Goal: Transaction & Acquisition: Purchase product/service

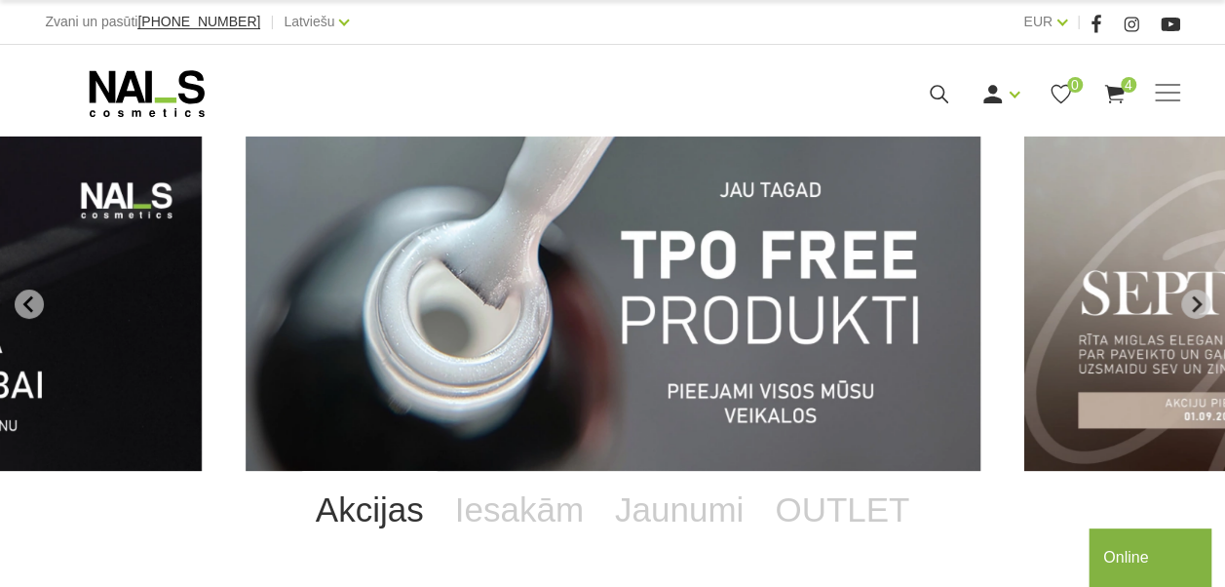
drag, startPoint x: 978, startPoint y: 132, endPoint x: 864, endPoint y: 172, distance: 120.9
click at [978, 132] on link "Ienākt" at bounding box center [956, 125] width 146 height 39
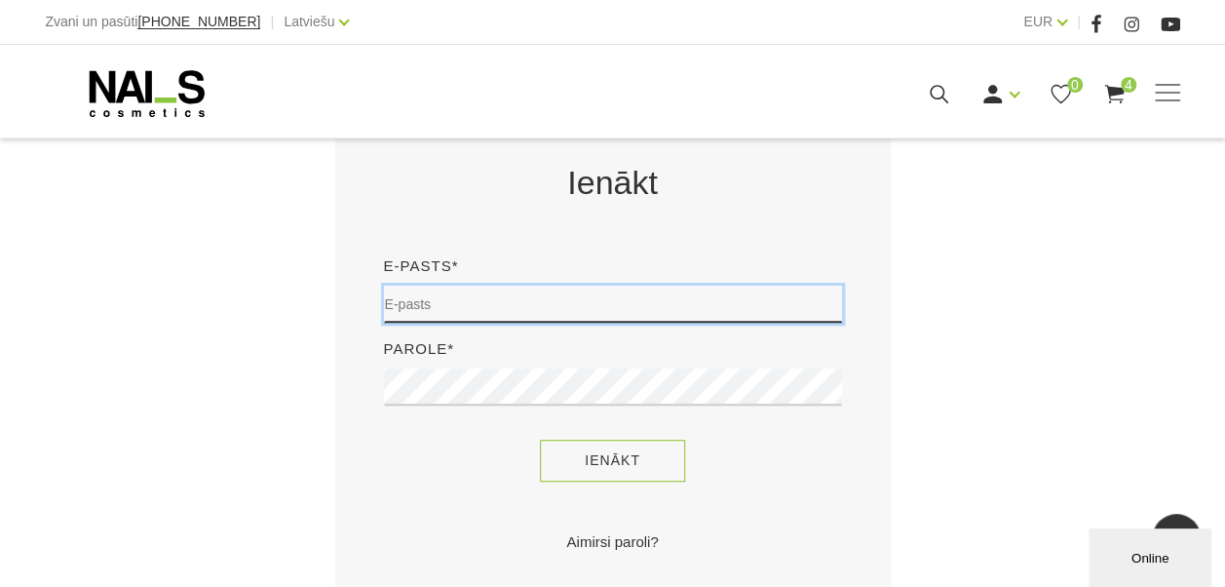
type input "amanda.znotina@gmail.com"
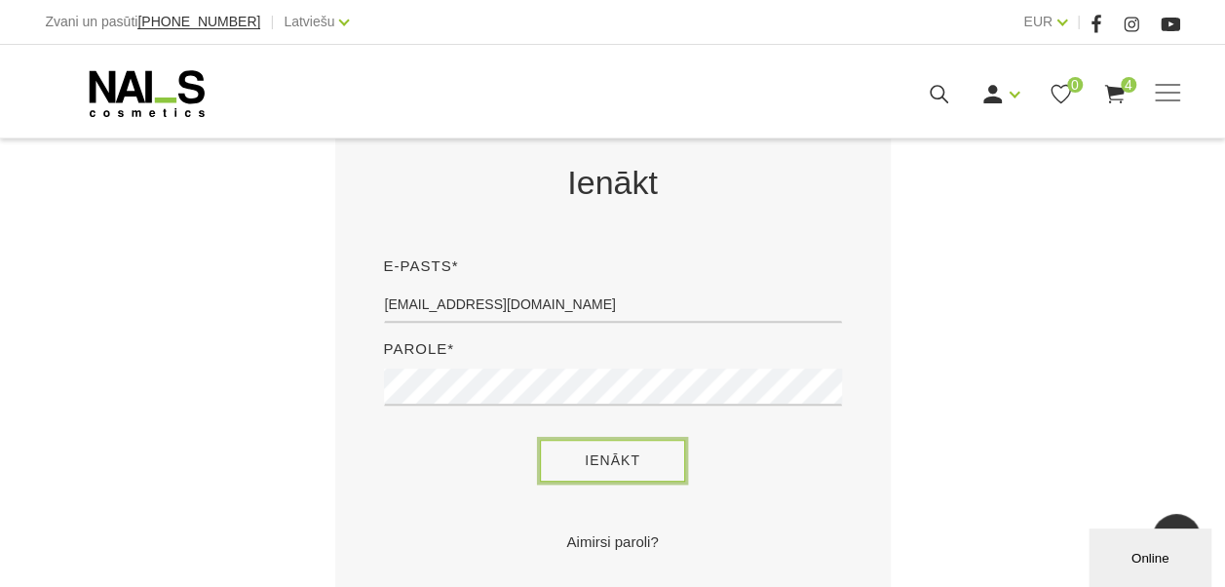
click at [585, 470] on button "Ienākt" at bounding box center [612, 461] width 145 height 42
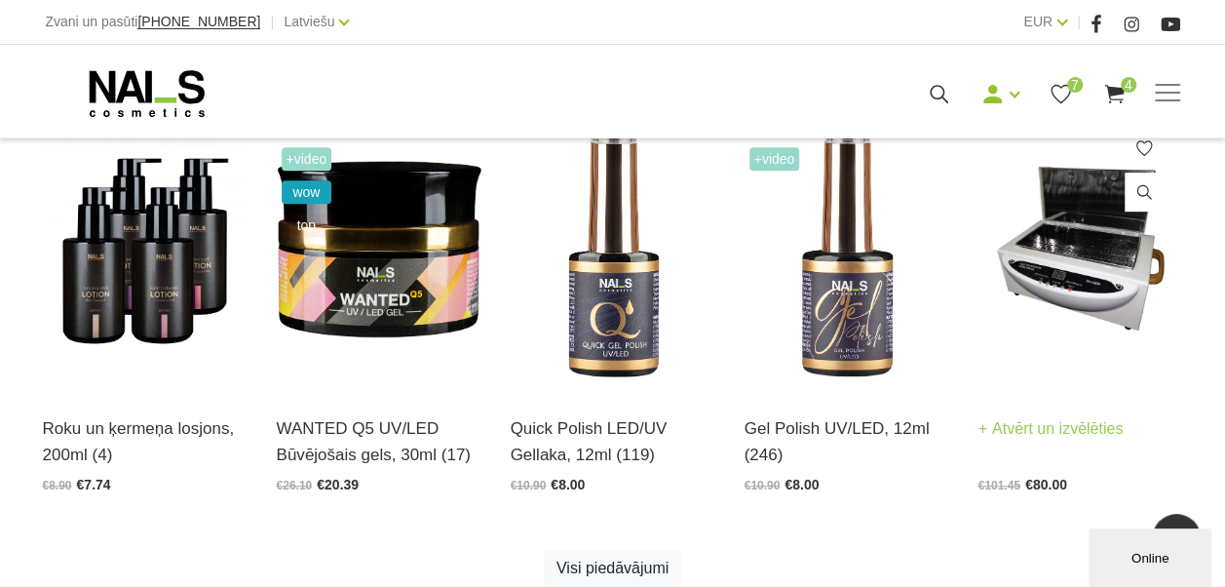
scroll to position [682, 0]
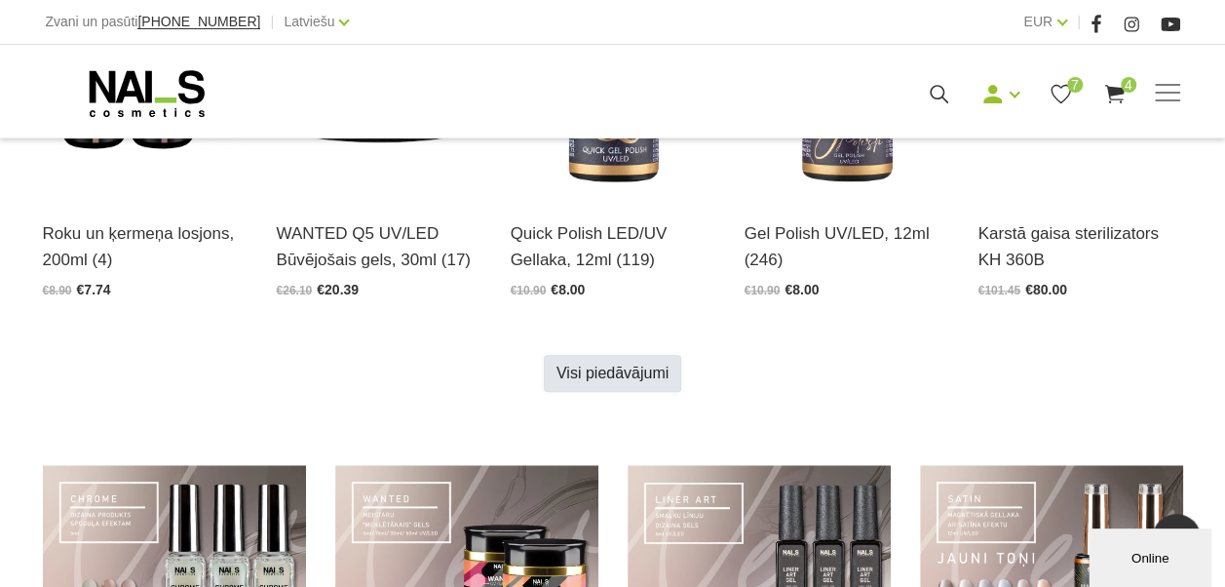
click at [657, 384] on link "Visi piedāvājumi" at bounding box center [612, 373] width 137 height 37
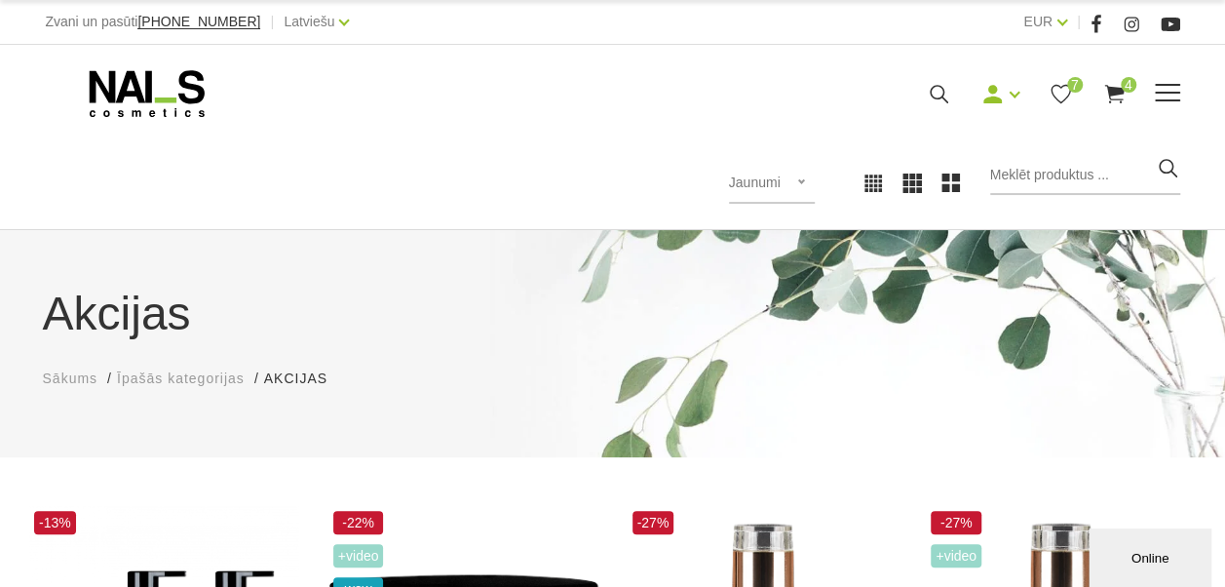
click at [191, 105] on icon at bounding box center [147, 93] width 205 height 49
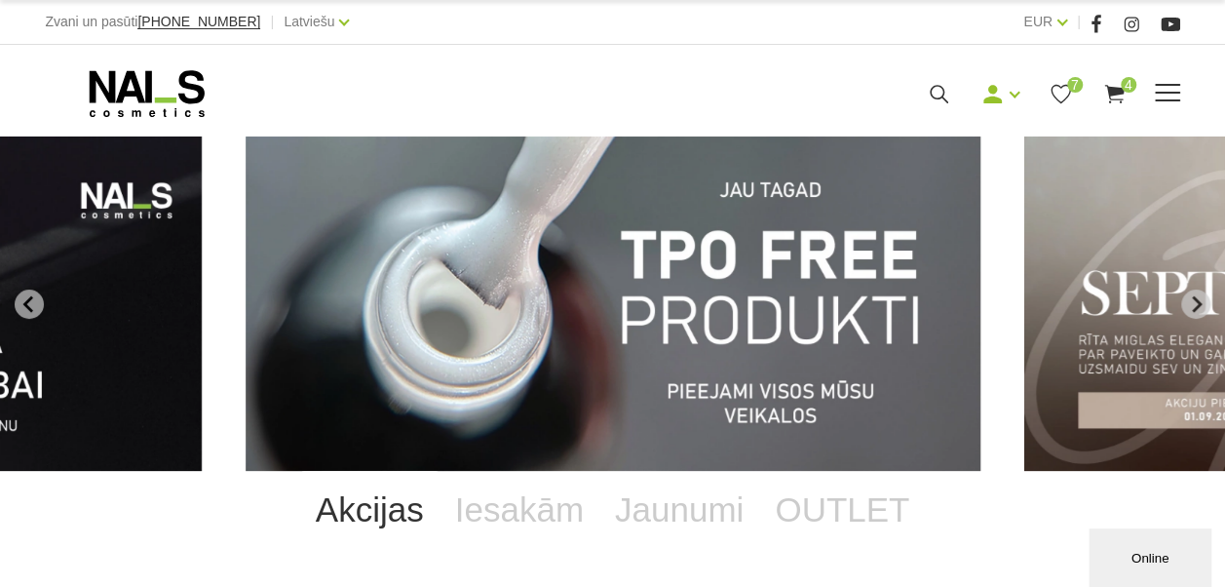
click at [1177, 100] on span at bounding box center [1167, 93] width 25 height 19
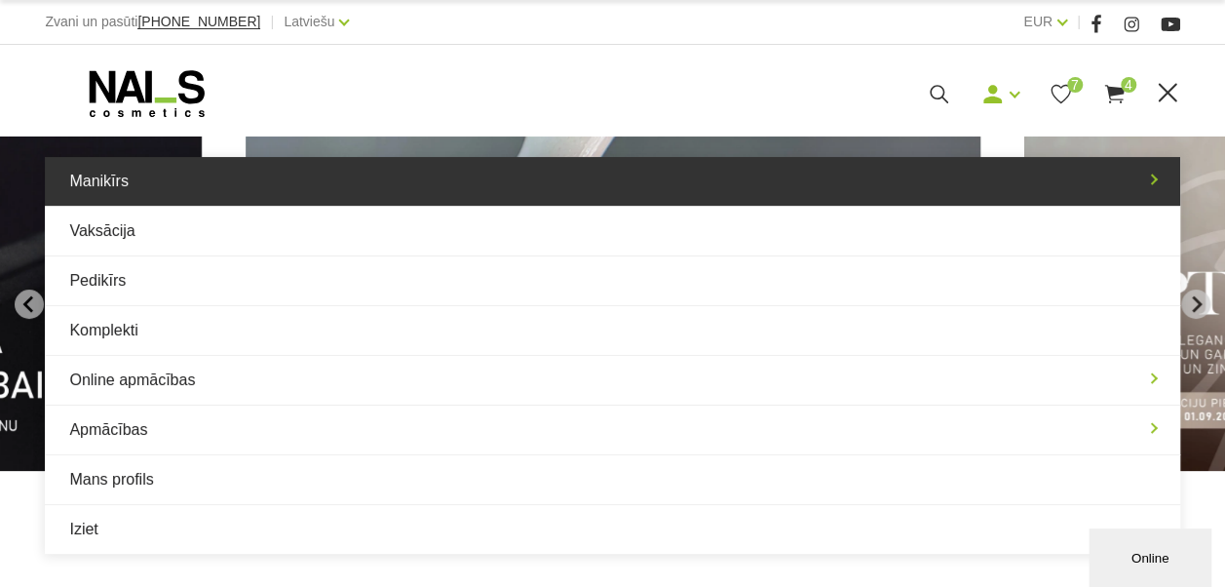
click at [230, 192] on link "Manikīrs" at bounding box center [612, 181] width 1135 height 49
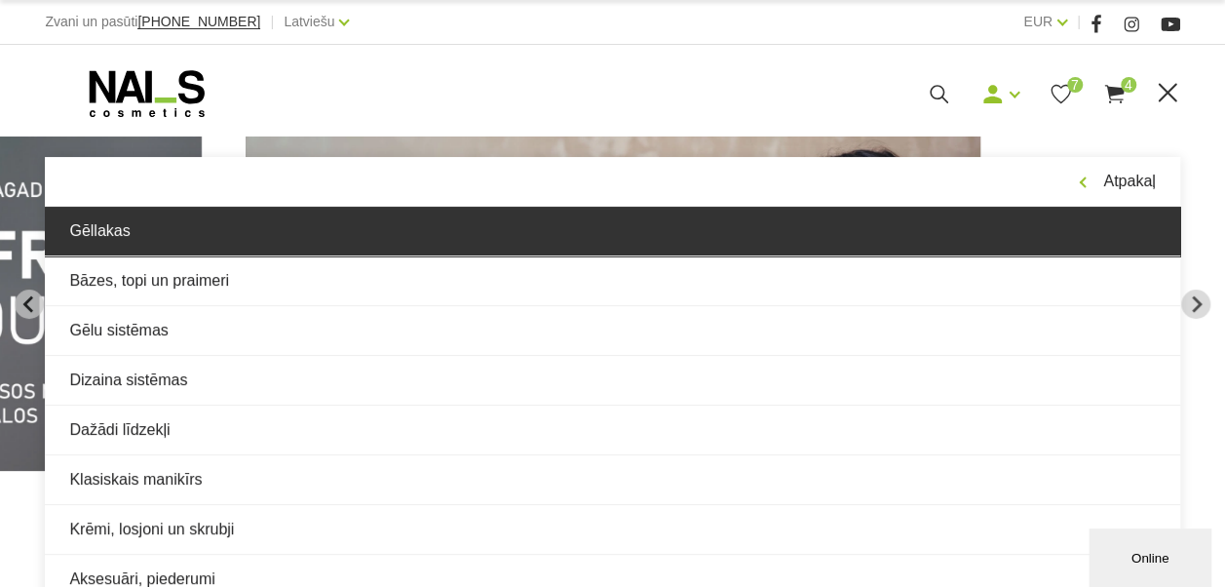
click at [195, 240] on link "Gēllakas" at bounding box center [612, 231] width 1135 height 49
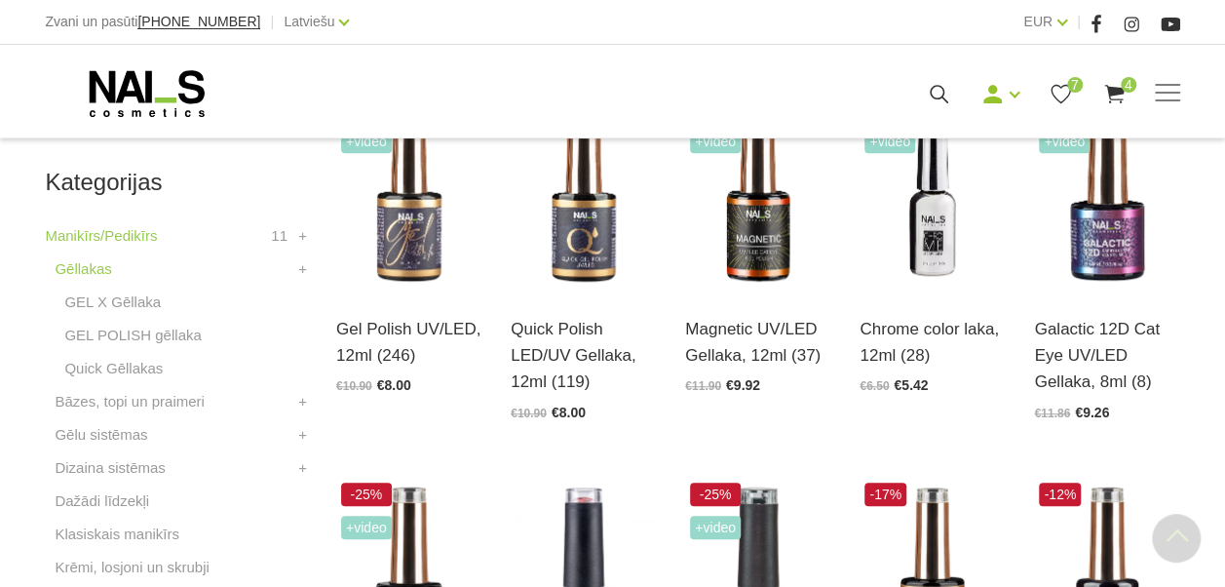
scroll to position [585, 0]
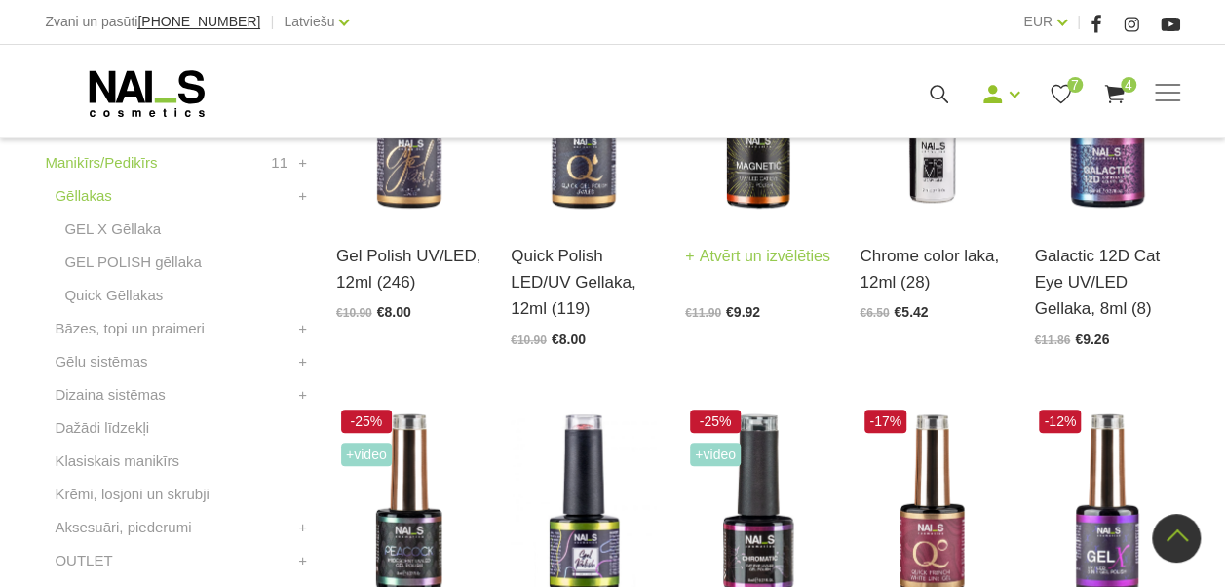
click at [774, 184] on img at bounding box center [757, 119] width 145 height 200
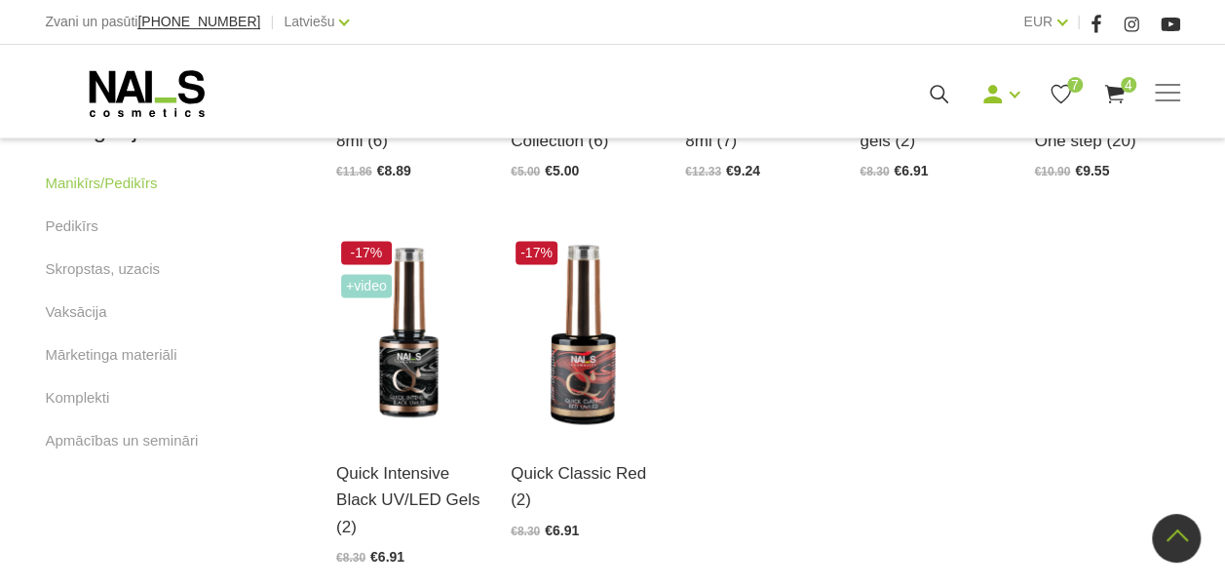
scroll to position [1170, 0]
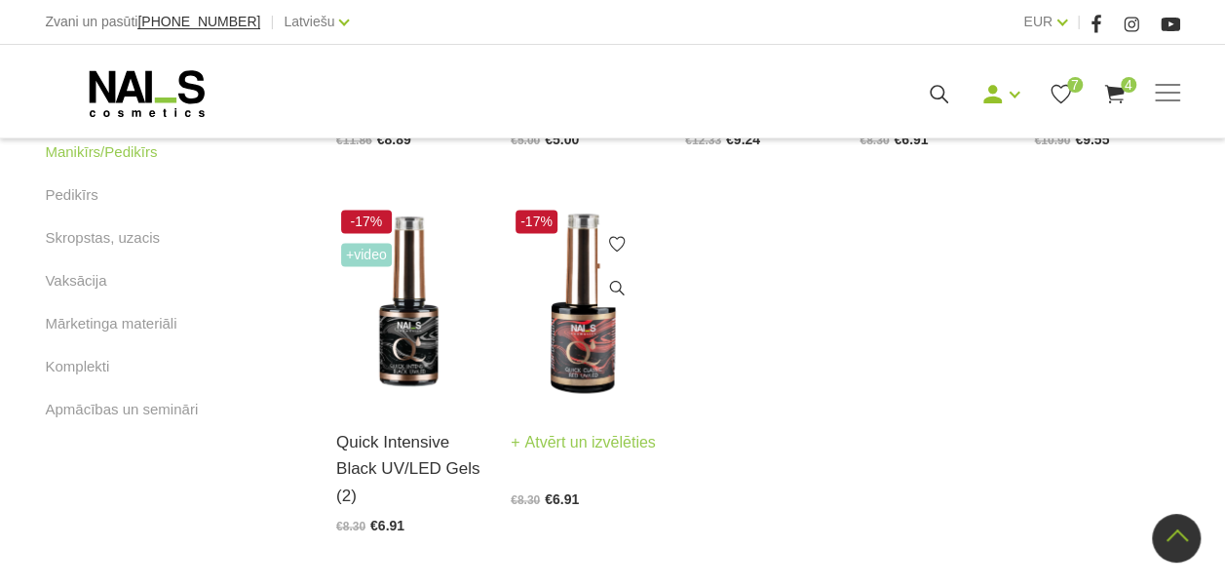
click at [589, 373] on img at bounding box center [583, 305] width 145 height 200
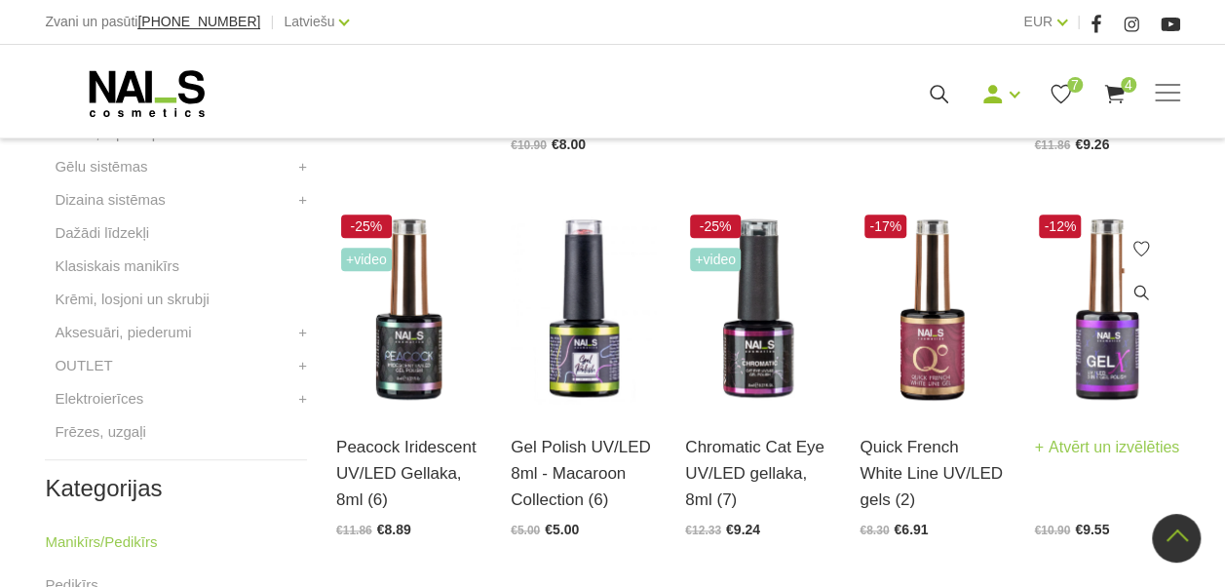
scroll to position [1072, 0]
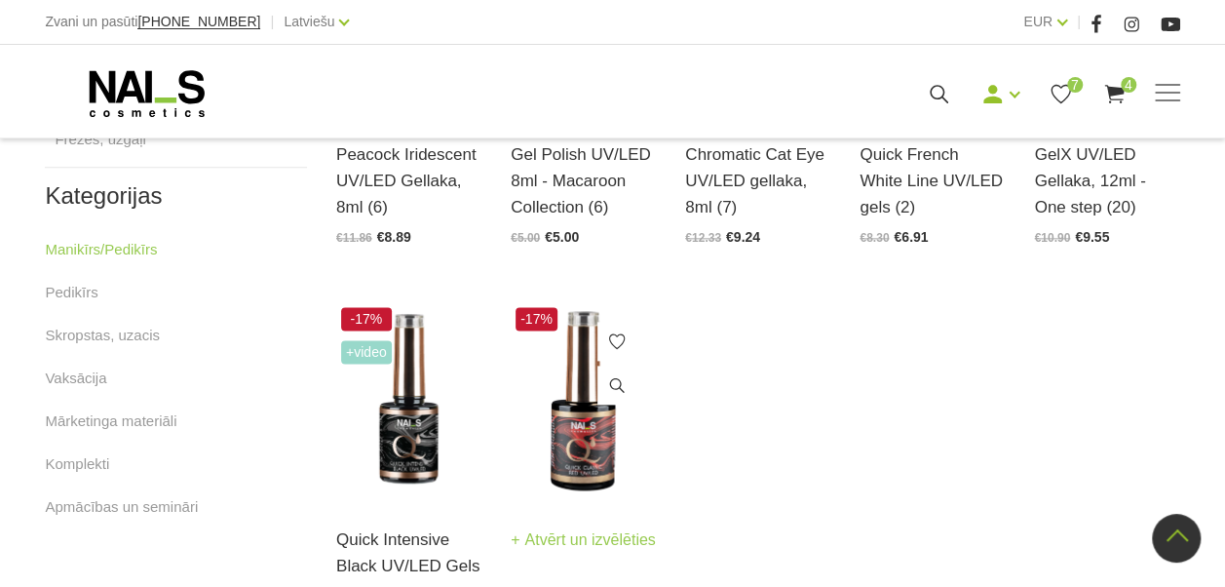
click at [611, 424] on img at bounding box center [583, 402] width 145 height 200
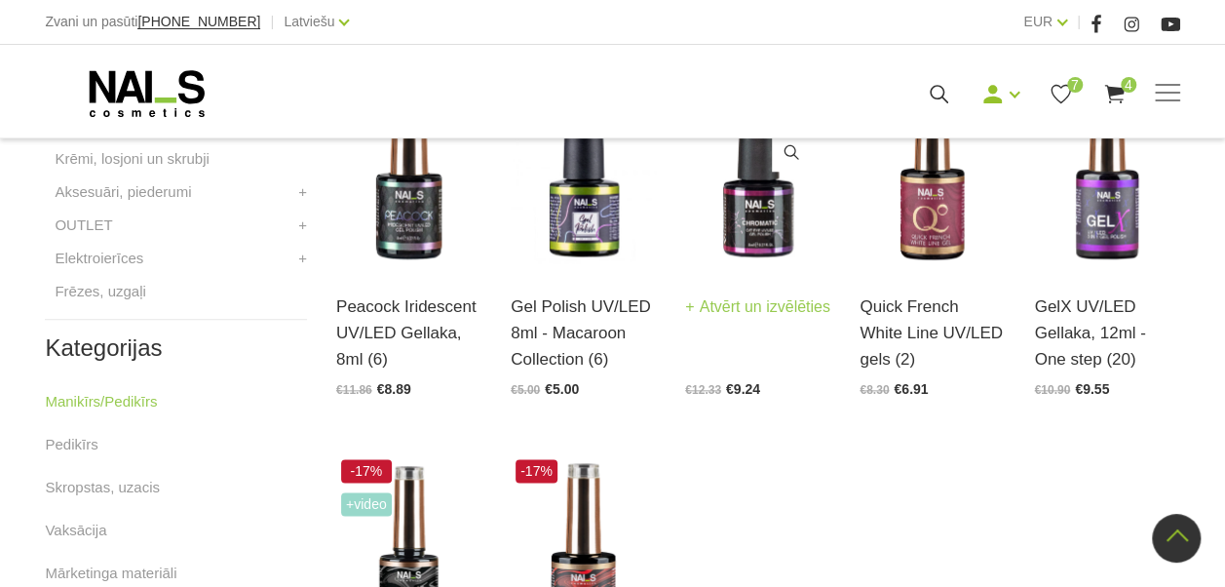
scroll to position [780, 0]
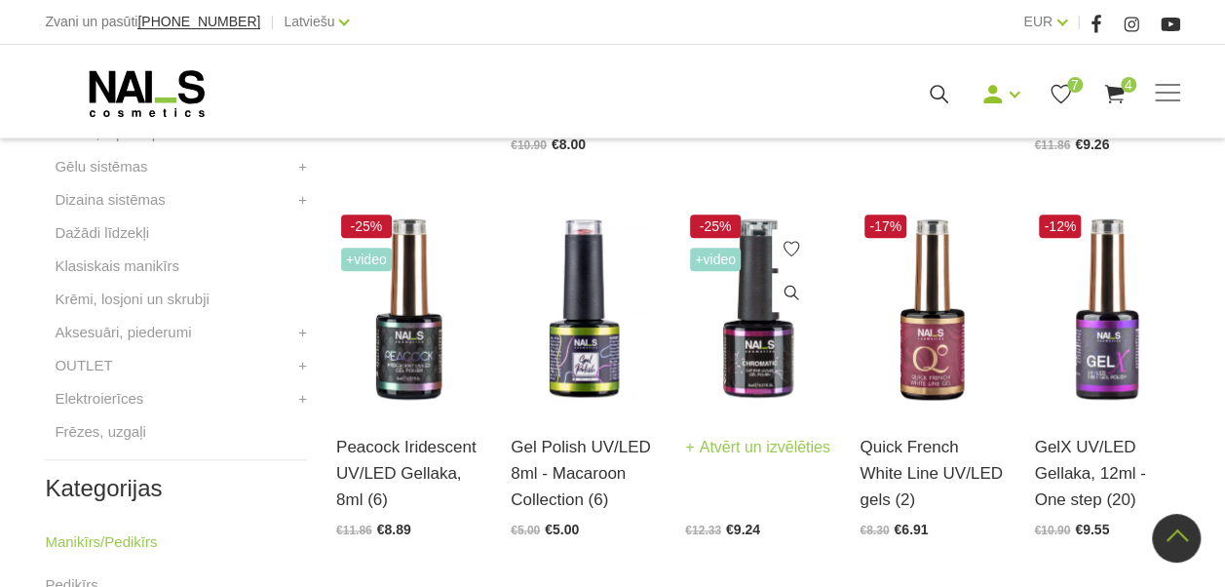
click at [767, 401] on div "-25% +Video Chromatic Cat Eye UV/LED gellaka, 8ml (7) Atvērt un izvēlēties €12.…" at bounding box center [757, 374] width 145 height 328
click at [747, 382] on img at bounding box center [757, 310] width 145 height 200
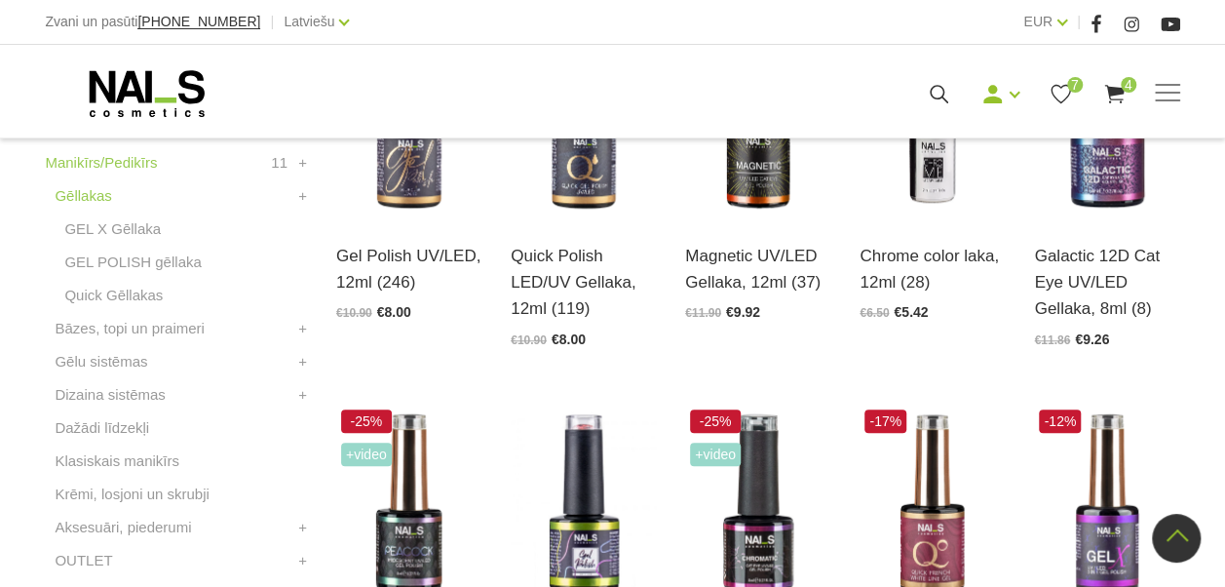
scroll to position [487, 0]
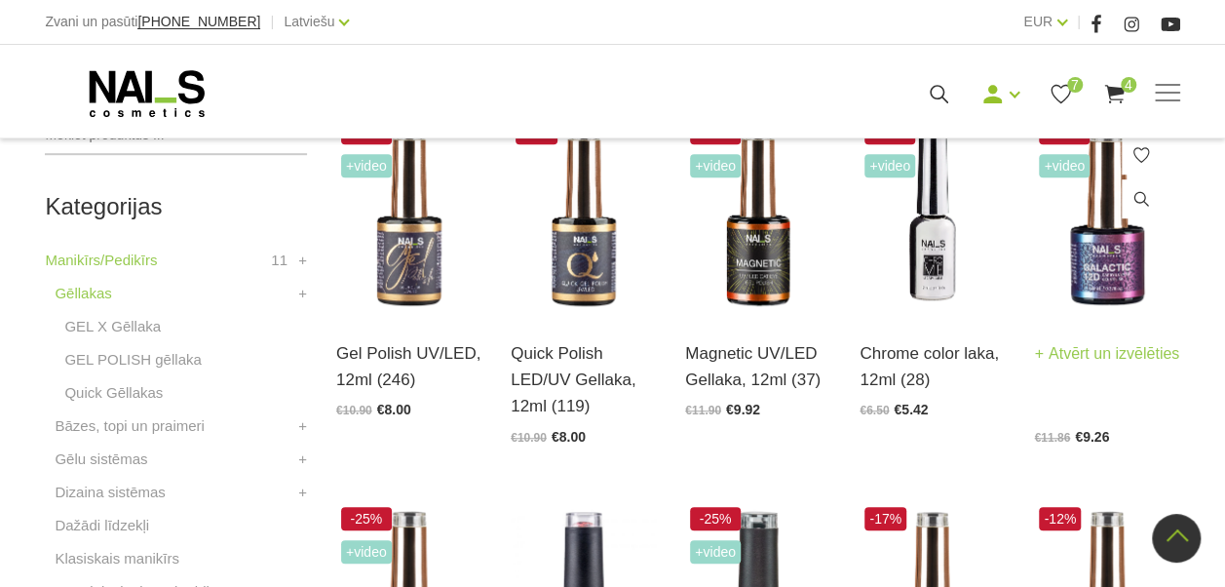
click at [1117, 312] on img at bounding box center [1106, 216] width 145 height 200
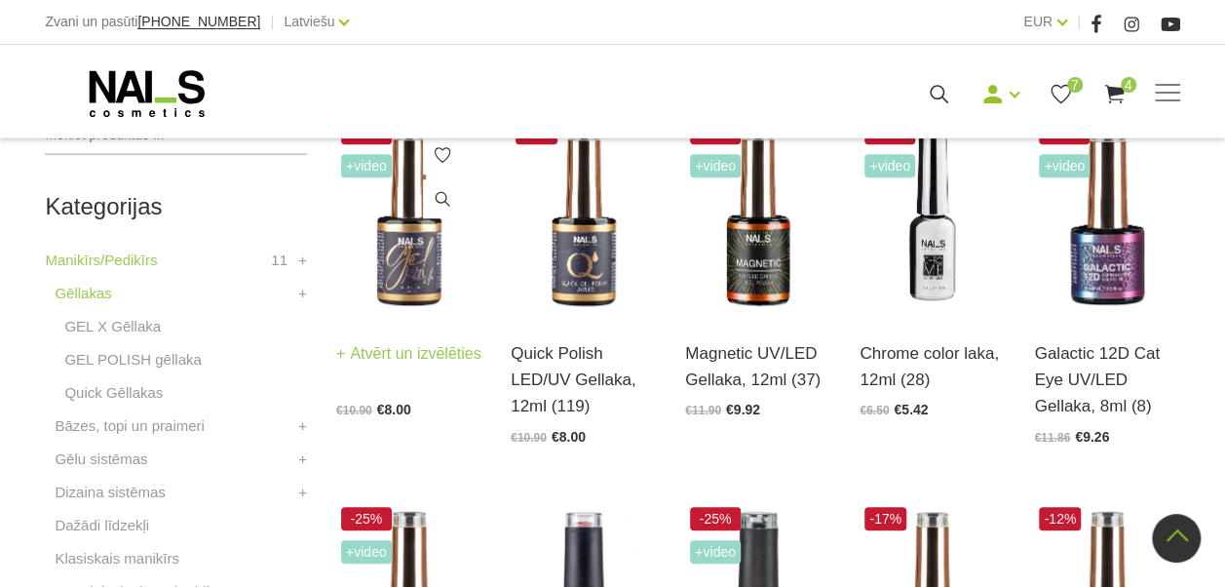
click at [382, 279] on img at bounding box center [408, 216] width 145 height 200
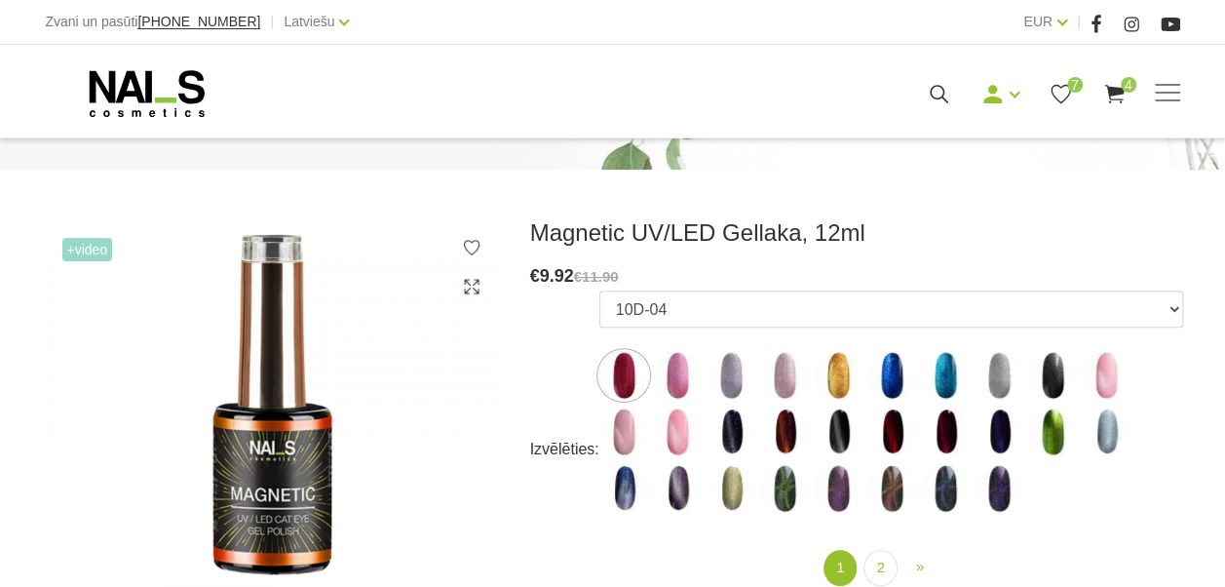
scroll to position [195, 0]
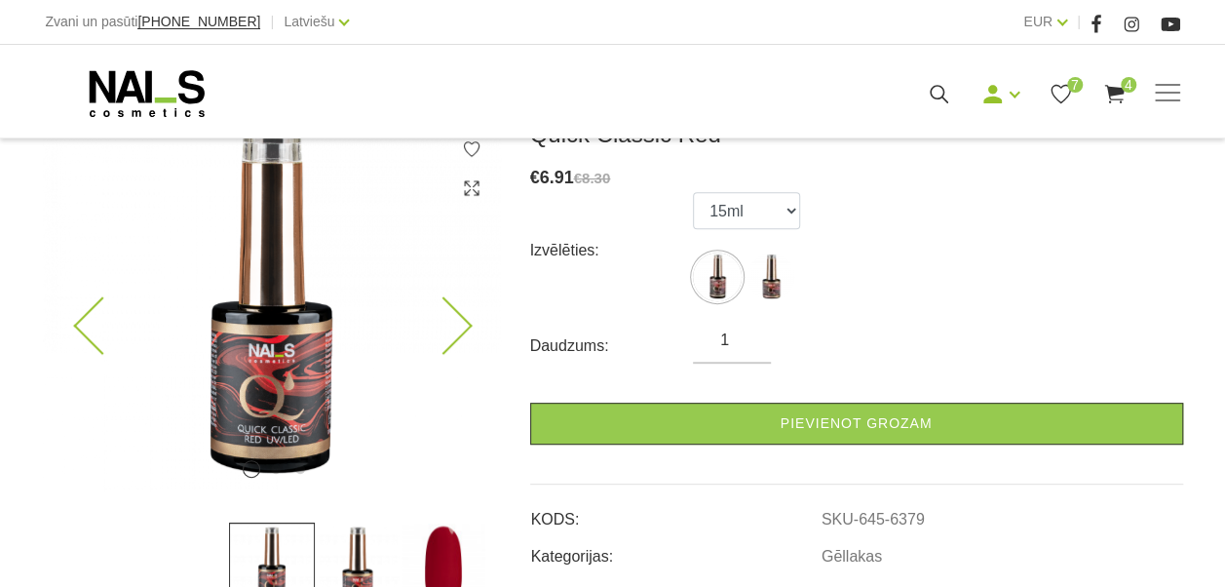
scroll to position [487, 0]
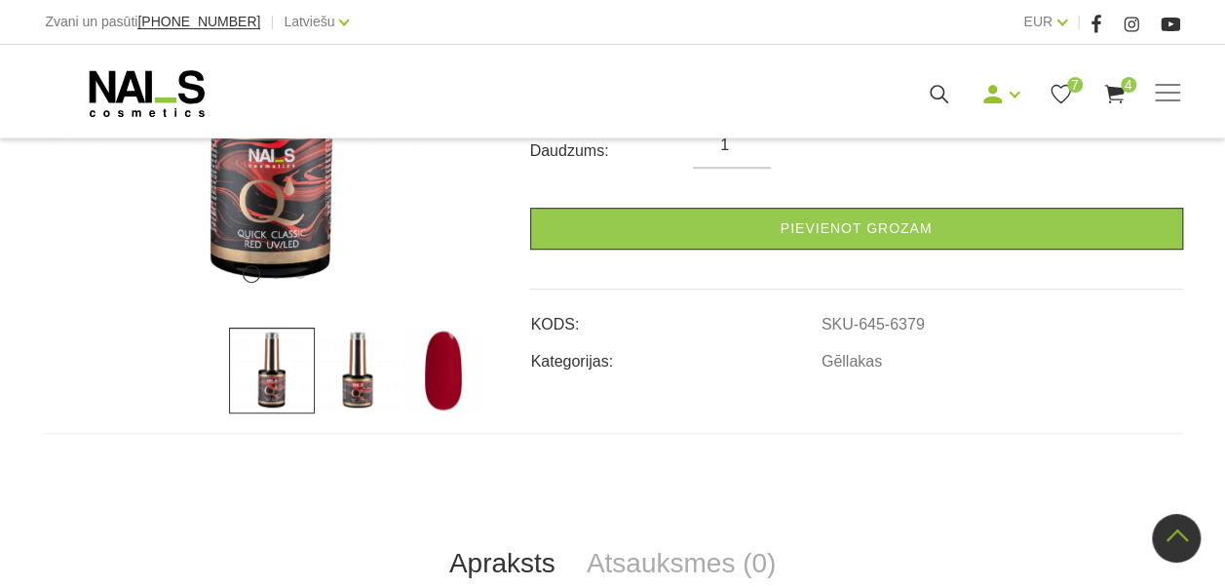
click at [448, 375] on img at bounding box center [444, 371] width 86 height 86
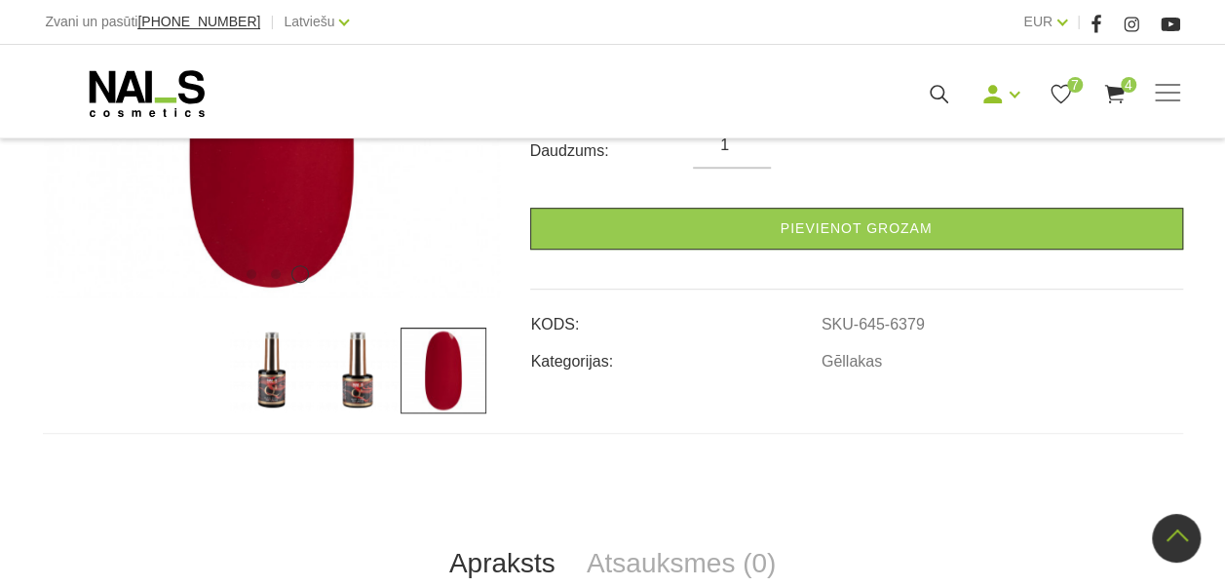
scroll to position [195, 0]
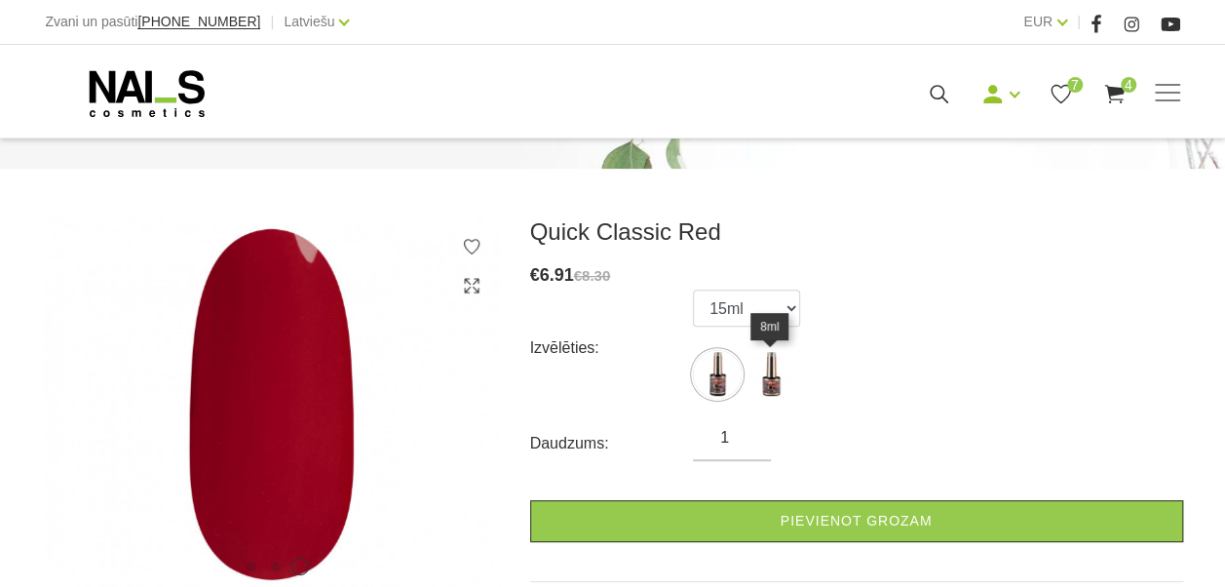
click at [768, 374] on img at bounding box center [771, 374] width 49 height 49
select select "6379"
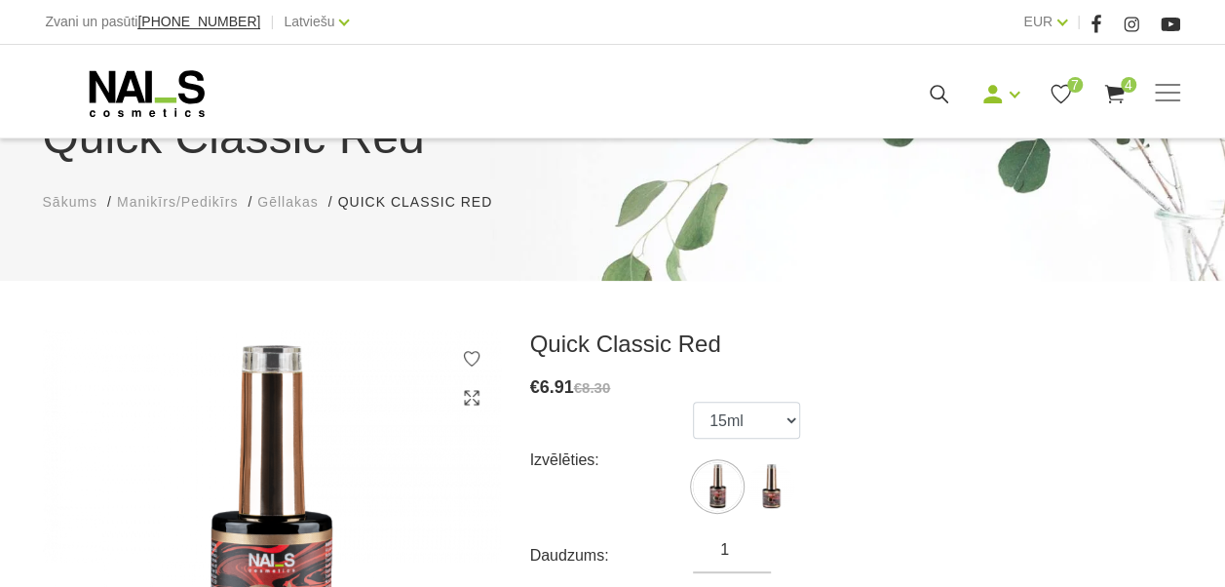
scroll to position [195, 0]
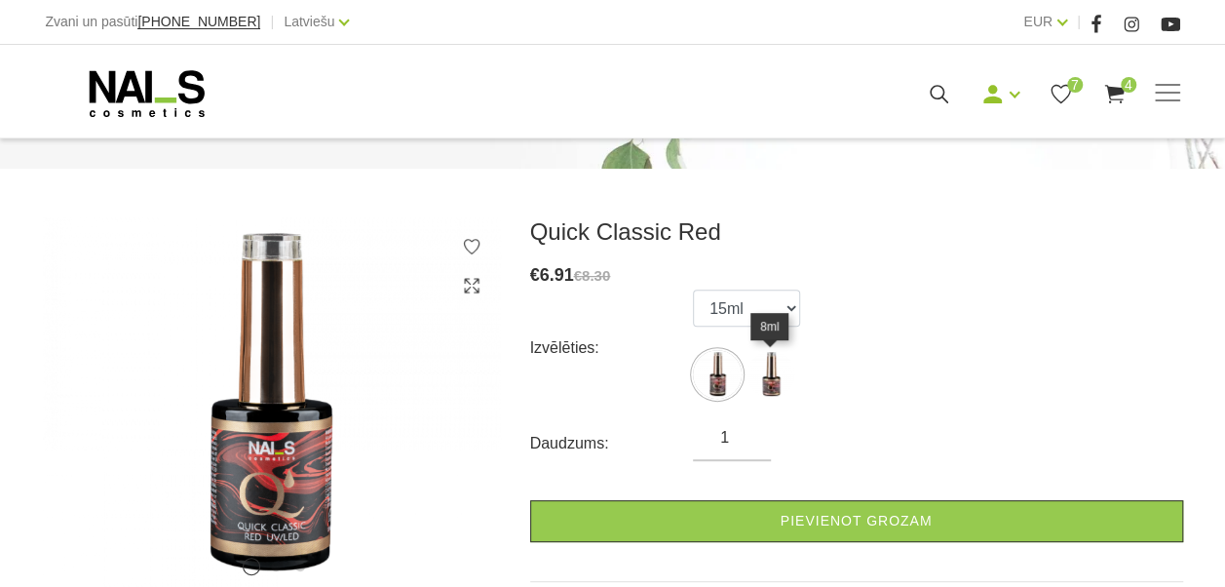
click at [767, 386] on img at bounding box center [771, 374] width 49 height 49
select select "6379"
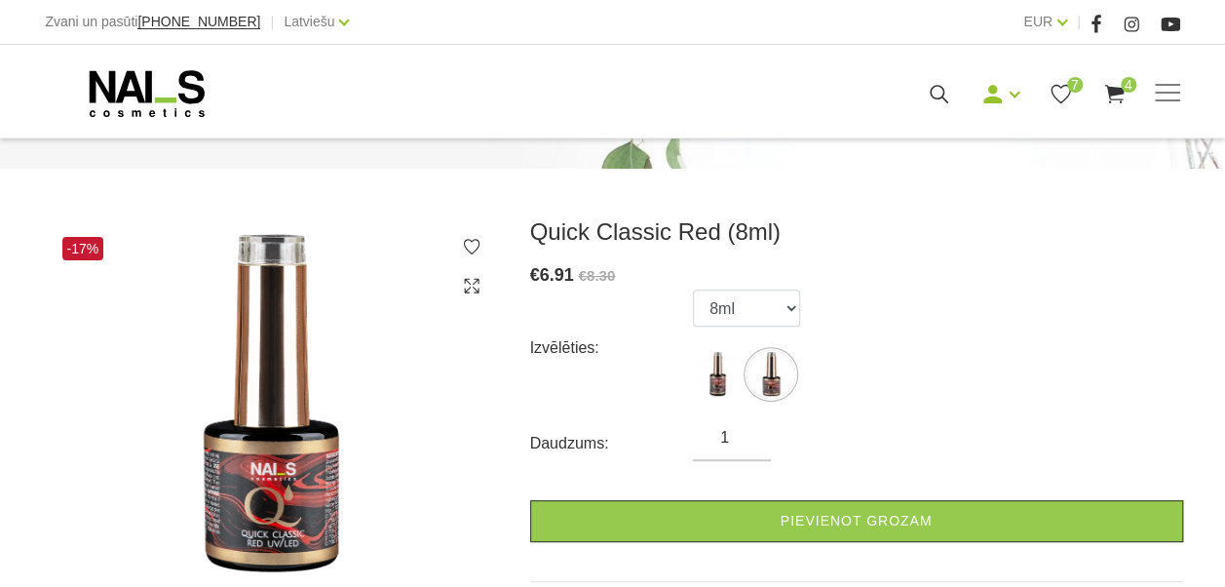
scroll to position [292, 0]
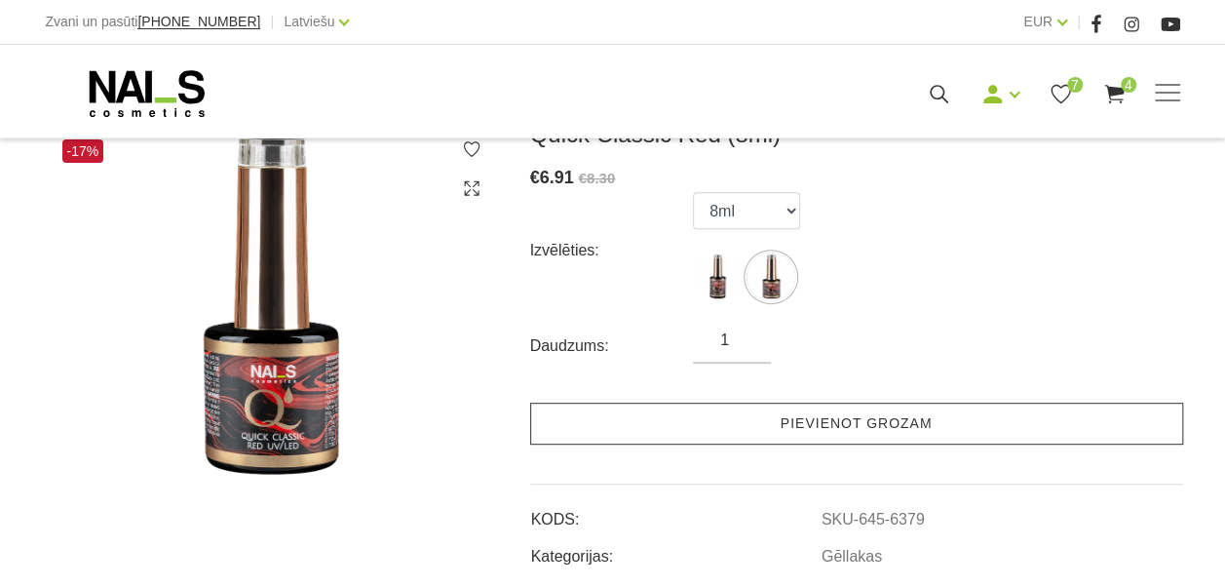
click at [747, 419] on link "Pievienot grozam" at bounding box center [856, 424] width 653 height 42
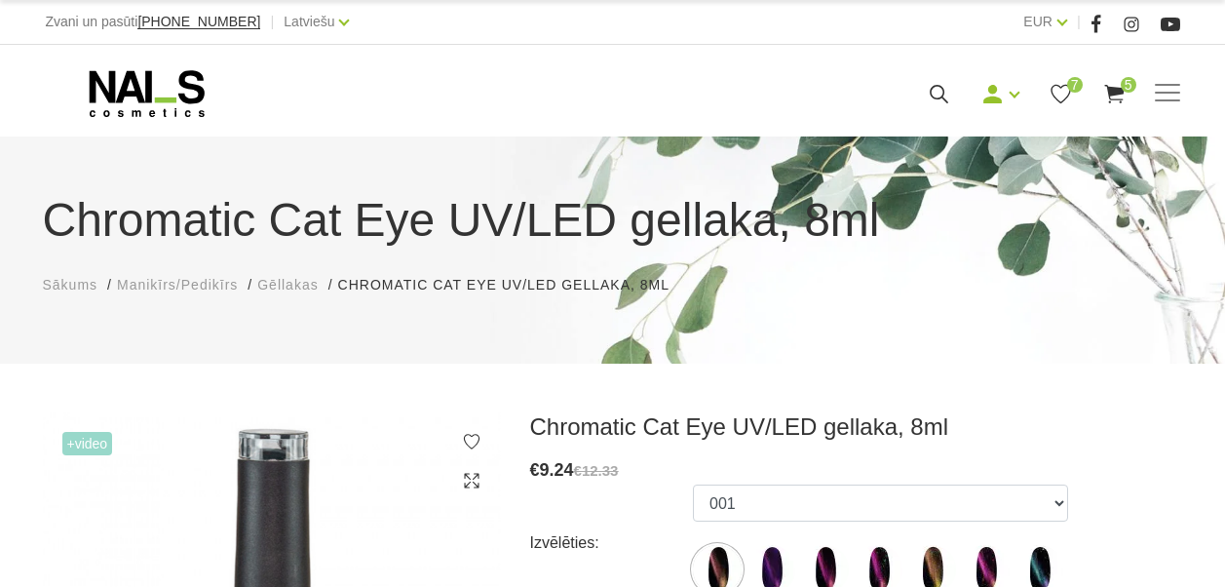
scroll to position [292, 0]
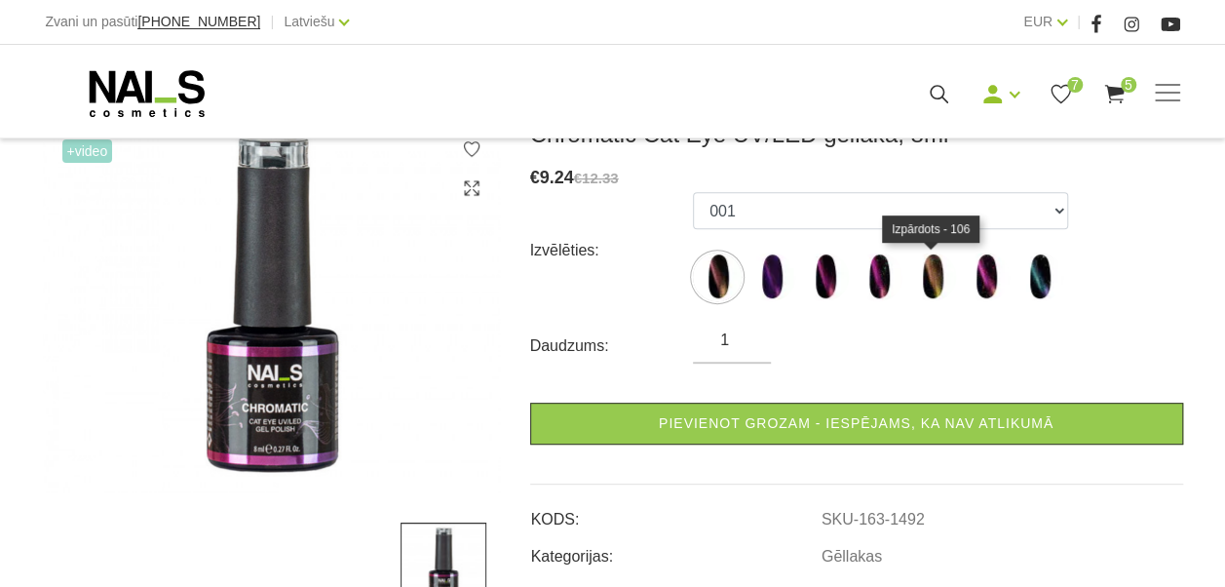
click at [928, 270] on img at bounding box center [932, 277] width 49 height 49
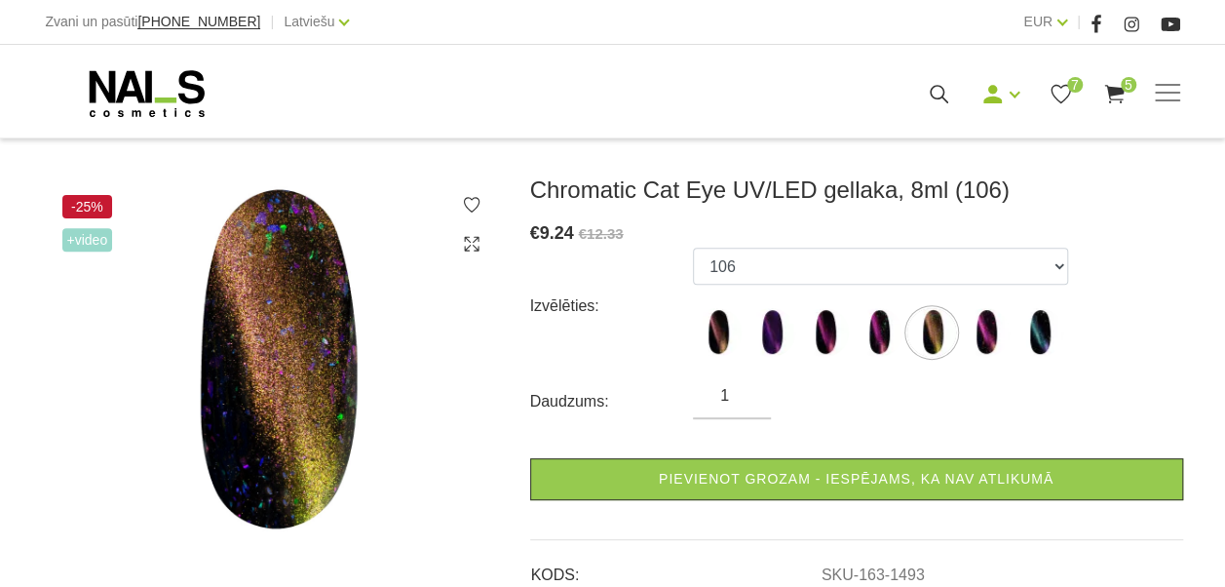
scroll to position [195, 0]
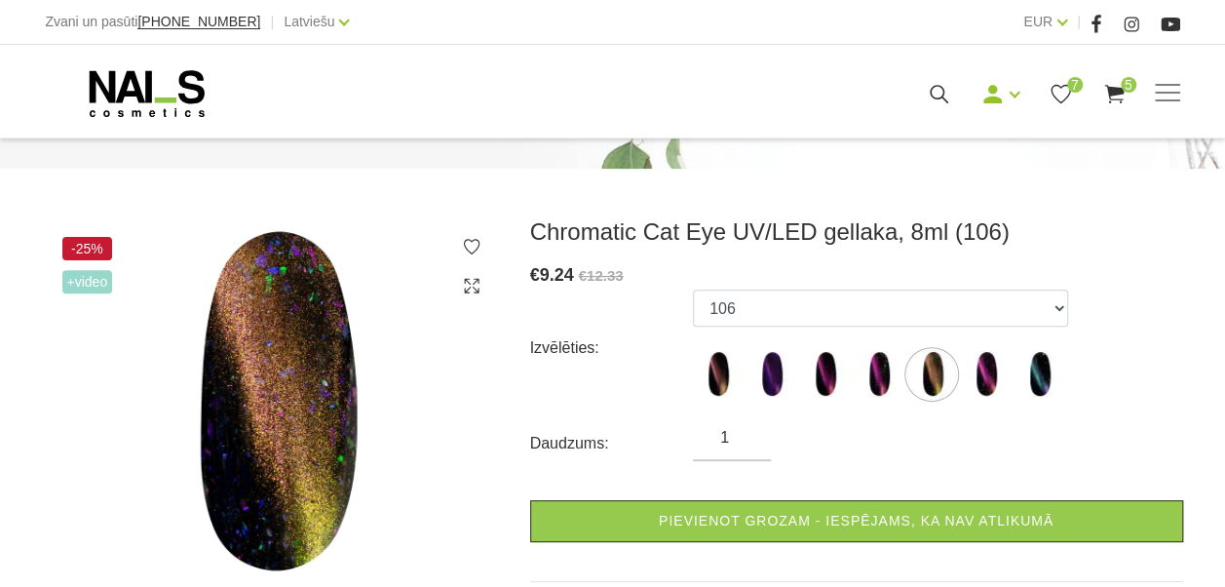
click at [994, 349] on ul "001 002 013 103 106 108 109" at bounding box center [880, 348] width 375 height 117
click at [985, 372] on img at bounding box center [985, 374] width 49 height 49
select select "1494"
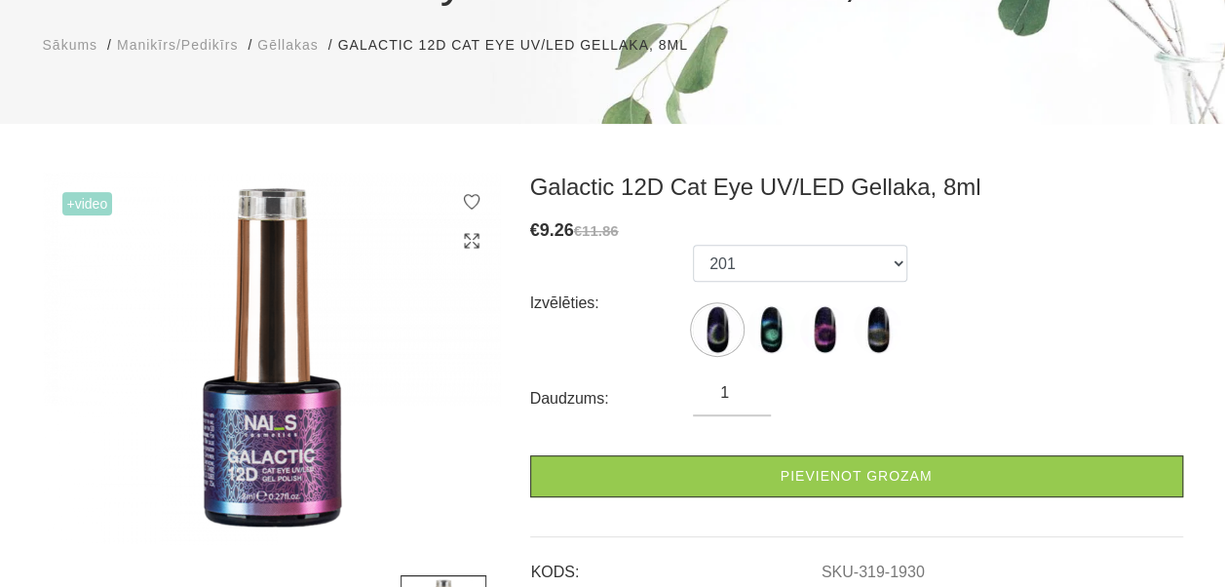
scroll to position [292, 0]
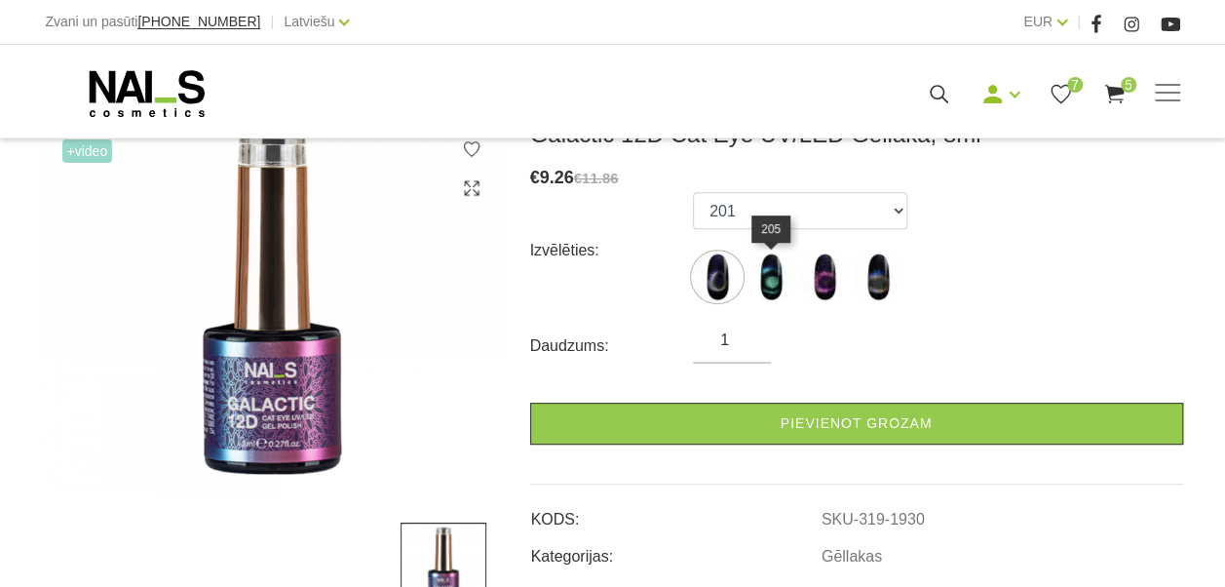
click at [774, 279] on img at bounding box center [771, 277] width 49 height 49
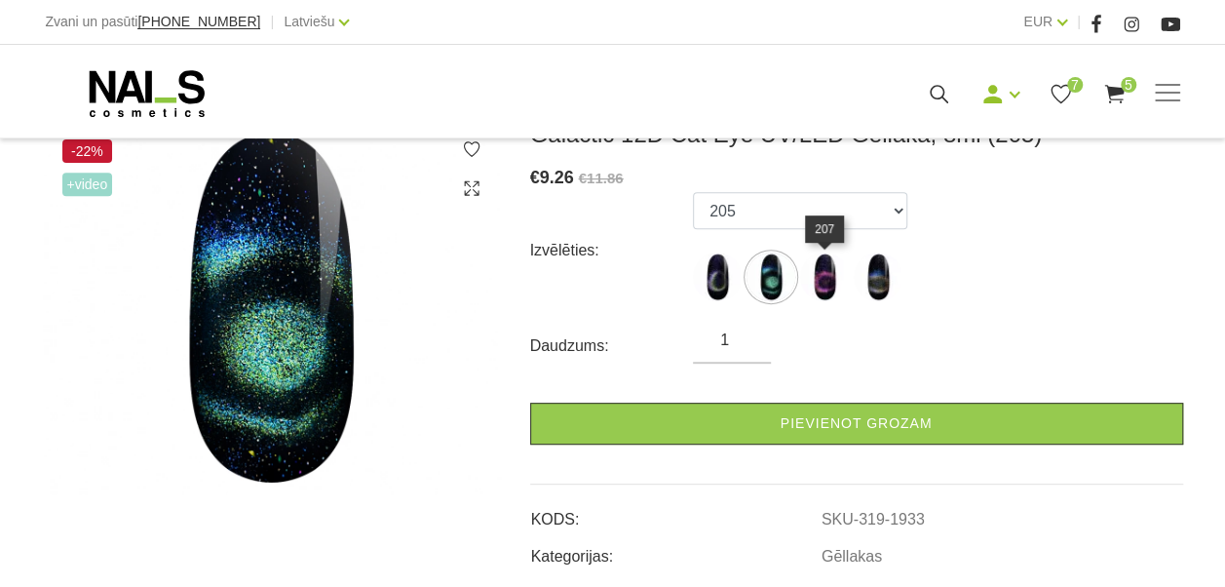
click at [821, 277] on img at bounding box center [824, 277] width 49 height 49
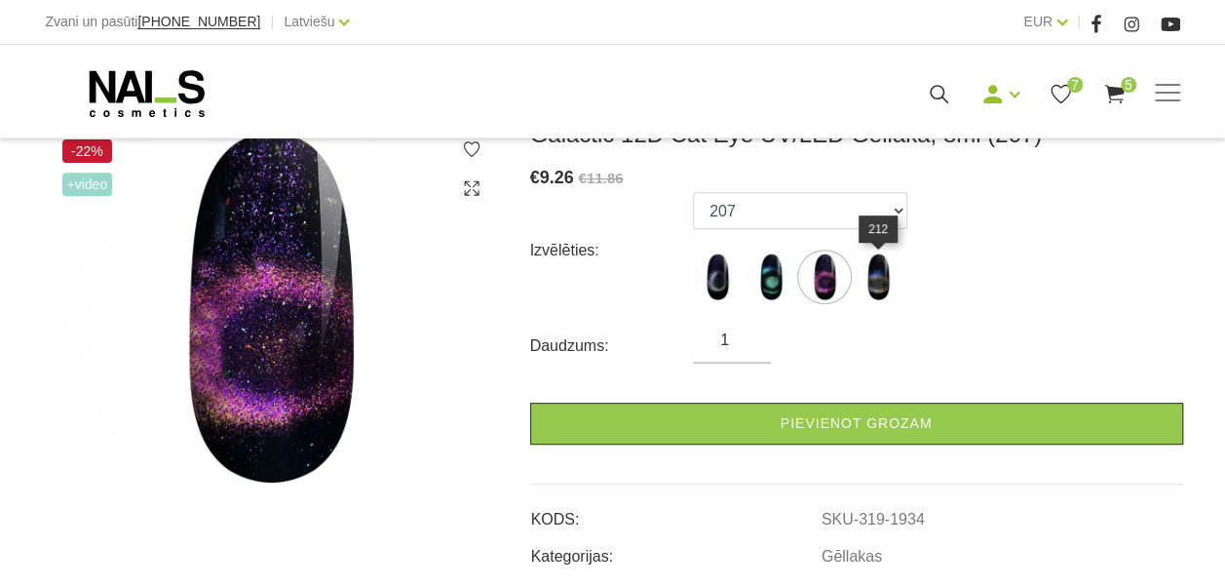
click at [879, 277] on img at bounding box center [878, 277] width 49 height 49
select select "1937"
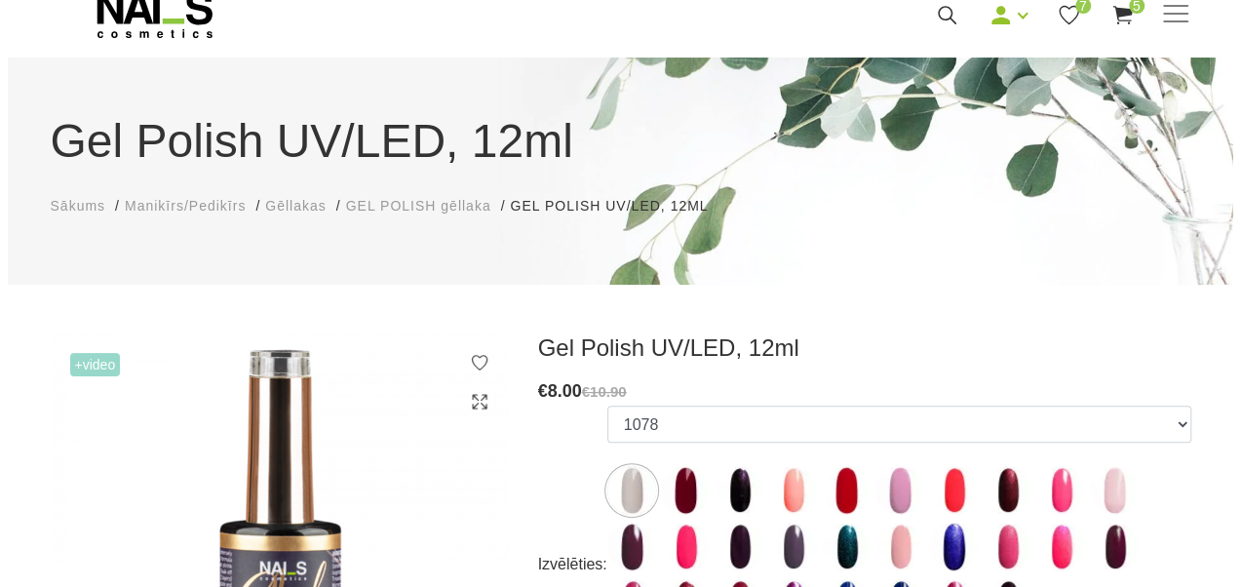
scroll to position [195, 0]
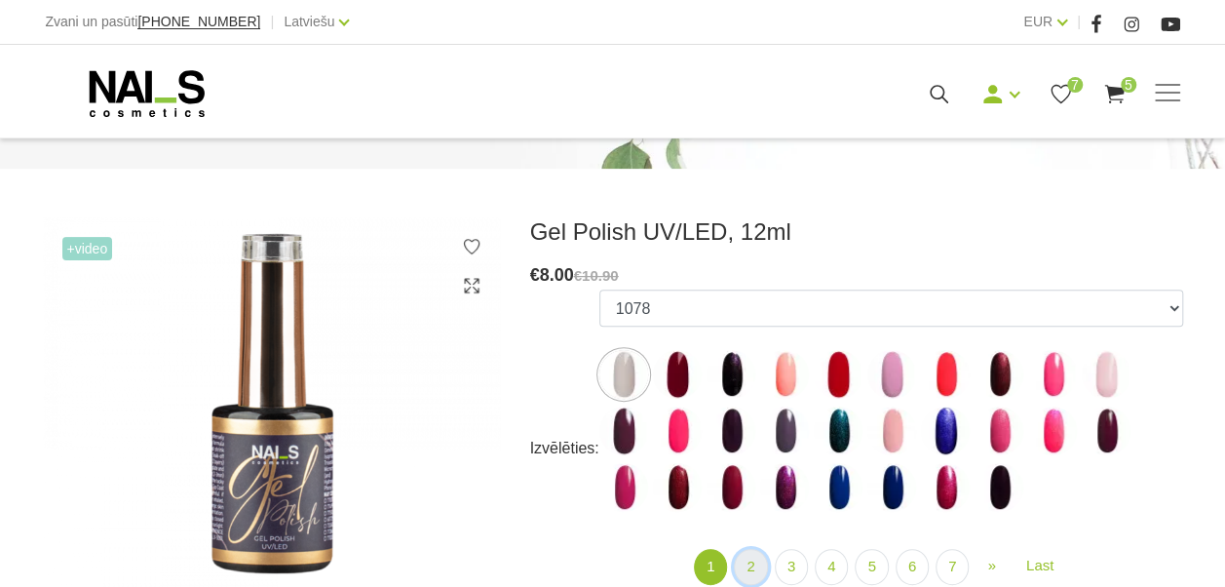
click at [745, 567] on link "2" at bounding box center [750, 567] width 33 height 36
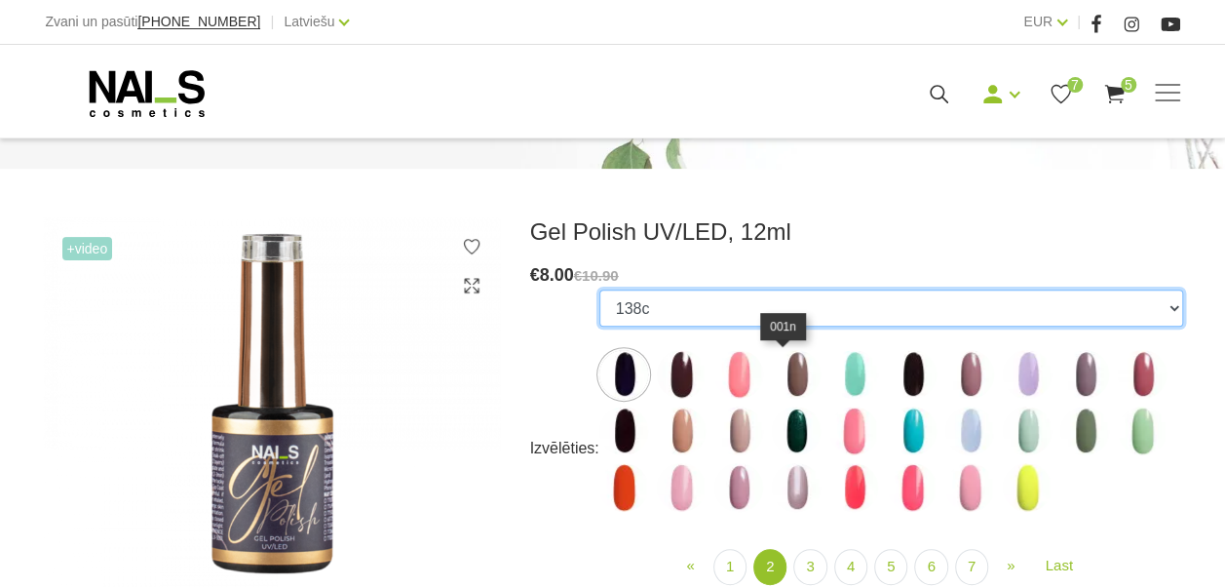
click at [784, 294] on select "1078 1081 001g 001n 003c 008b 011n 012g 016n 020b 044v 065v 068p 069v 083g 085p…" at bounding box center [892, 308] width 584 height 37
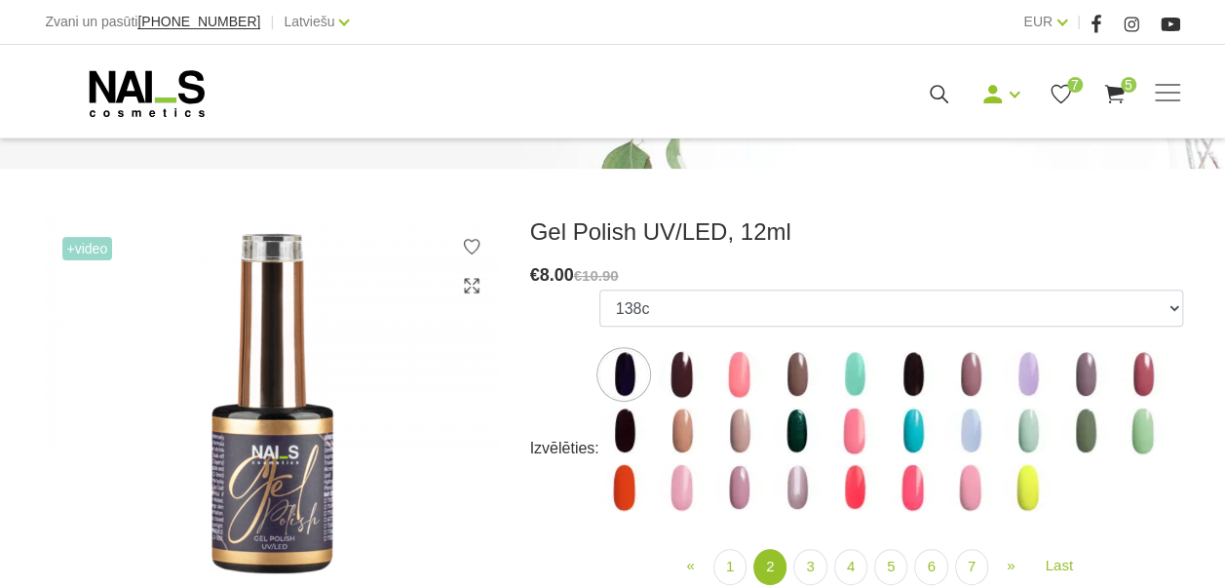
click at [924, 96] on div "Mani pasūtījumi Labot profilu Iziet 7 5" at bounding box center [812, 94] width 627 height 24
click at [932, 82] on icon at bounding box center [939, 94] width 24 height 24
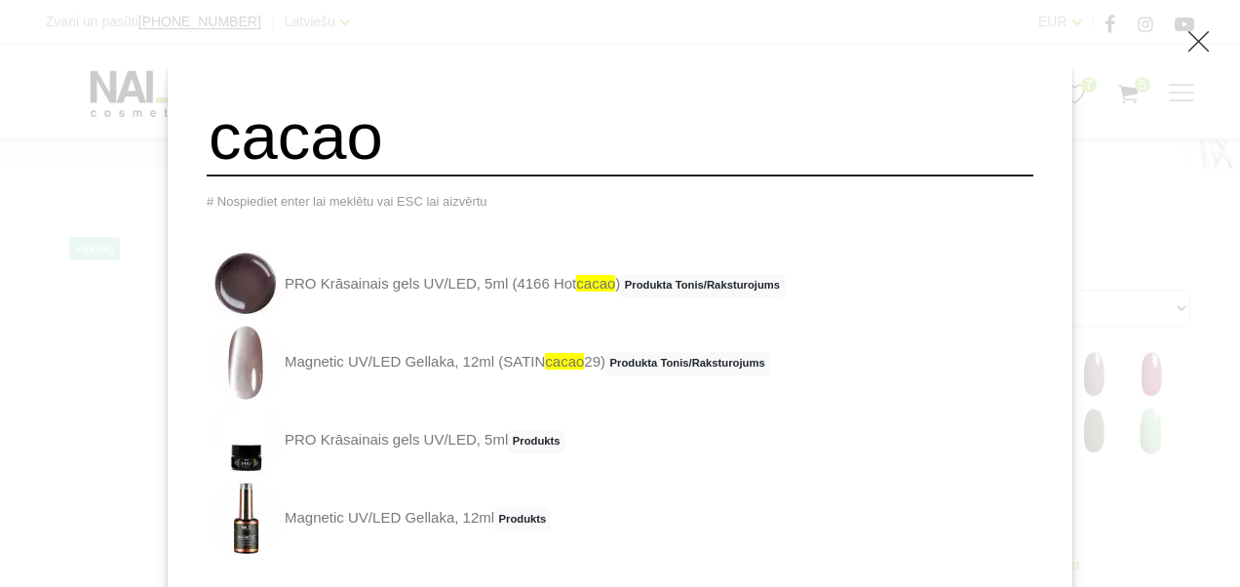
type input "cacao"
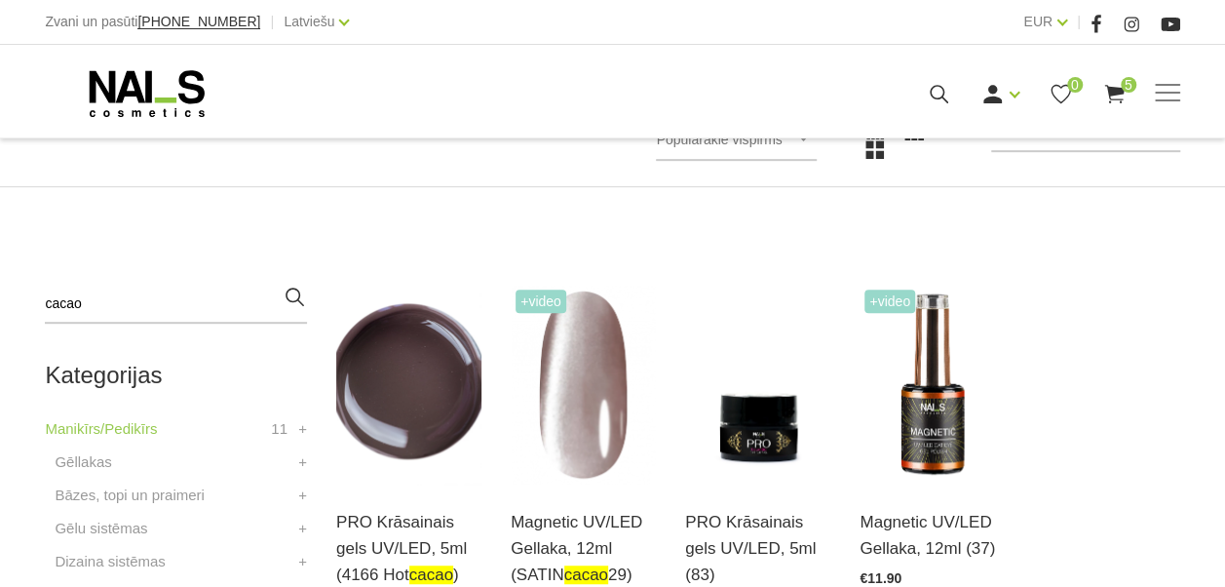
scroll to position [487, 0]
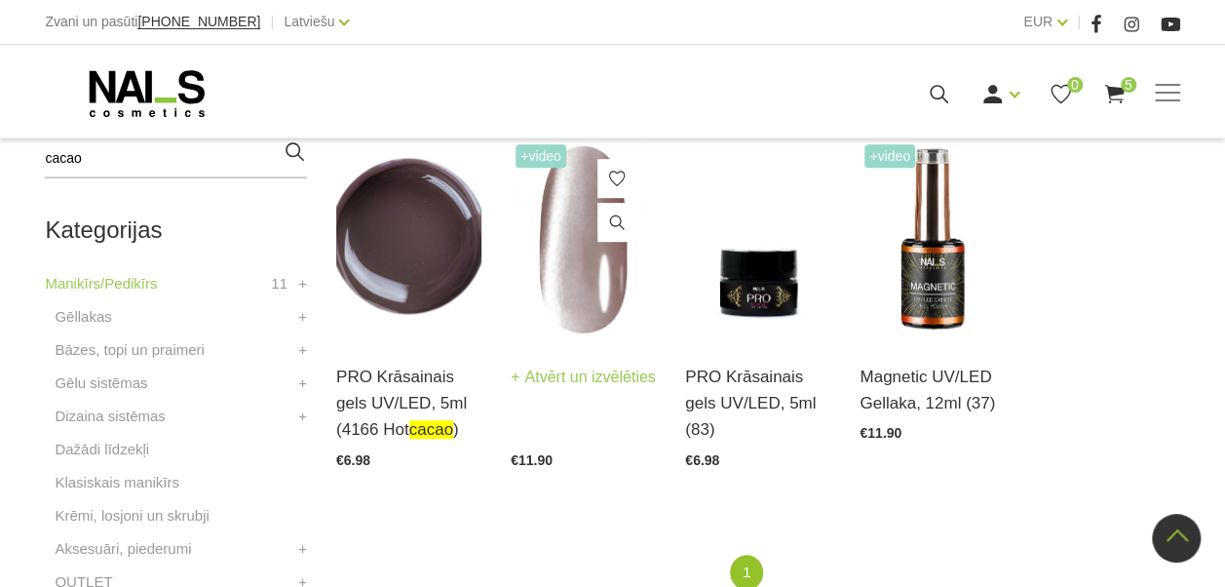
click at [565, 259] on img at bounding box center [583, 239] width 145 height 200
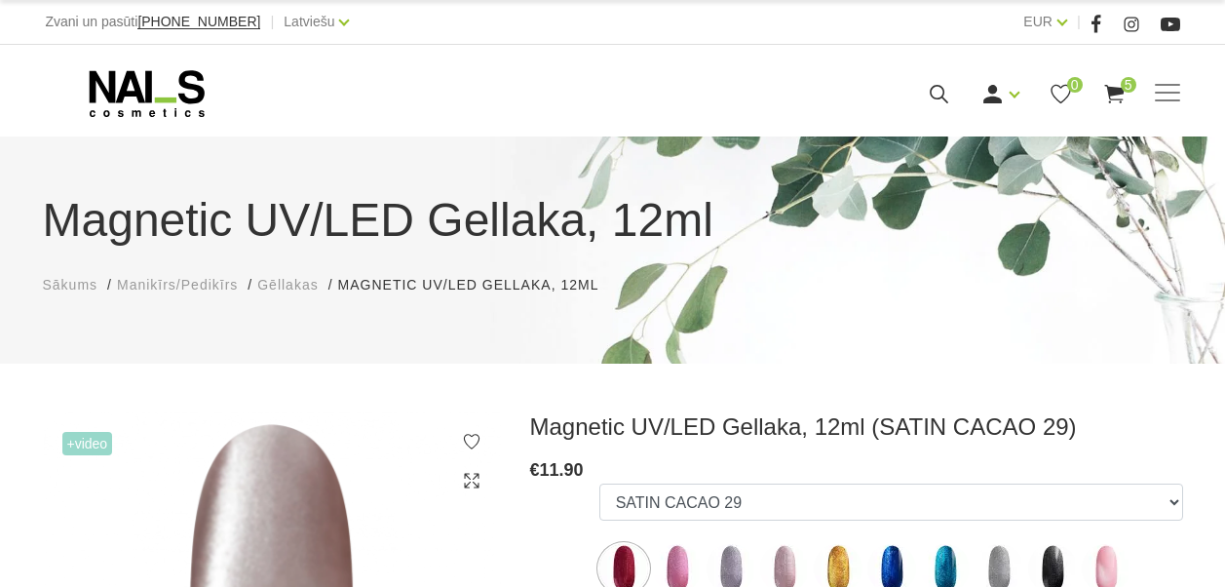
select select "6301"
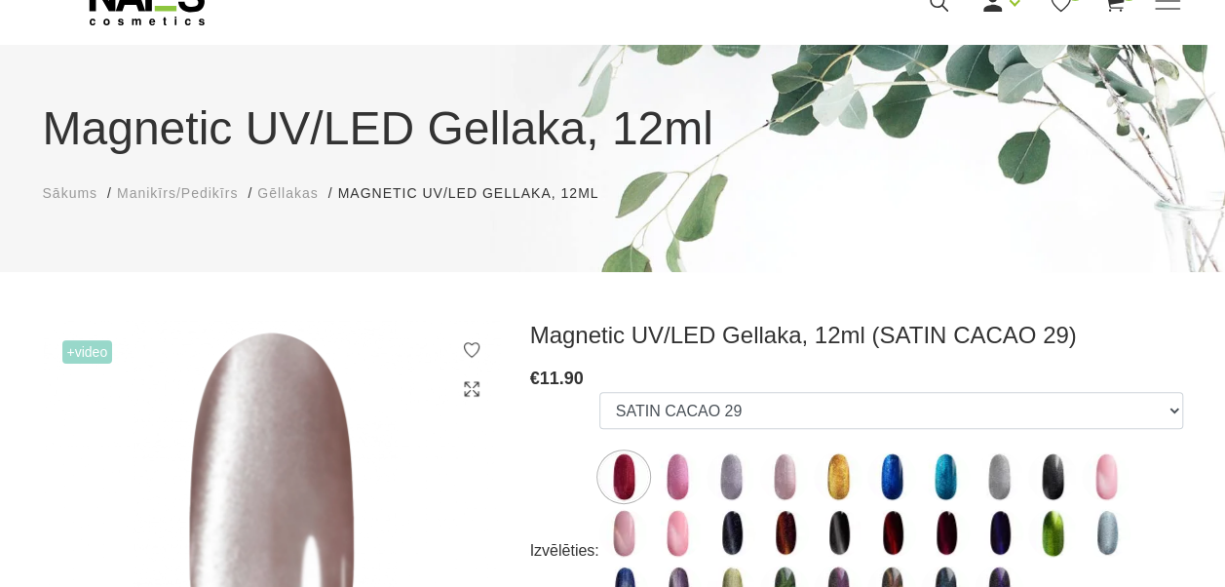
scroll to position [195, 0]
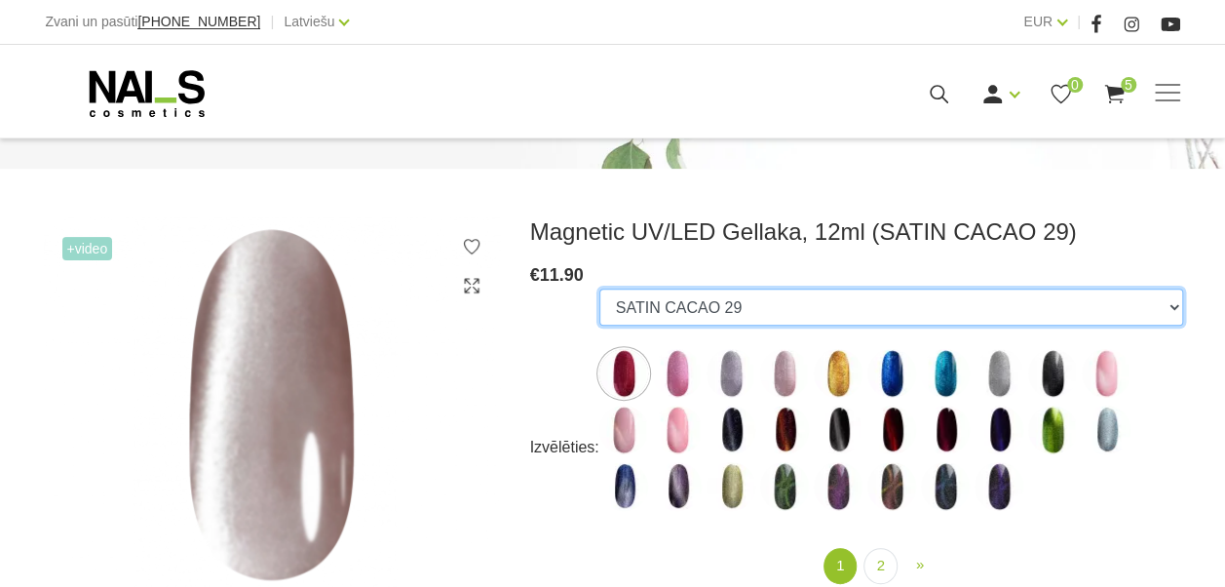
click at [755, 309] on select "10D-04 10D-07 10D-08 10D-09 10D-13 10D-14 10D-15 10D-19 10D-20 607 614 615 701 …" at bounding box center [892, 307] width 584 height 37
click at [600, 289] on select "10D-04 10D-07 10D-08 10D-09 10D-13 10D-14 10D-15 10D-19 10D-20 607 614 615 701 …" at bounding box center [892, 307] width 584 height 37
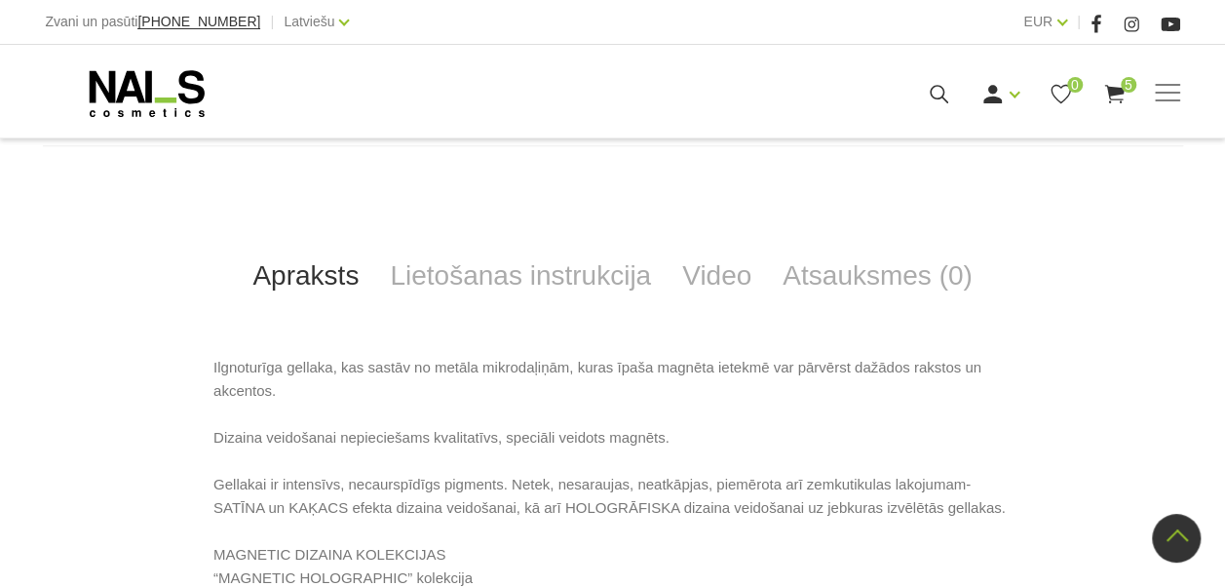
scroll to position [975, 0]
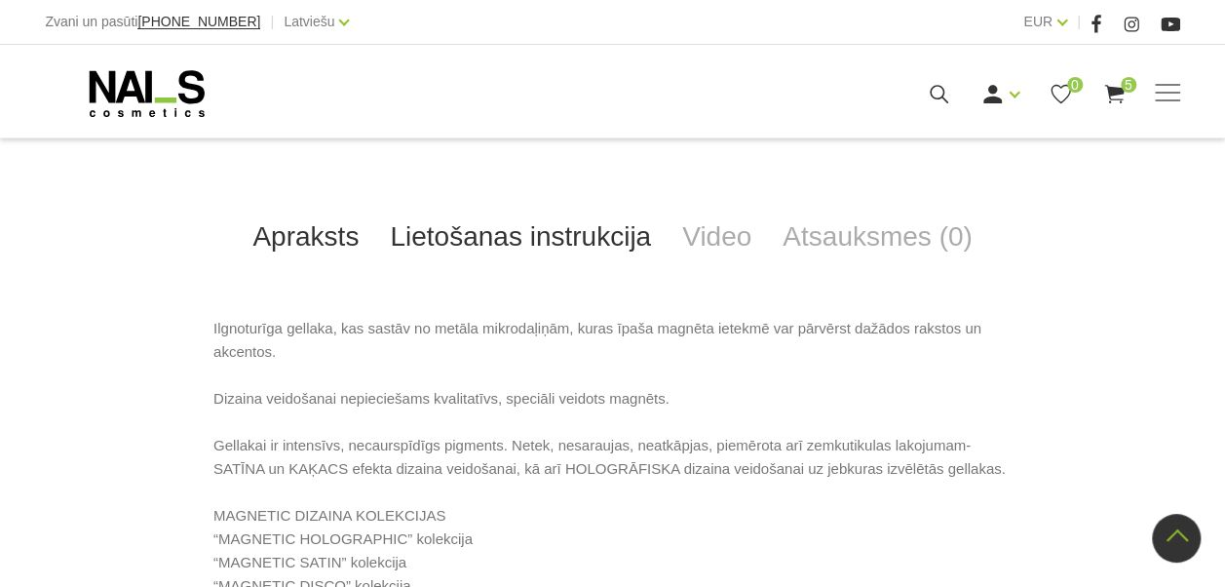
click at [483, 232] on link "Lietošanas instrukcija" at bounding box center [520, 237] width 292 height 64
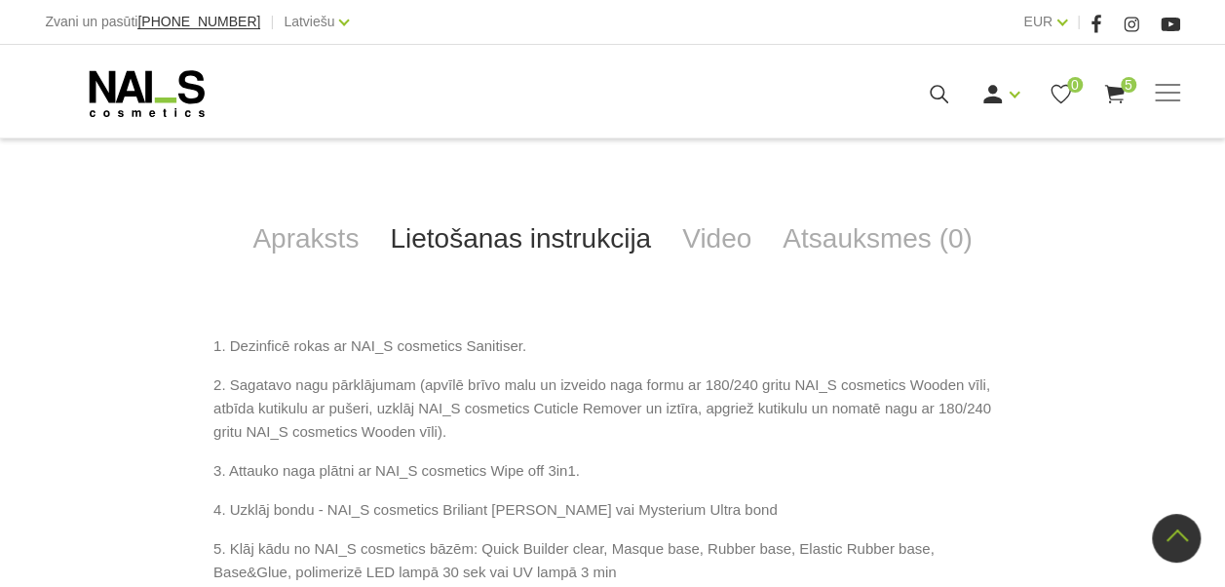
scroll to position [877, 0]
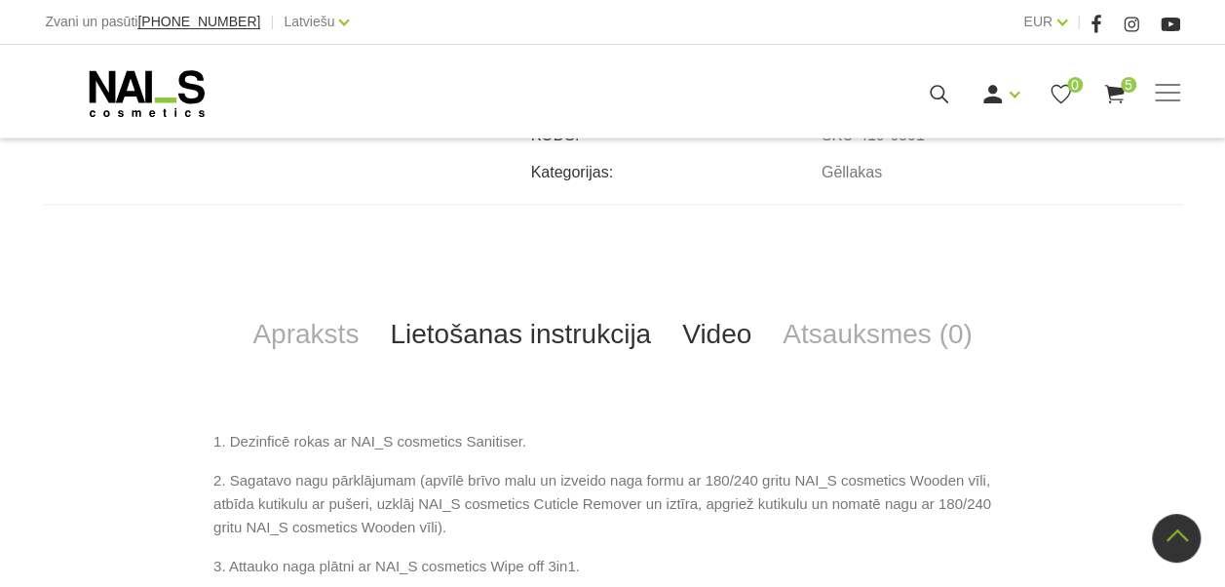
click at [753, 324] on link "Video" at bounding box center [717, 334] width 100 height 64
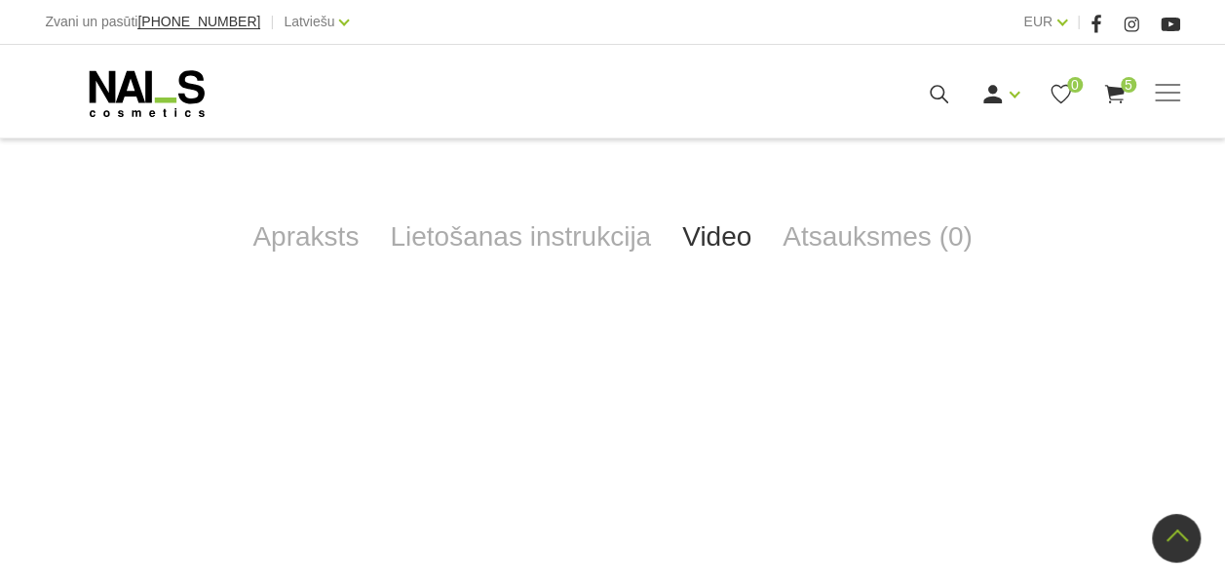
scroll to position [682, 0]
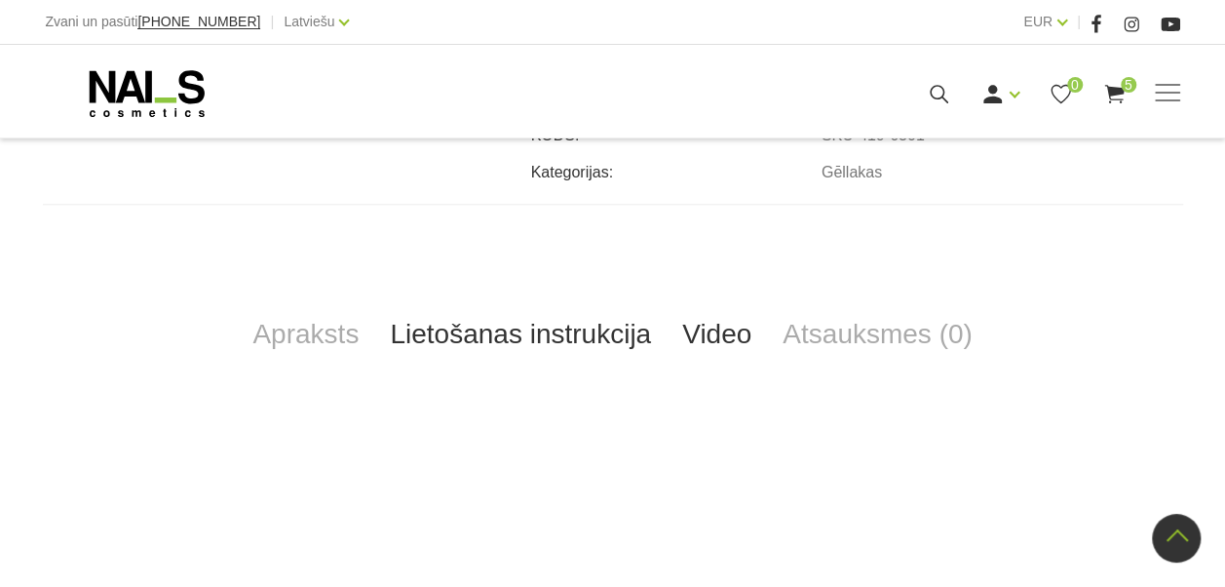
click at [593, 334] on link "Lietošanas instrukcija" at bounding box center [520, 334] width 292 height 64
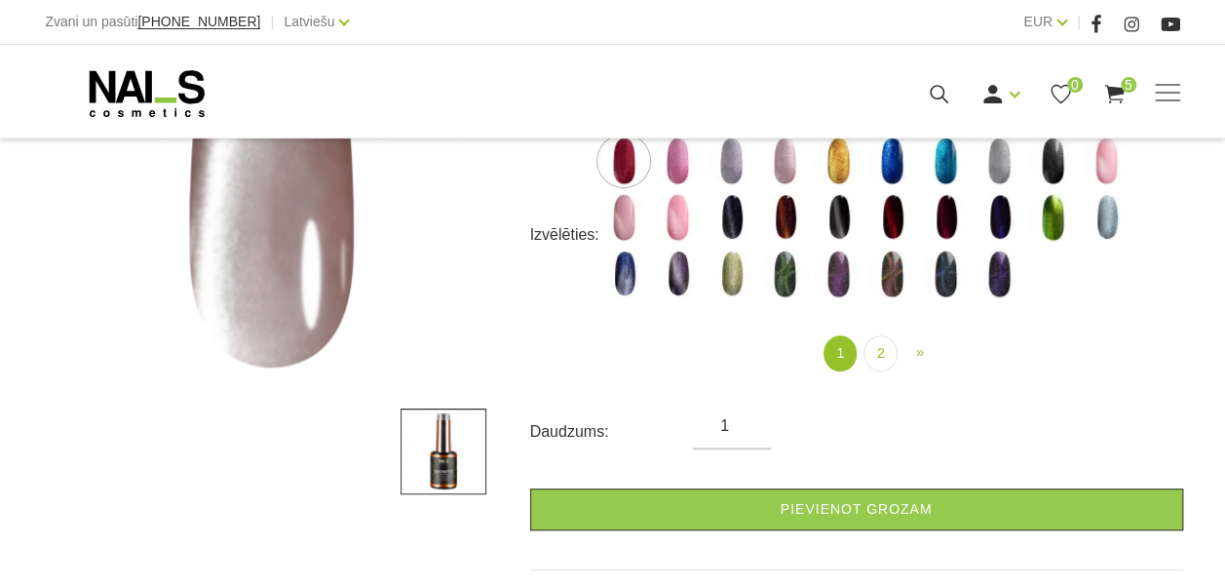
scroll to position [585, 0]
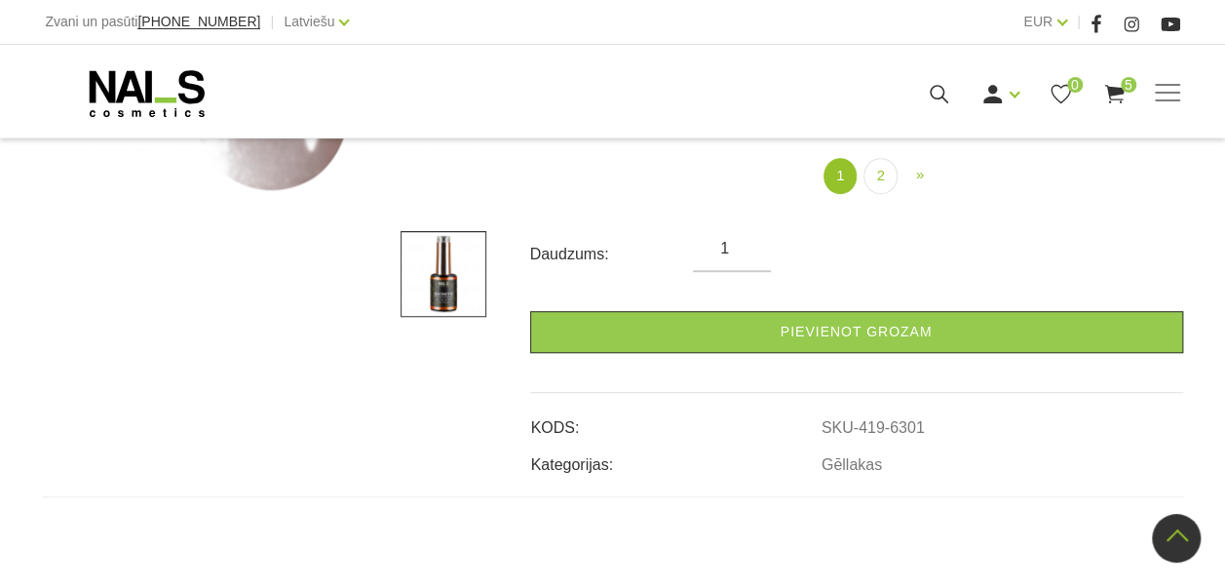
click at [848, 298] on form "Izvēlēties: 10D-04 10D-07 10D-08 10D-09 10D-13 10D-14 10D-15 10D-19 10D-20 607 …" at bounding box center [856, 126] width 653 height 454
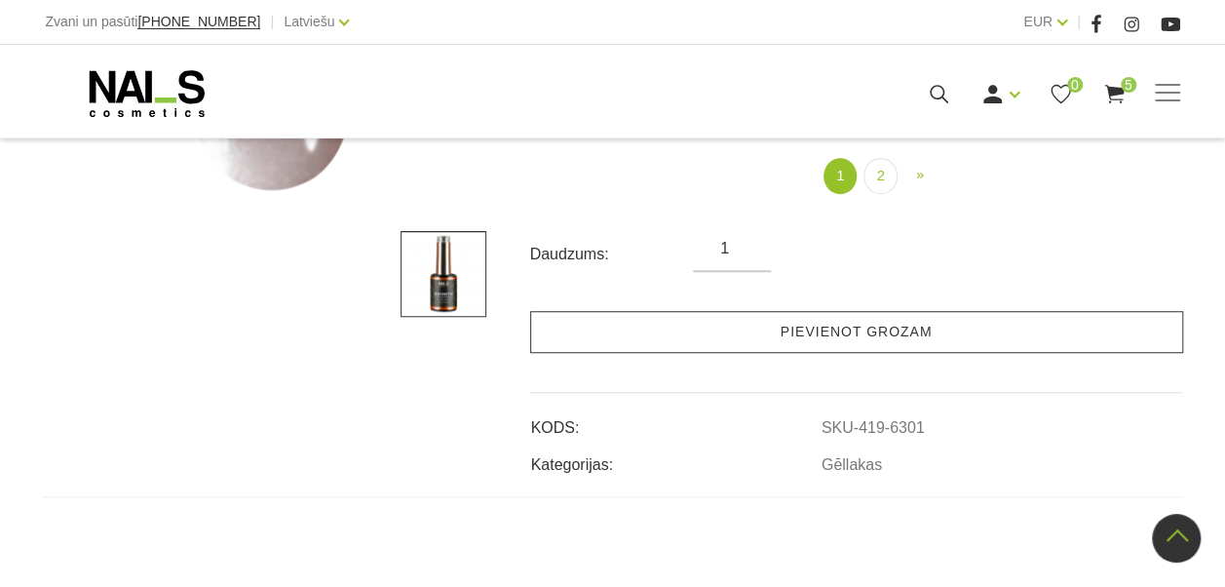
click at [848, 330] on link "Pievienot grozam" at bounding box center [856, 332] width 653 height 42
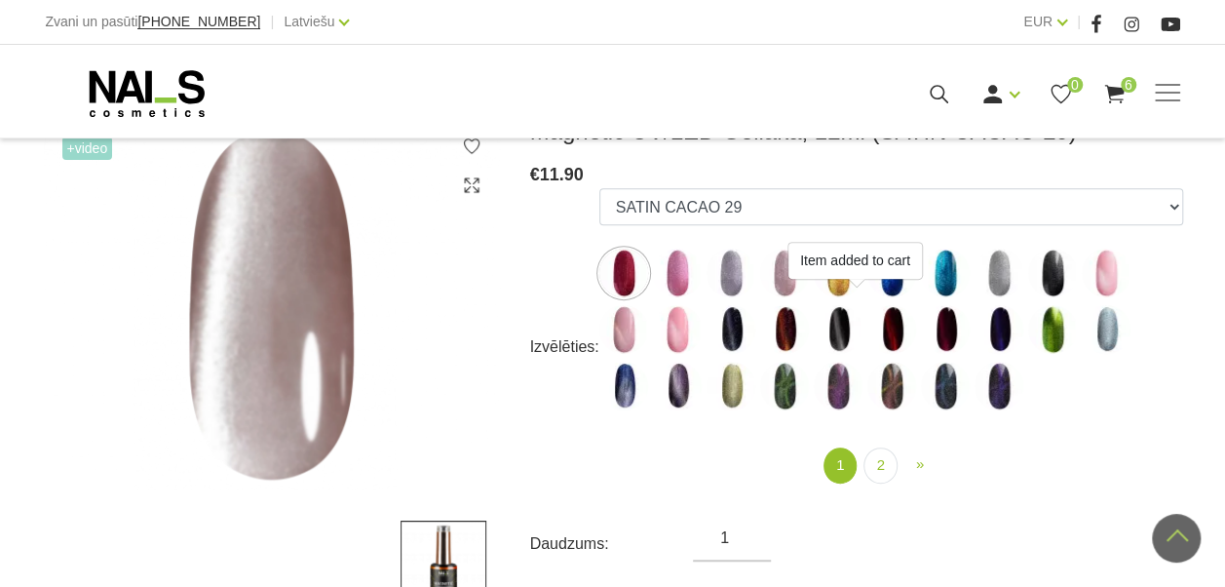
scroll to position [292, 0]
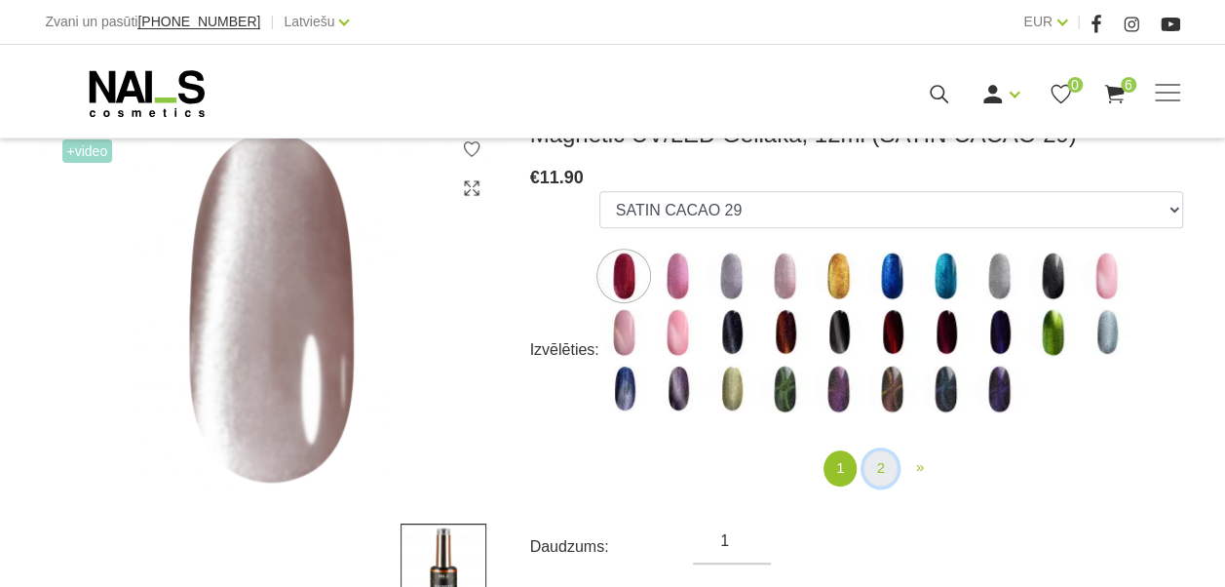
click at [872, 458] on link "2" at bounding box center [880, 468] width 33 height 36
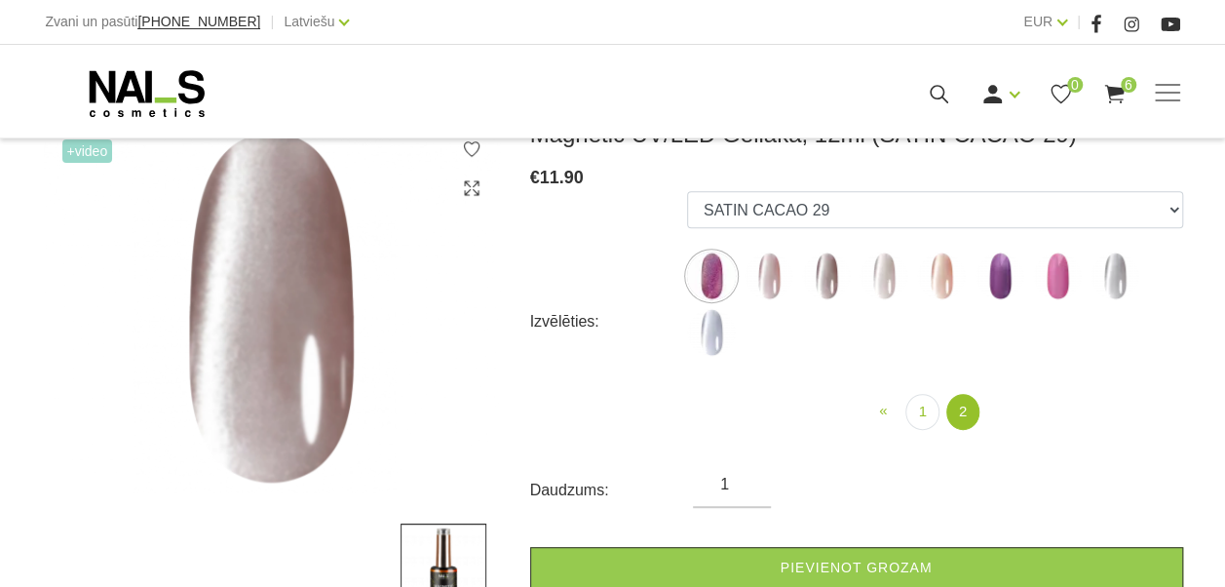
click at [779, 268] on img at bounding box center [769, 276] width 49 height 49
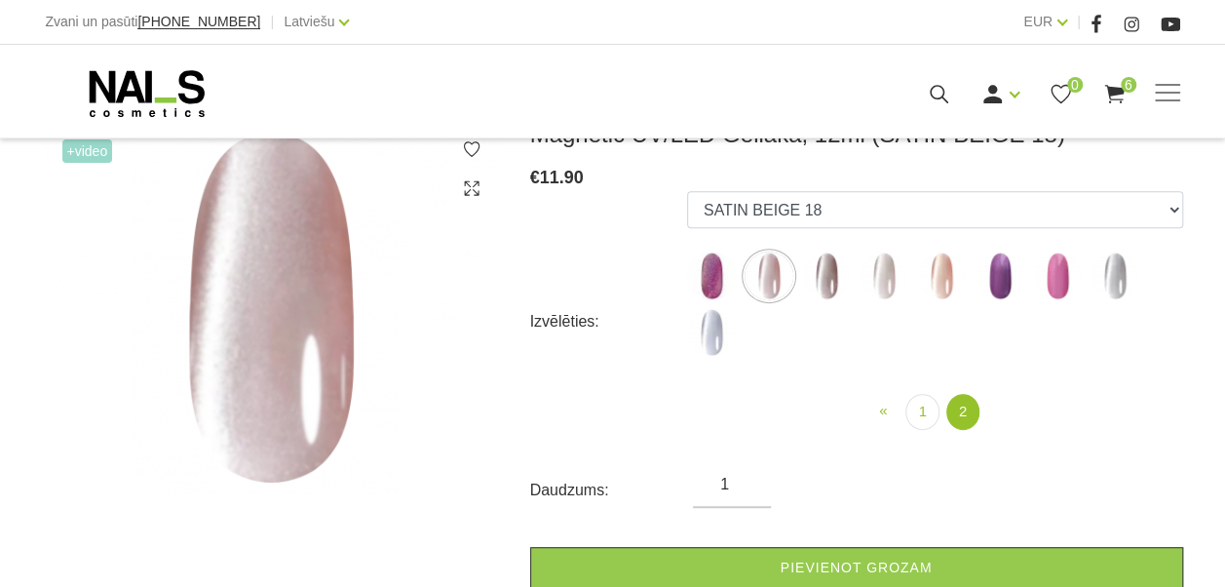
click at [839, 276] on img at bounding box center [826, 276] width 49 height 49
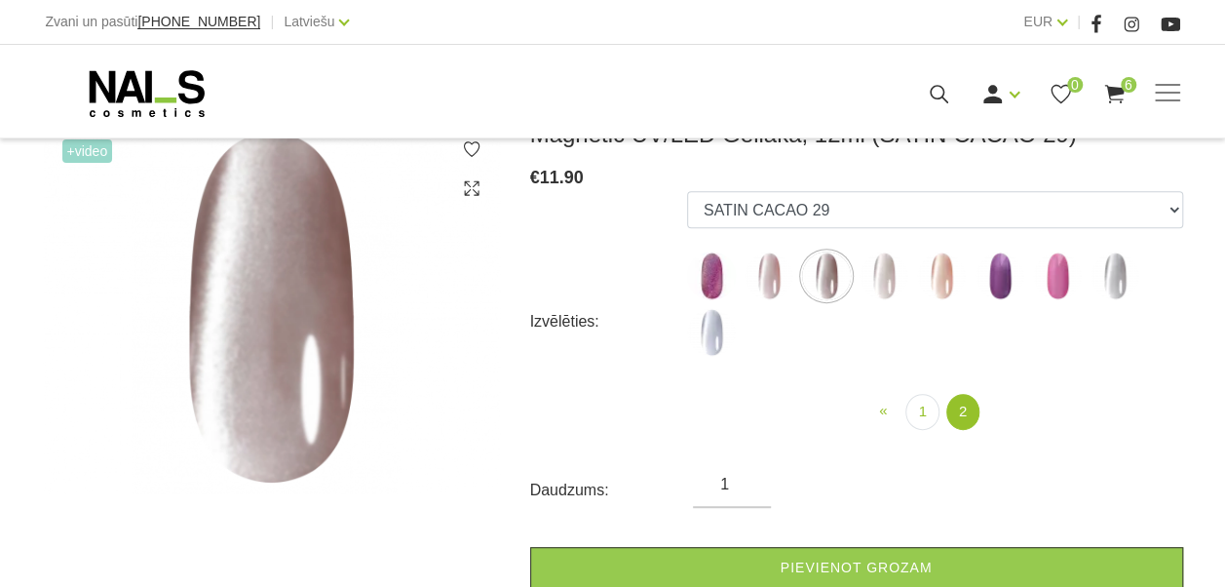
click at [907, 275] on img at bounding box center [884, 276] width 49 height 49
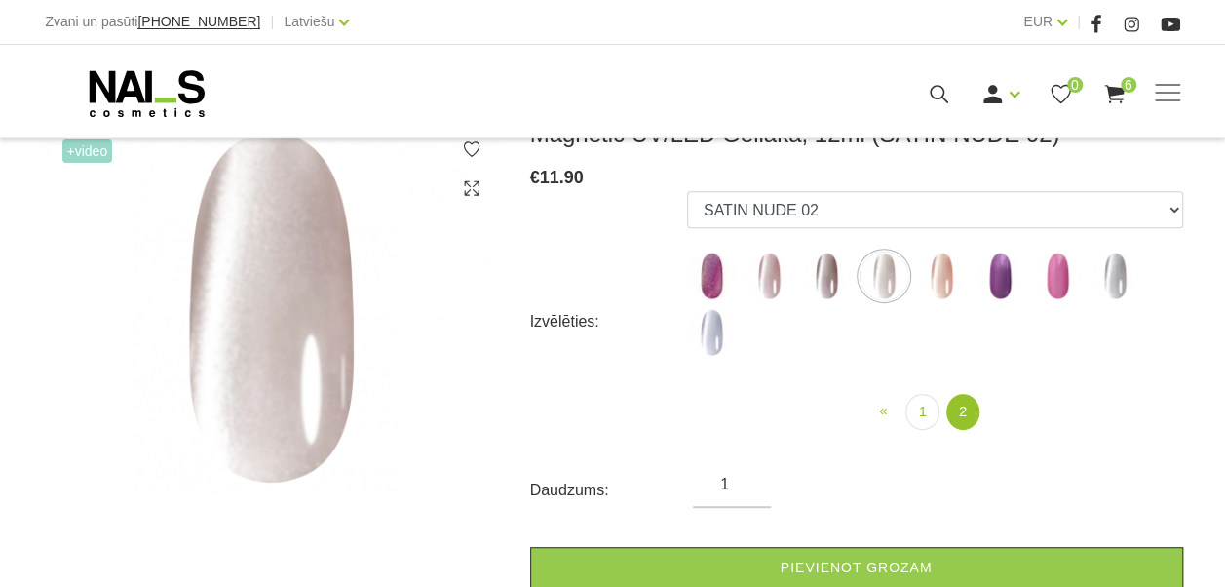
click at [979, 283] on img at bounding box center [1000, 276] width 49 height 49
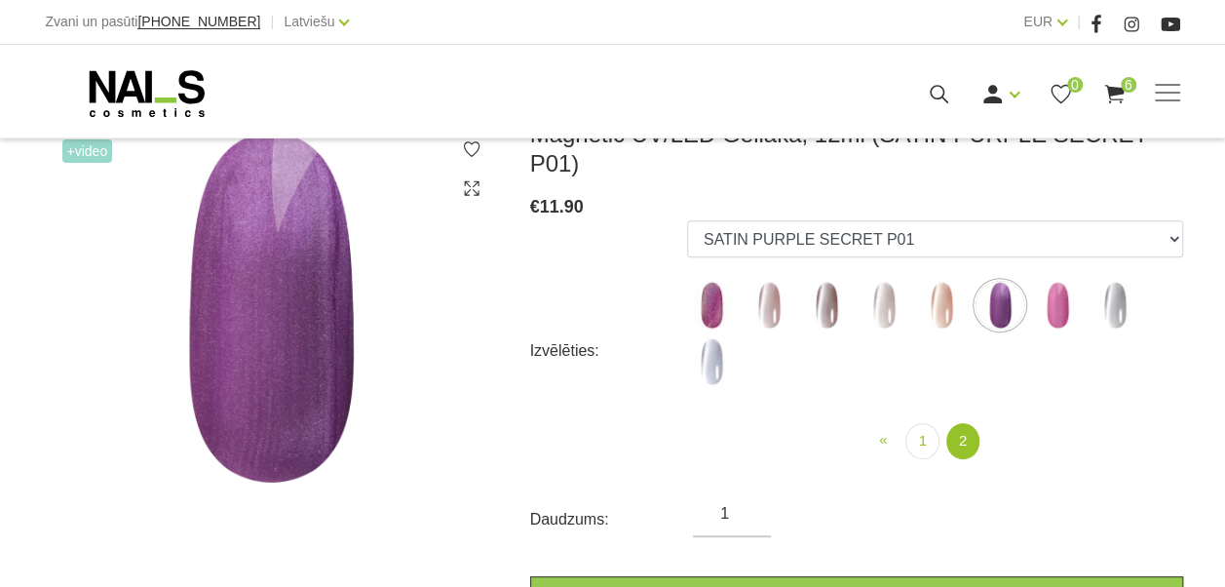
click at [944, 286] on img at bounding box center [941, 305] width 49 height 49
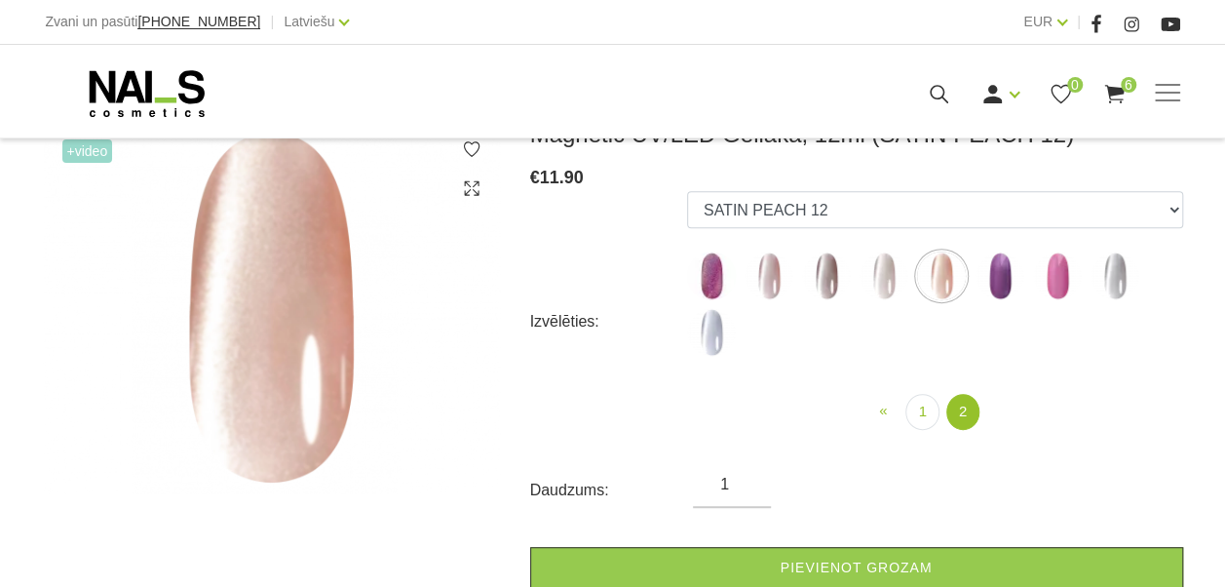
click at [1071, 280] on img at bounding box center [1057, 276] width 49 height 49
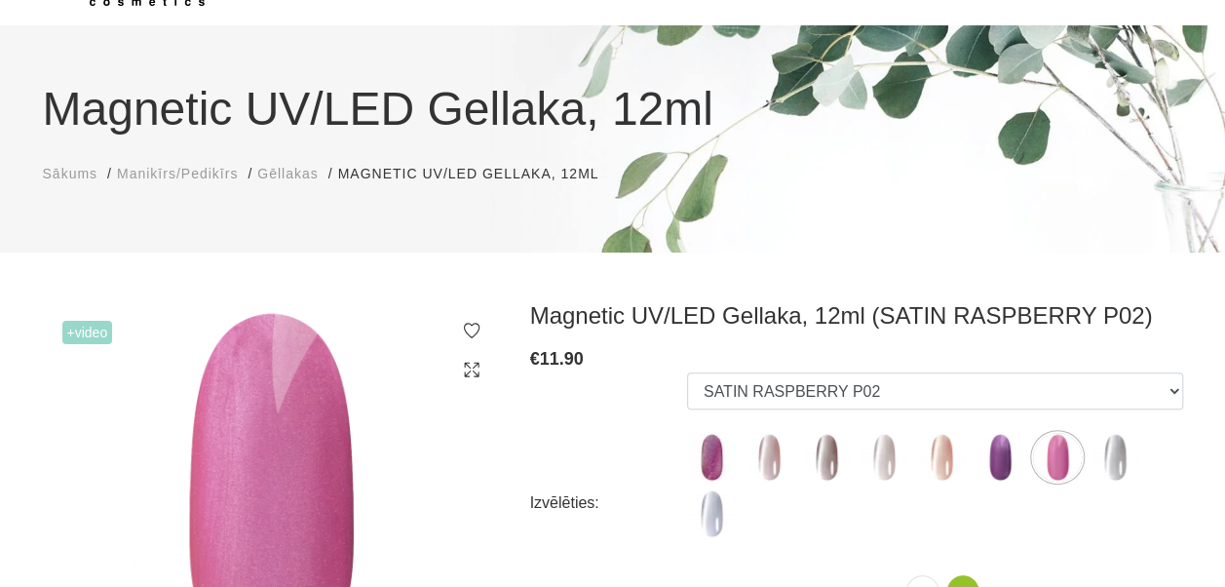
scroll to position [97, 0]
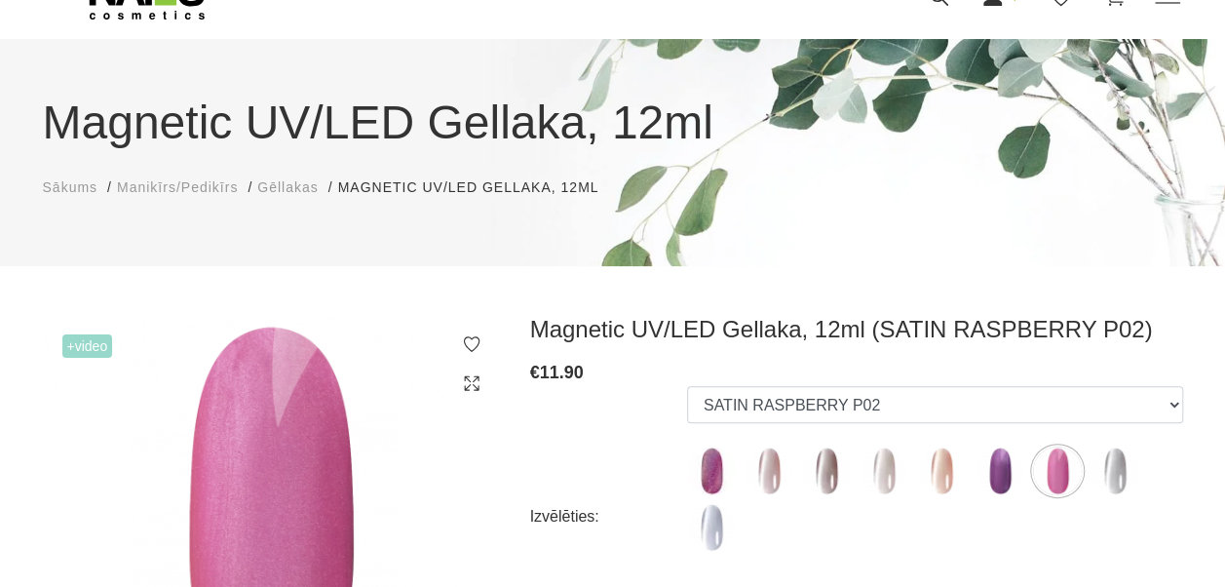
click at [1107, 465] on img at bounding box center [1115, 471] width 49 height 49
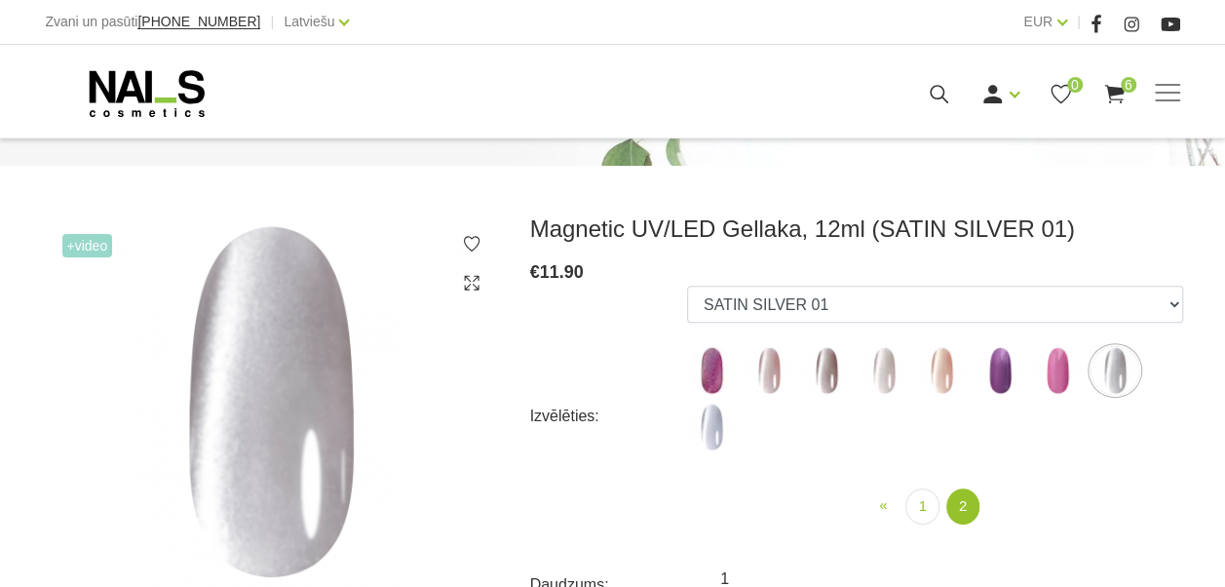
scroll to position [292, 0]
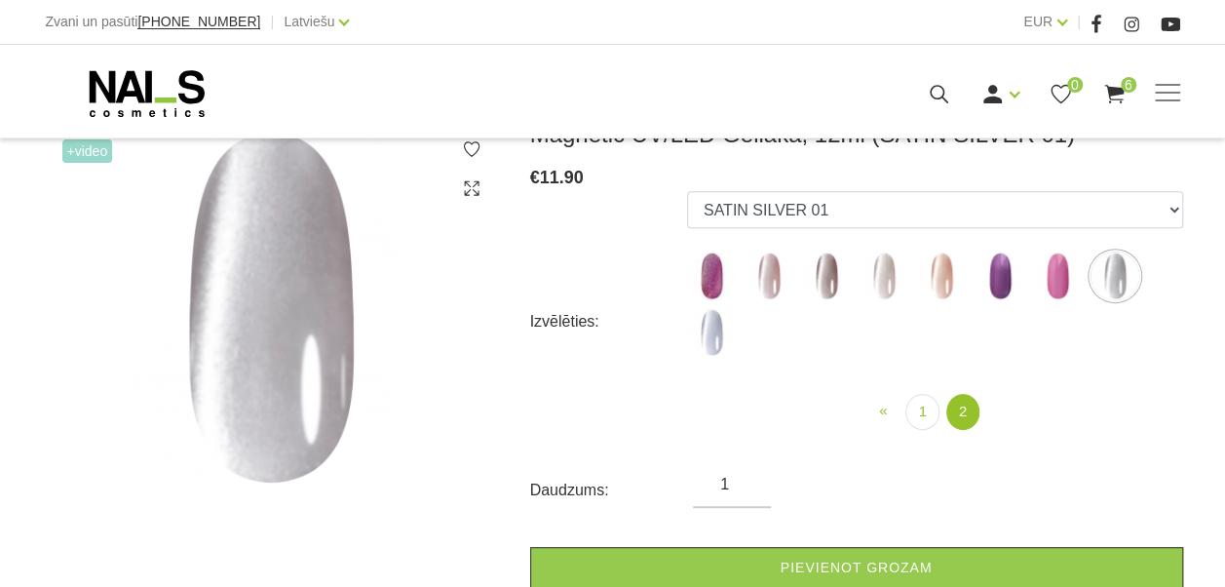
click at [706, 334] on img at bounding box center [711, 332] width 49 height 49
select select "6300"
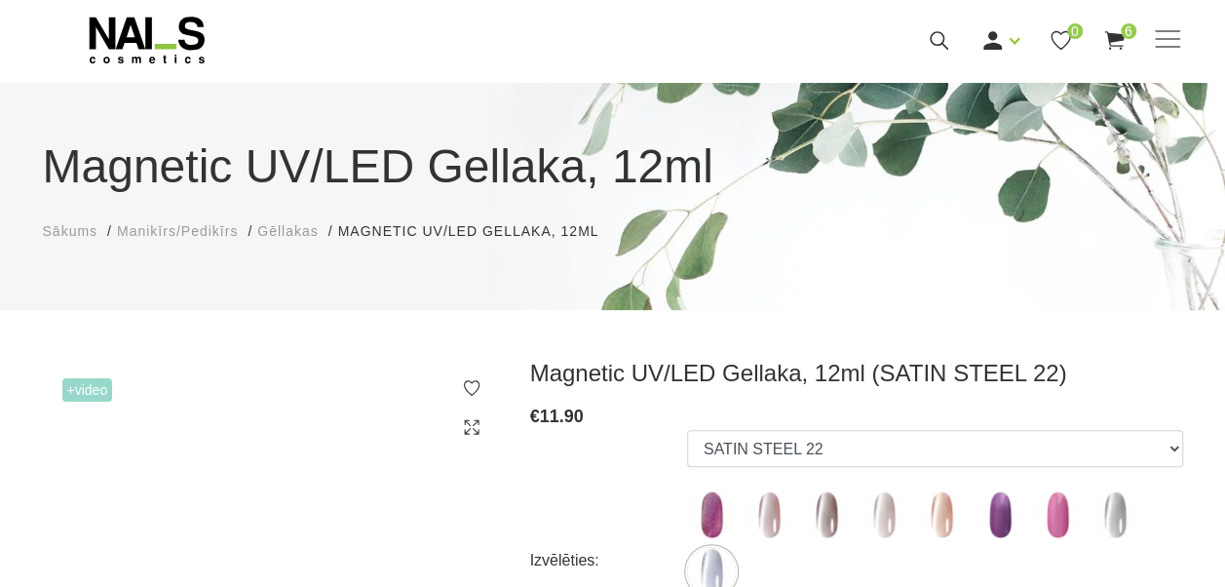
scroll to position [0, 0]
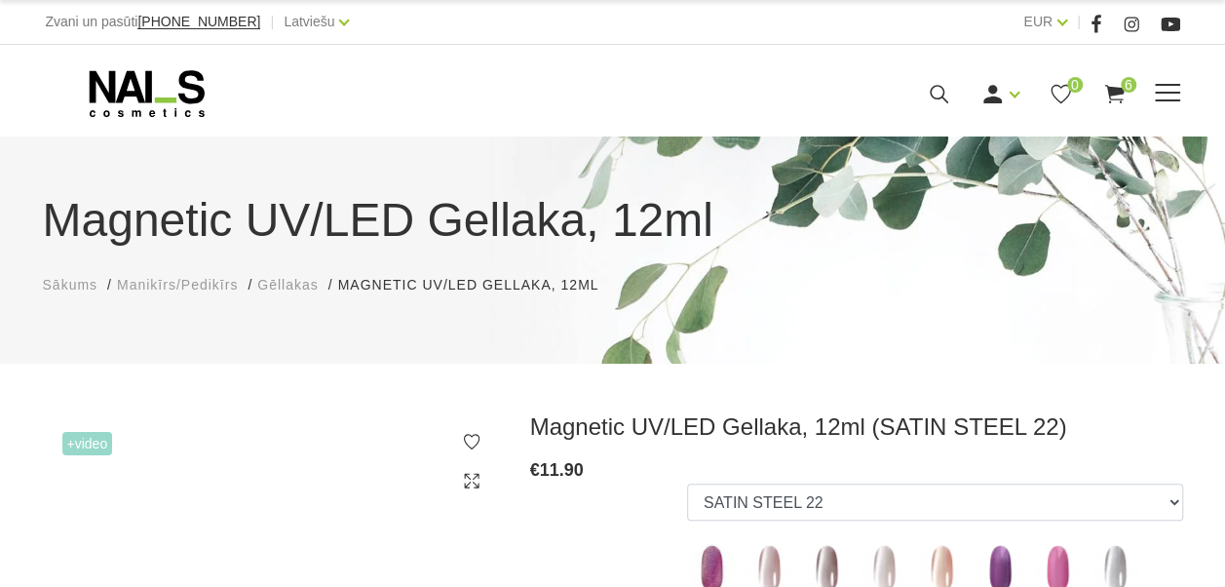
click at [1065, 86] on icon at bounding box center [1061, 94] width 24 height 24
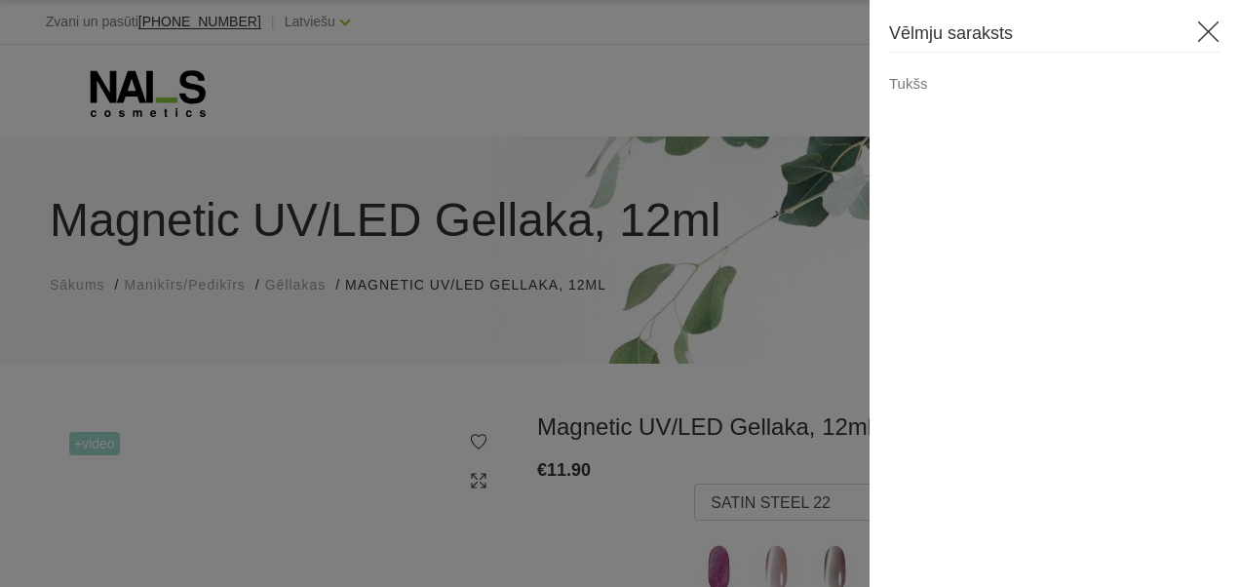
click at [846, 87] on div at bounding box center [620, 293] width 1240 height 587
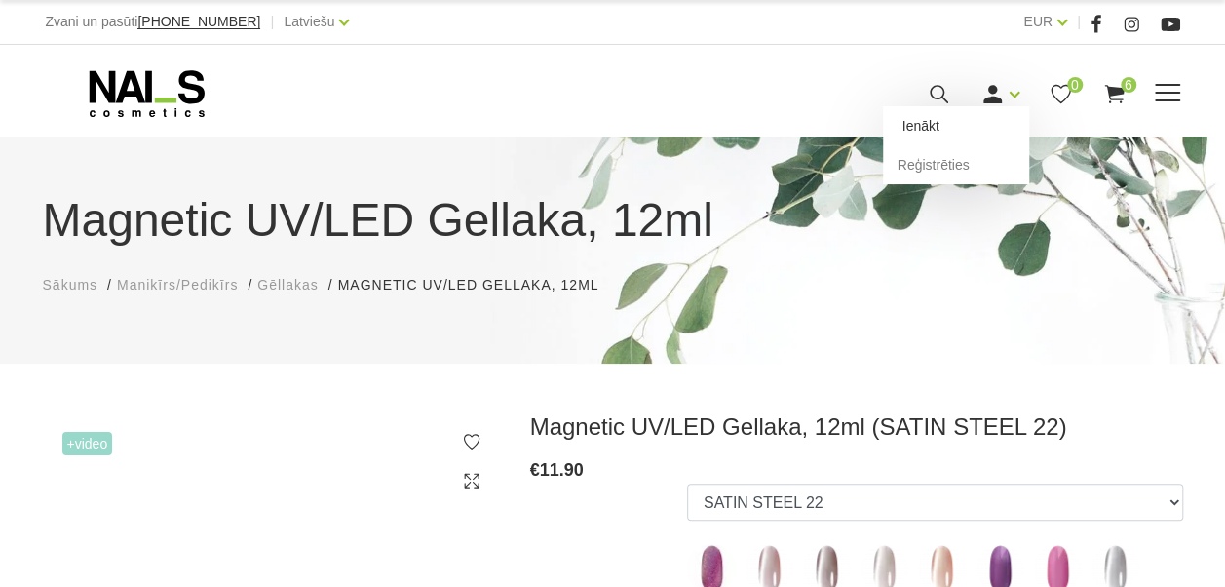
click at [959, 129] on link "Ienākt" at bounding box center [956, 125] width 146 height 39
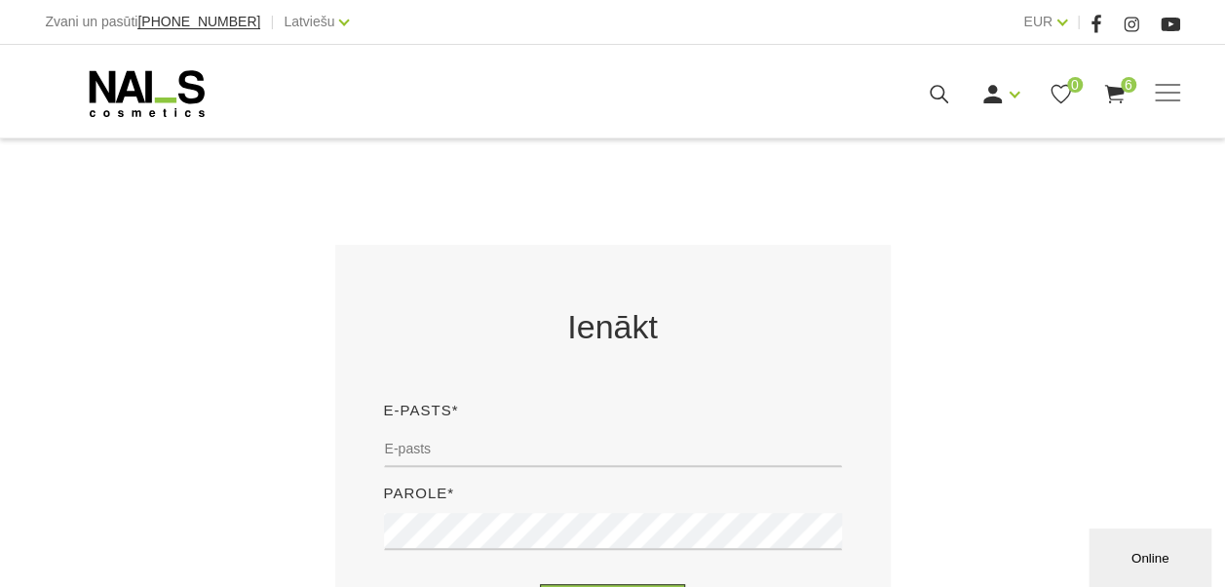
scroll to position [682, 0]
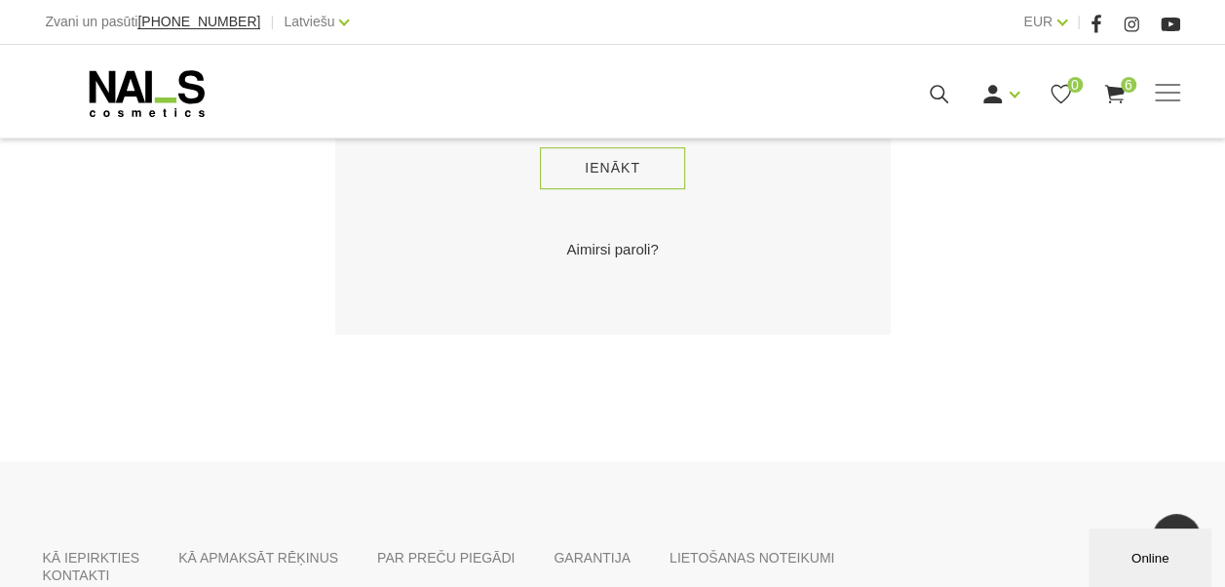
type input "[EMAIL_ADDRESS][DOMAIN_NAME]"
click at [670, 168] on button "Ienākt" at bounding box center [612, 168] width 145 height 42
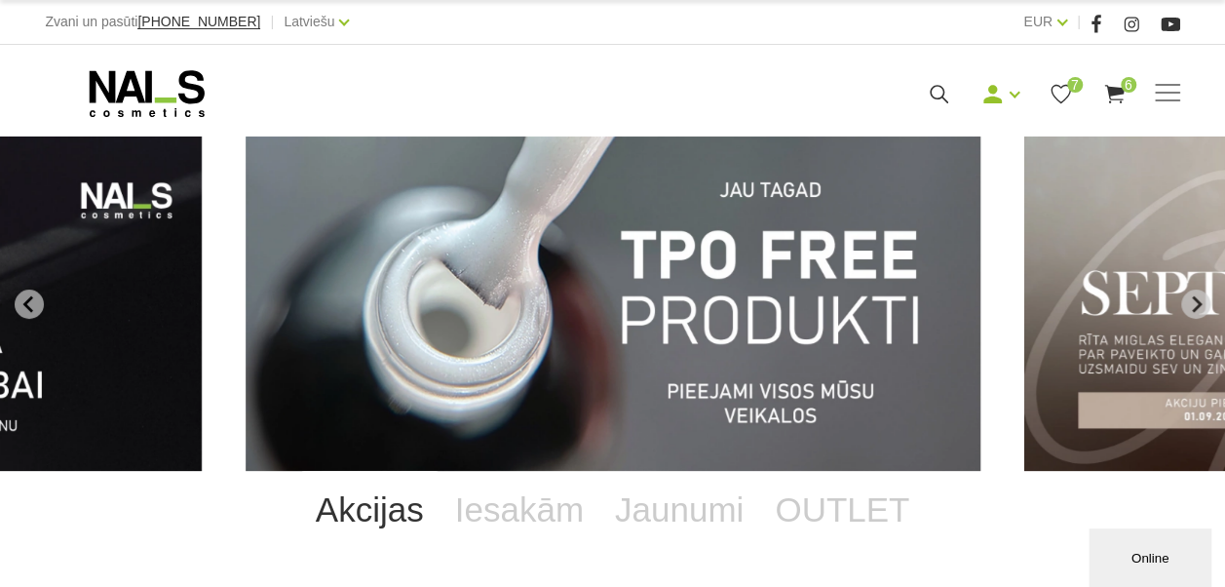
click at [733, 386] on img "1 of 11" at bounding box center [613, 303] width 735 height 334
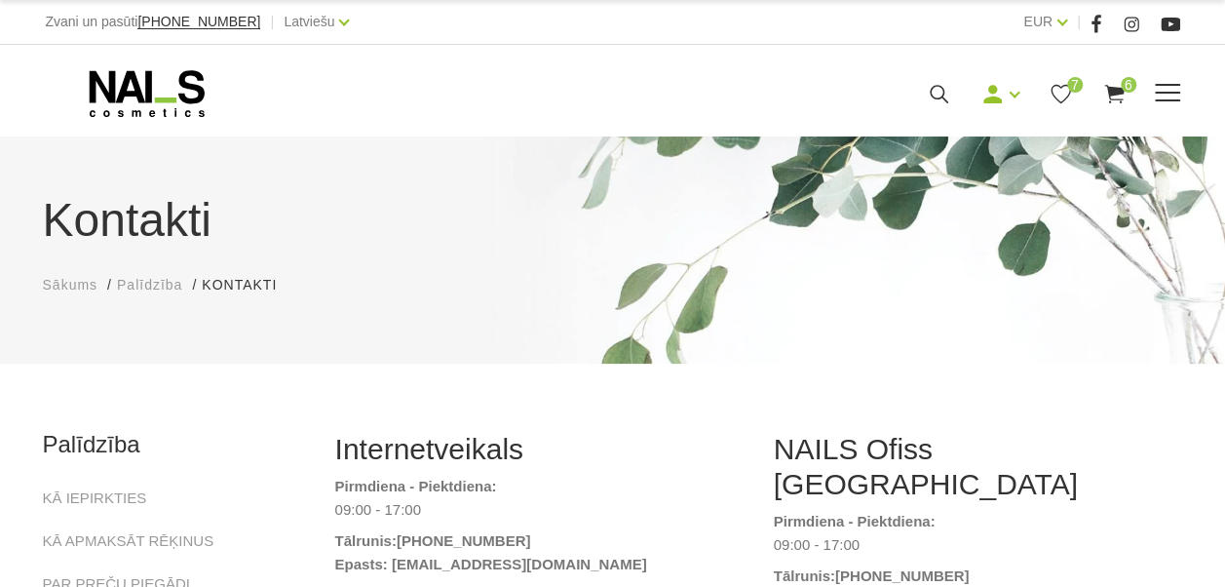
click at [1165, 92] on span at bounding box center [1167, 93] width 25 height 2
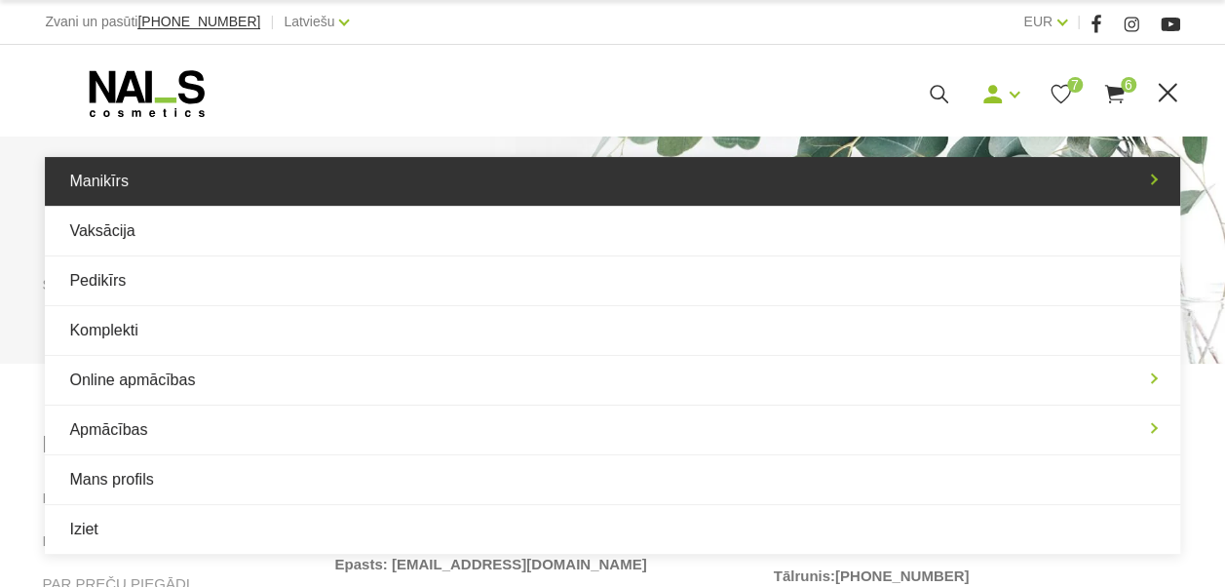
click at [409, 180] on link "Manikīrs" at bounding box center [612, 181] width 1135 height 49
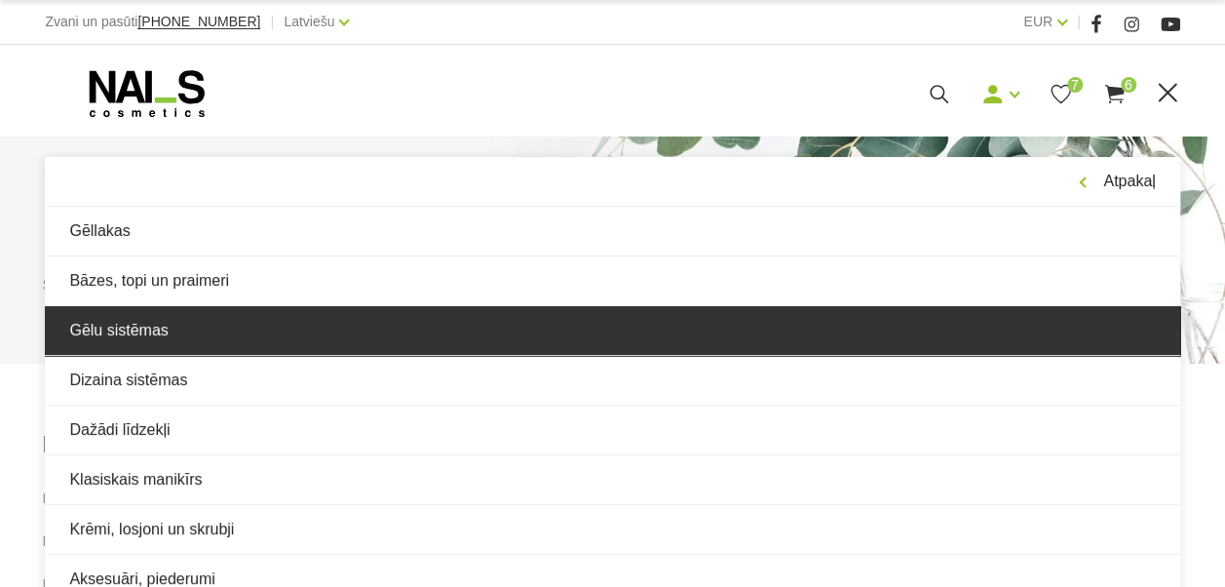
click at [176, 342] on link "Gēlu sistēmas" at bounding box center [612, 330] width 1135 height 49
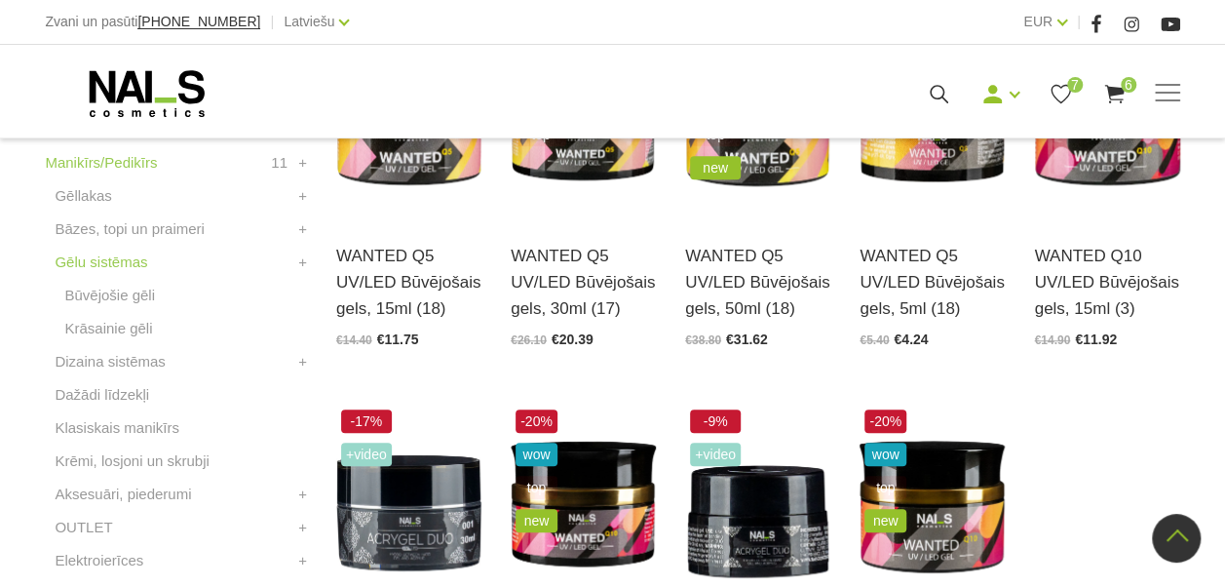
scroll to position [487, 0]
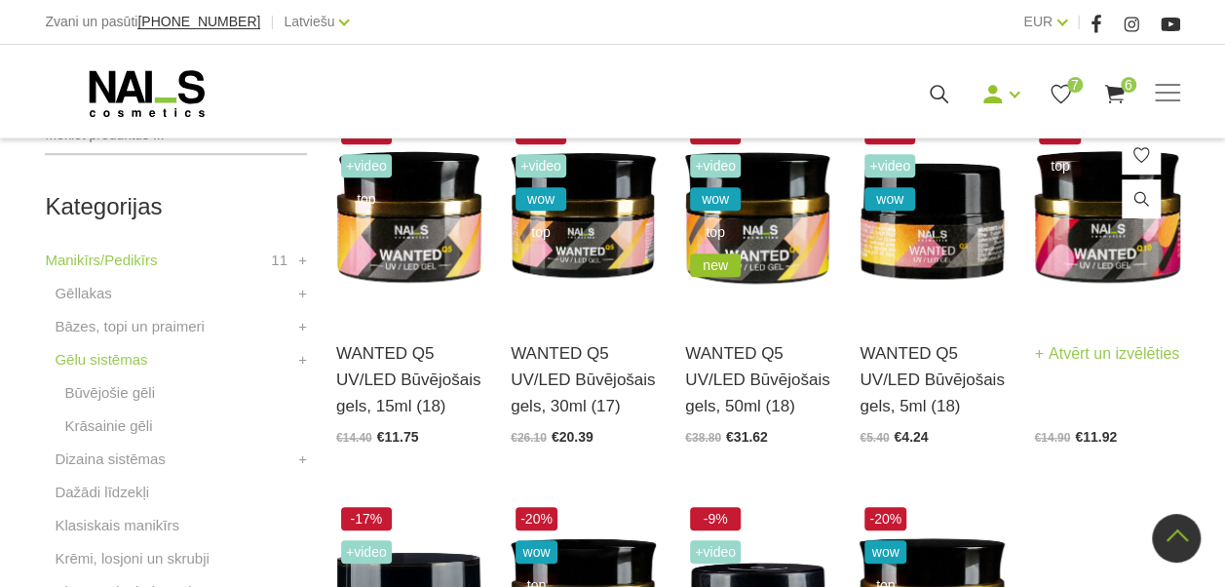
click at [1117, 278] on img at bounding box center [1106, 216] width 145 height 200
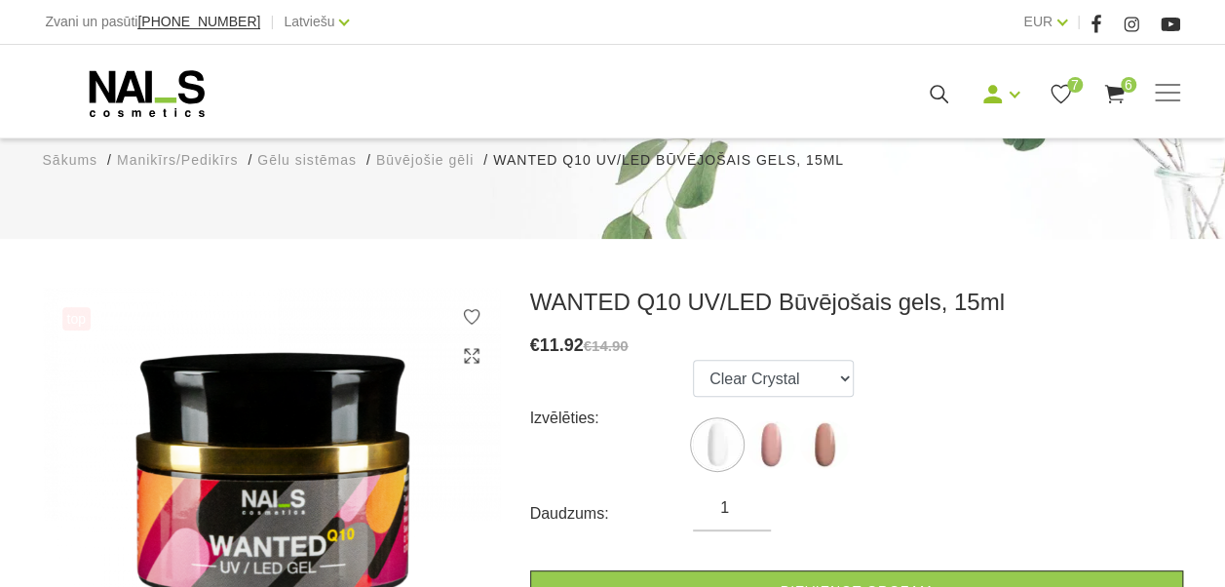
scroll to position [195, 0]
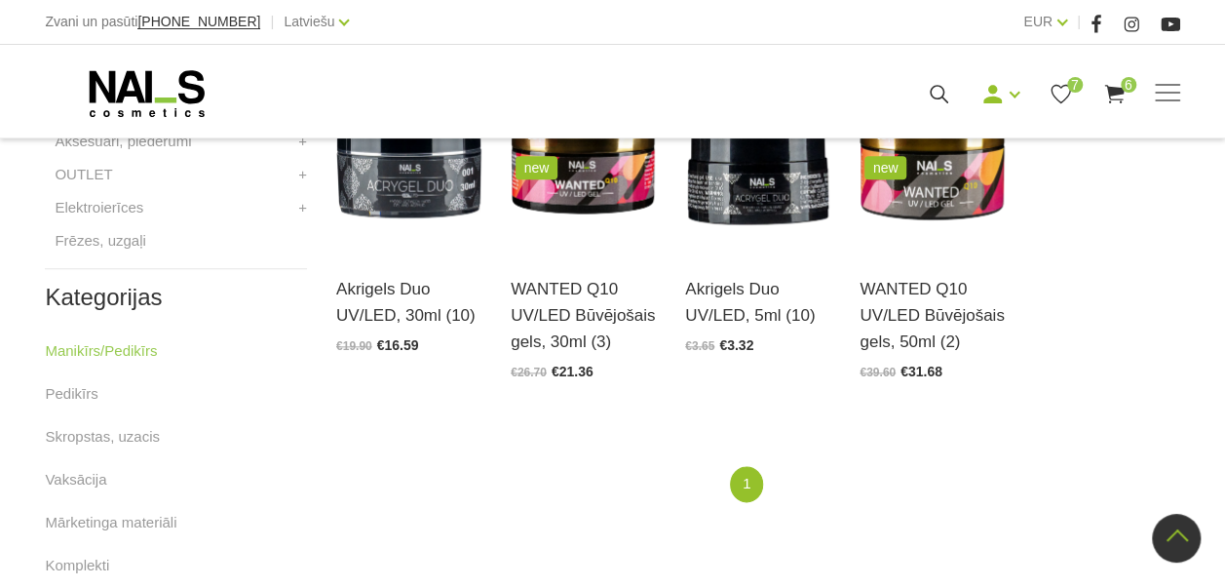
scroll to position [840, 0]
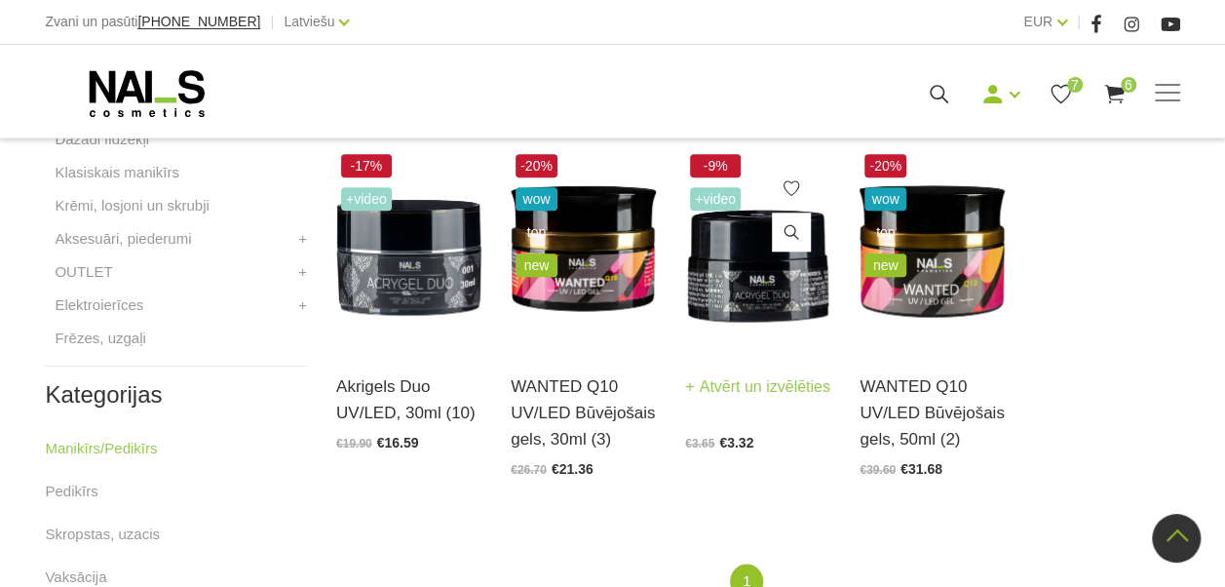
click at [780, 265] on img at bounding box center [757, 249] width 145 height 200
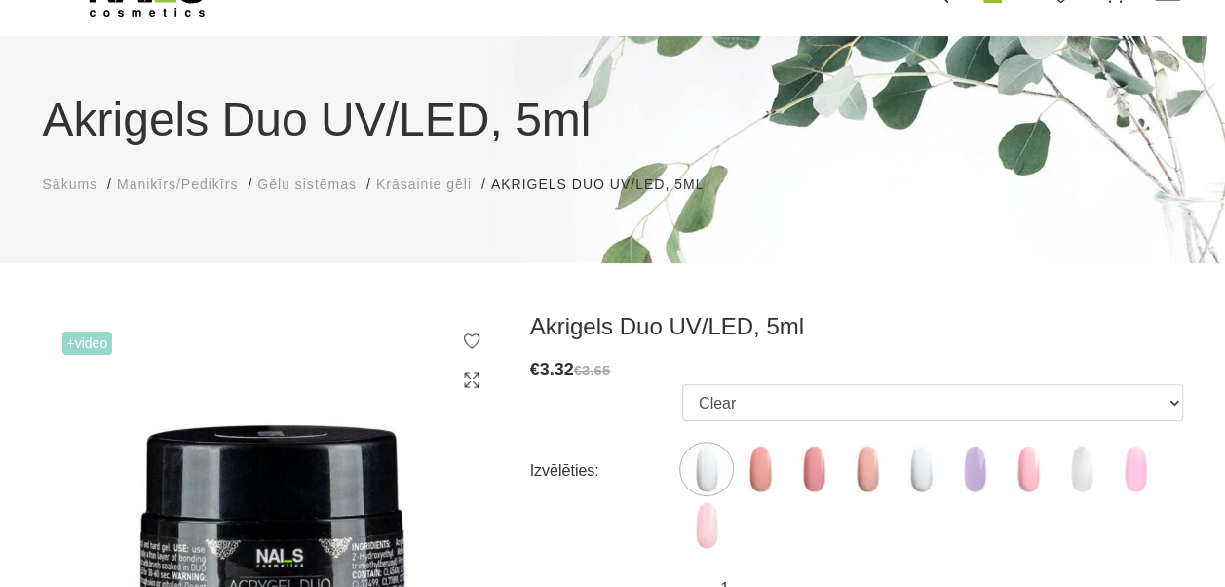
scroll to position [195, 0]
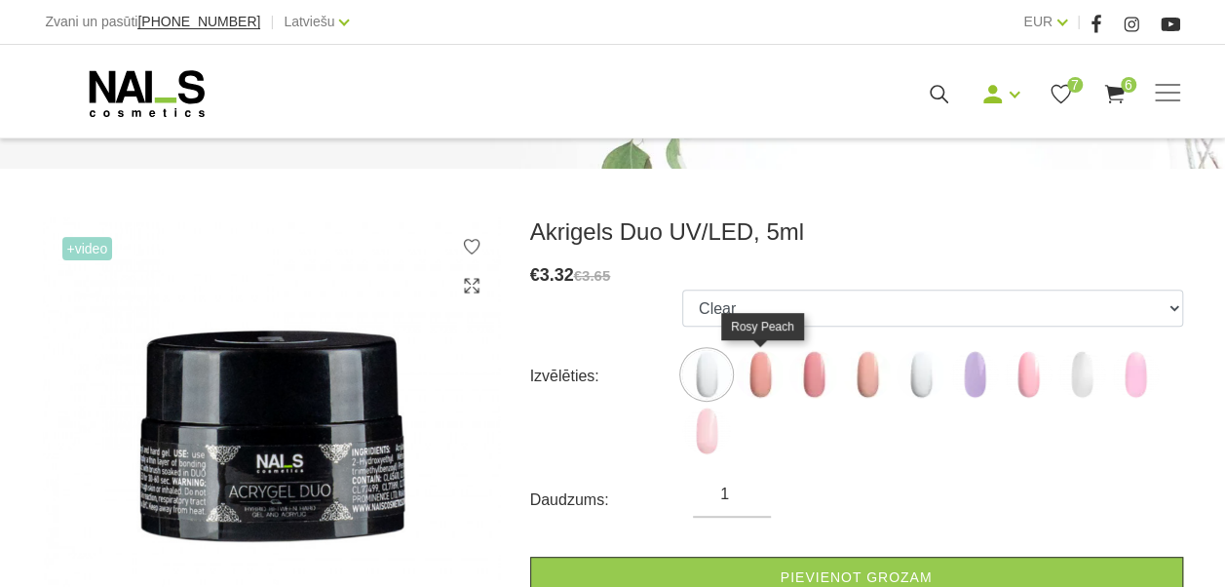
click at [754, 365] on img at bounding box center [760, 374] width 49 height 49
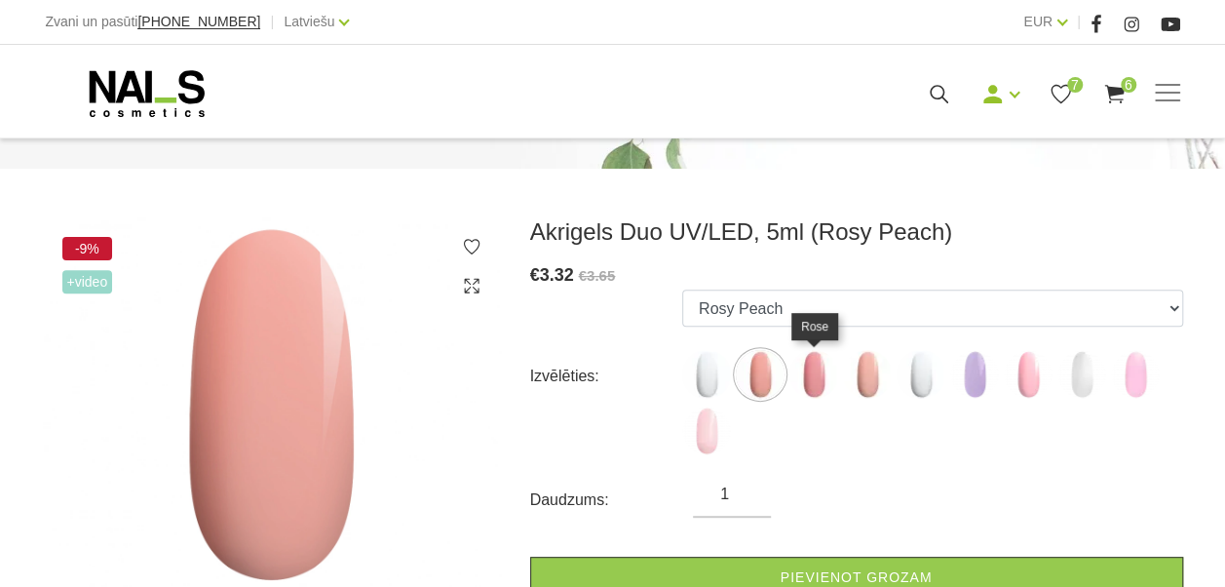
click at [797, 376] on img at bounding box center [814, 374] width 49 height 49
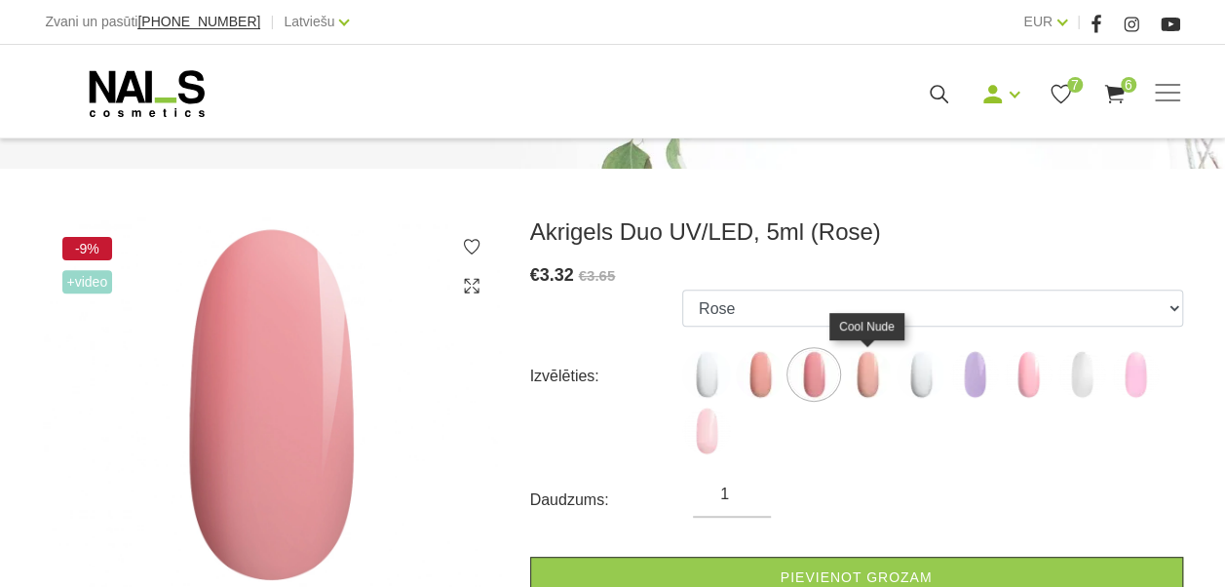
click at [868, 376] on img at bounding box center [867, 374] width 49 height 49
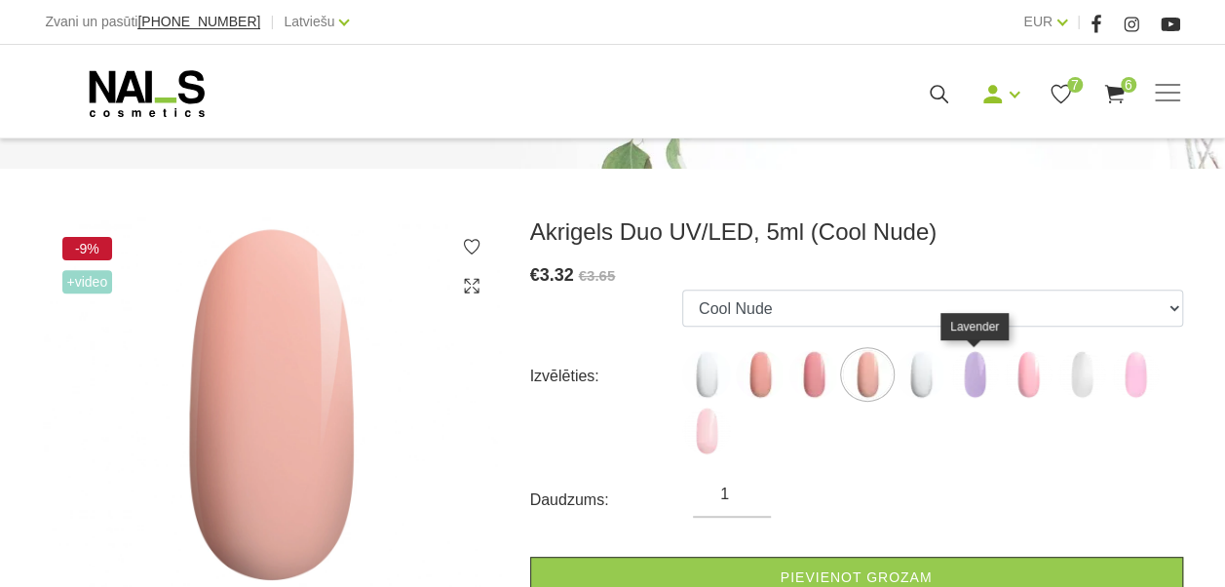
click at [953, 371] on img at bounding box center [975, 374] width 49 height 49
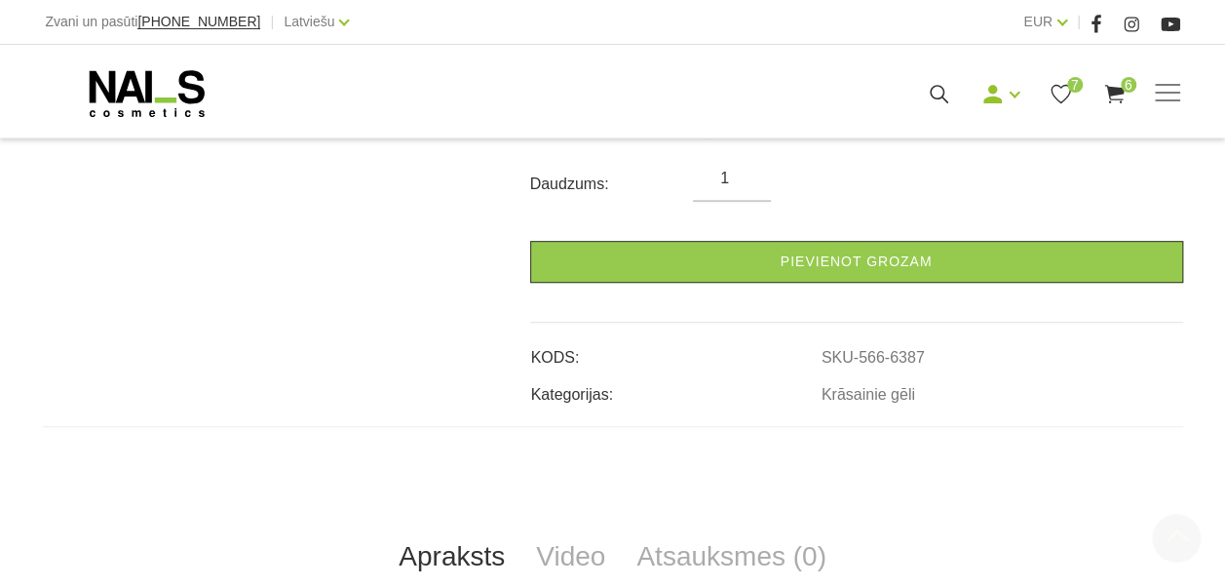
scroll to position [585, 0]
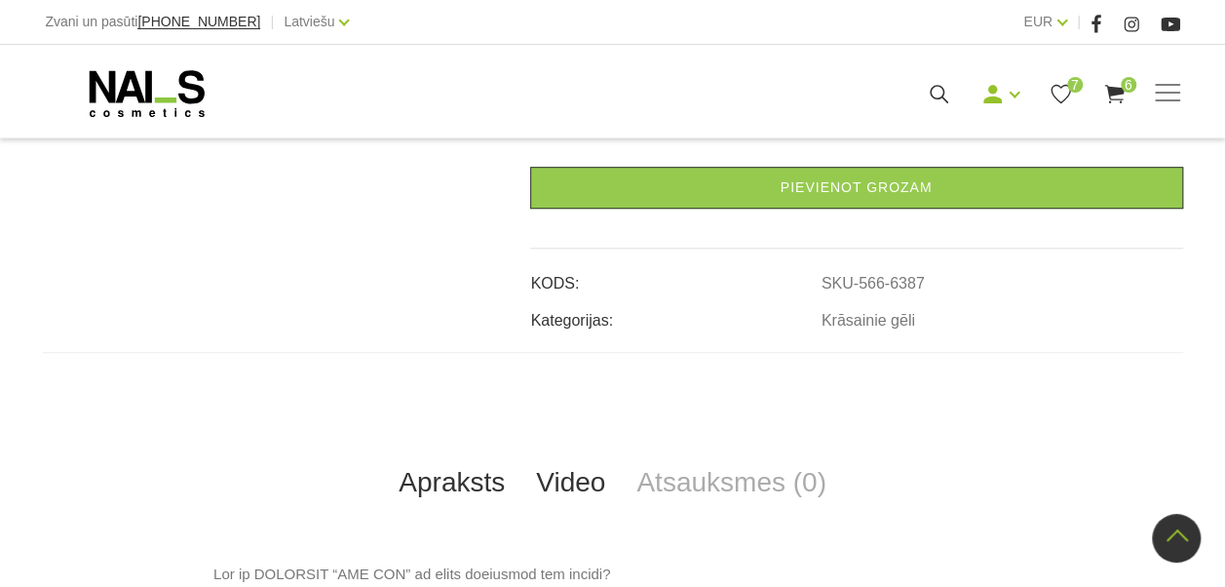
click at [597, 464] on link "Video" at bounding box center [571, 482] width 100 height 64
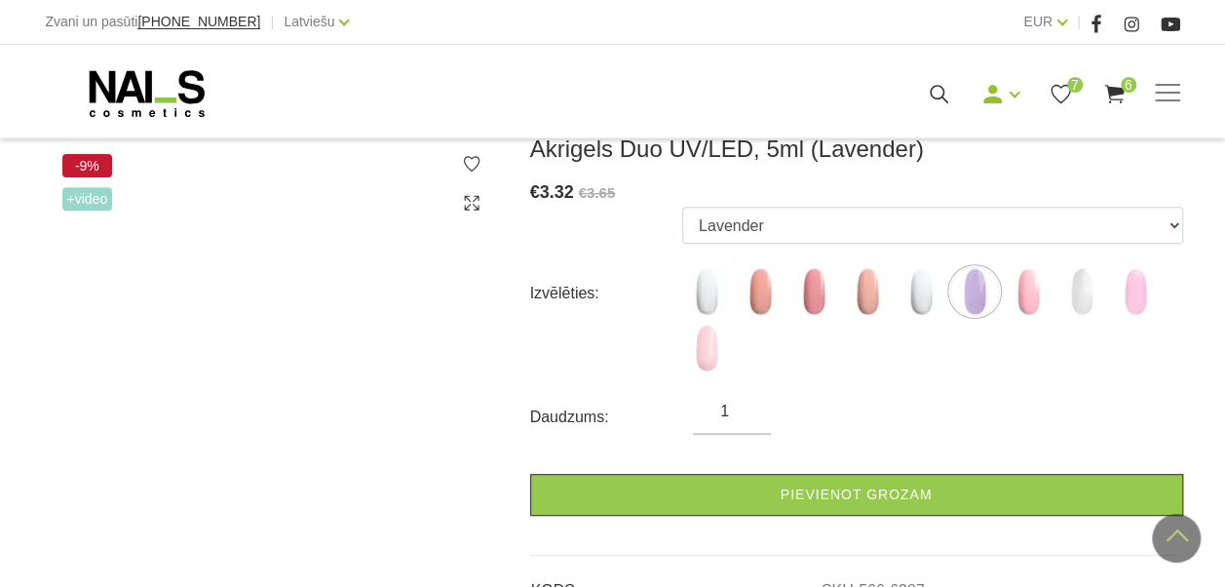
scroll to position [195, 0]
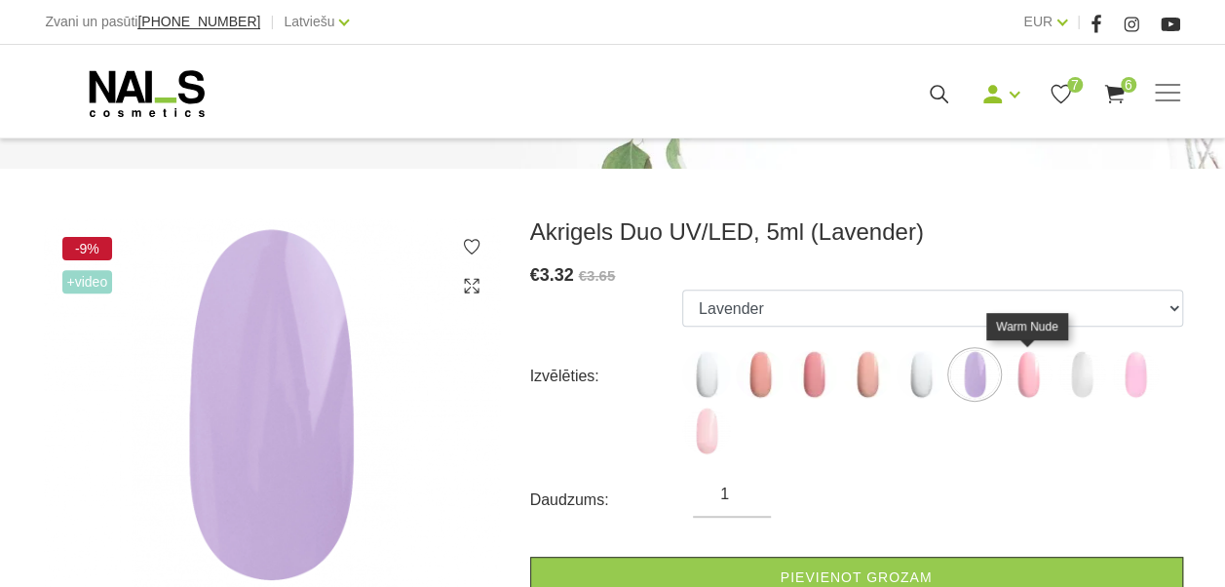
click at [1018, 368] on img at bounding box center [1028, 374] width 49 height 49
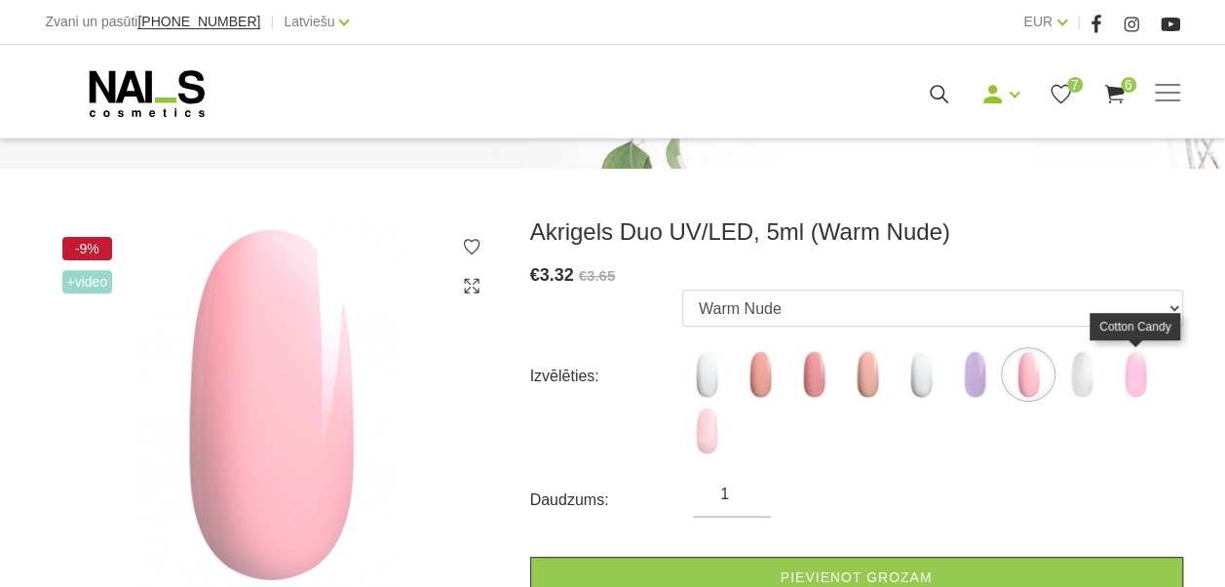
click at [1127, 370] on img at bounding box center [1135, 374] width 49 height 49
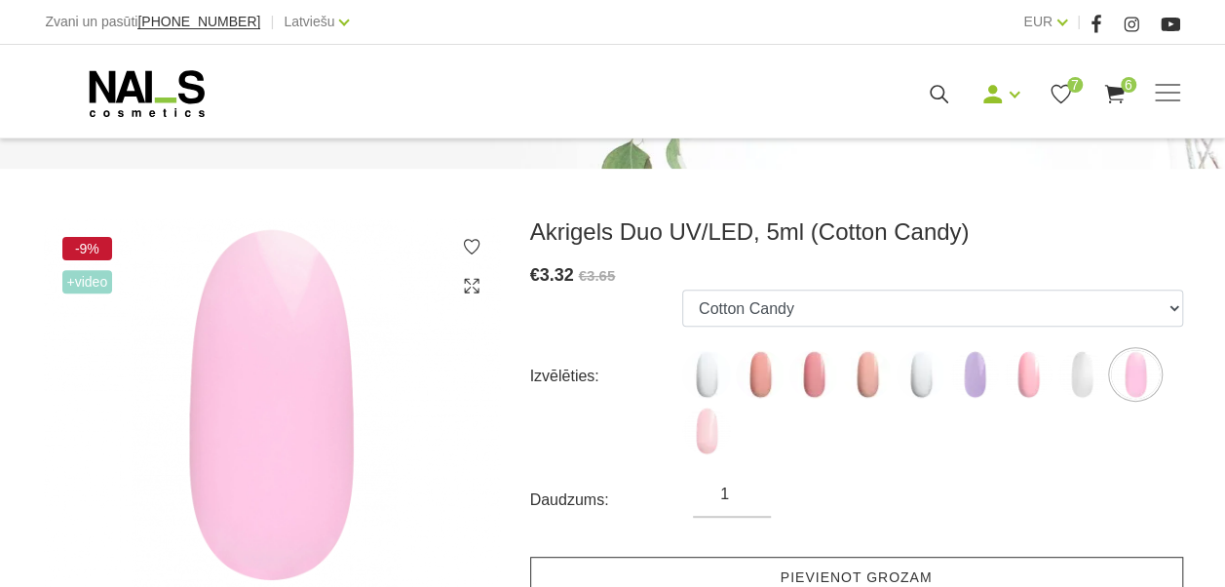
click at [815, 575] on link "Pievienot grozam" at bounding box center [856, 578] width 653 height 42
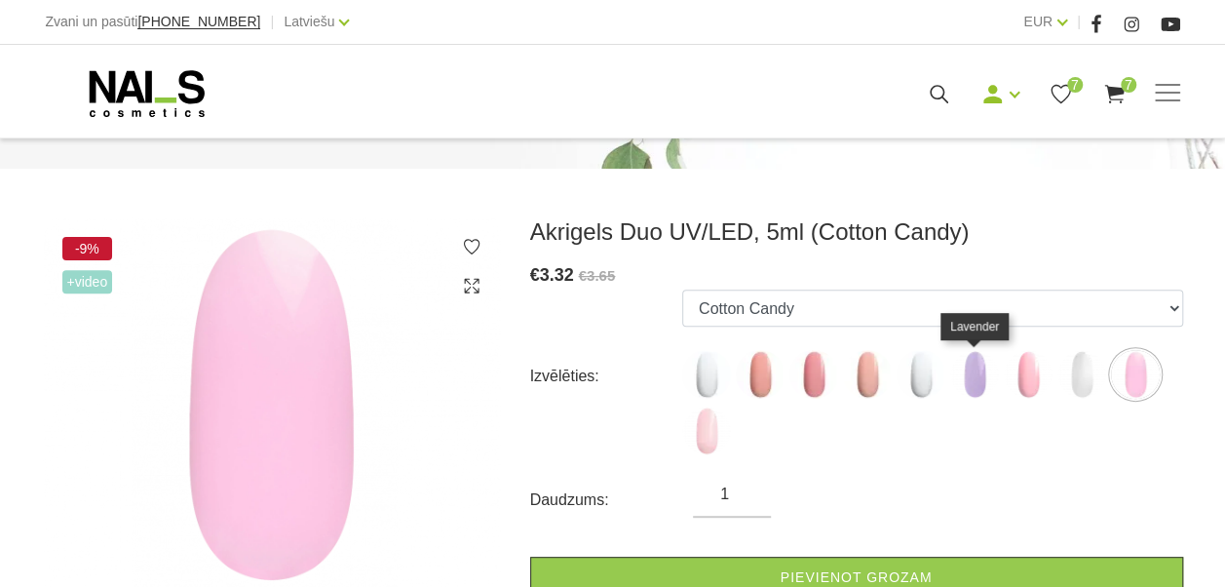
click at [963, 381] on img at bounding box center [975, 374] width 49 height 49
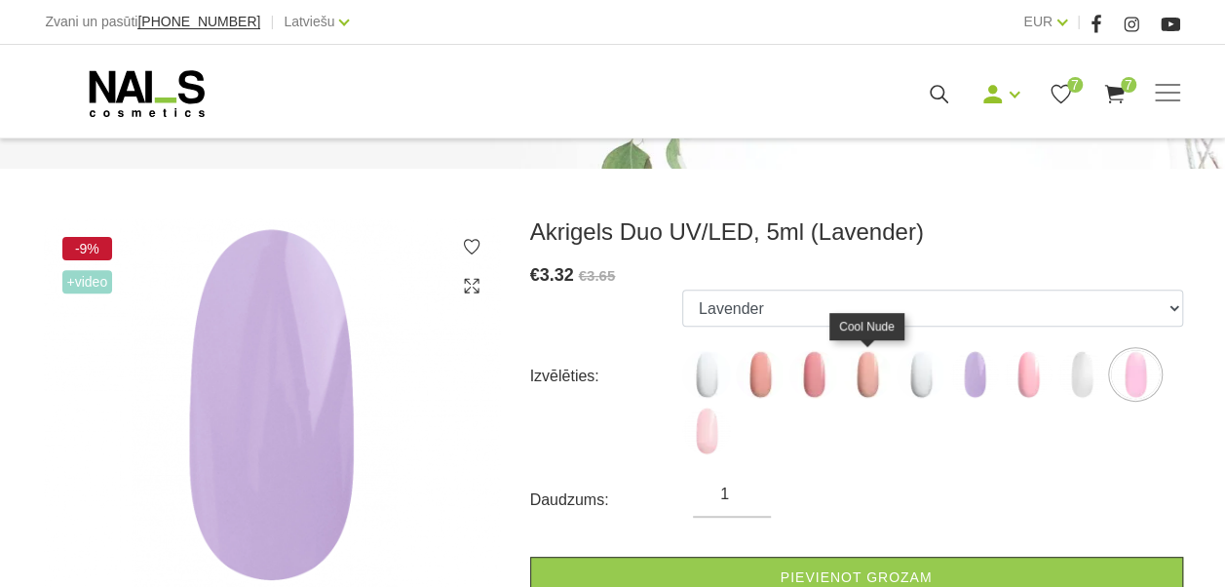
click at [879, 382] on img at bounding box center [867, 374] width 49 height 49
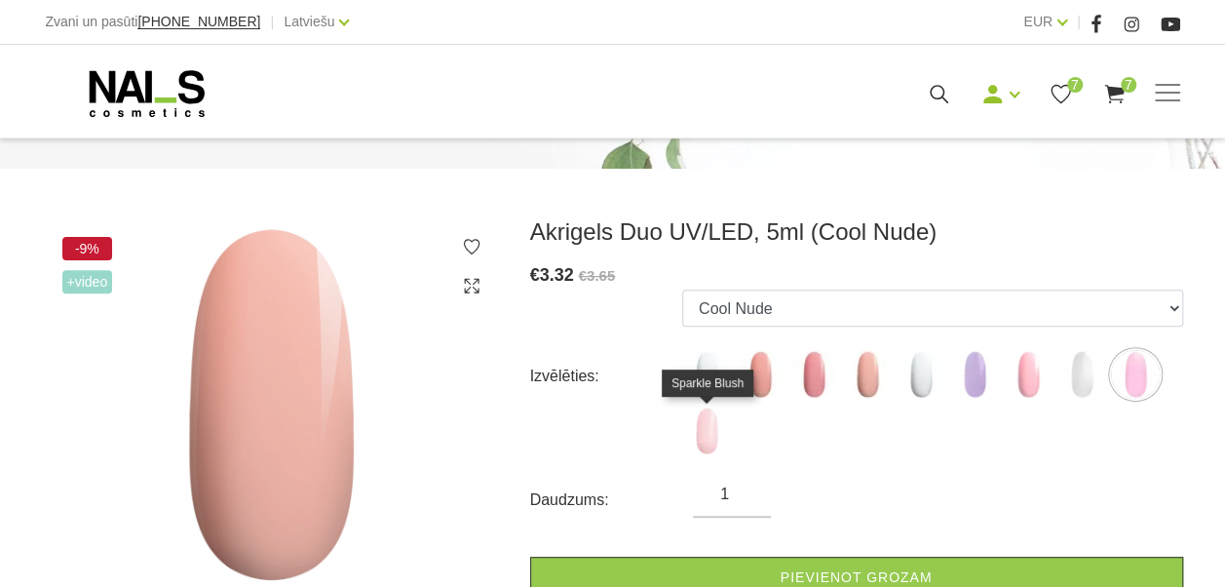
click at [714, 416] on img at bounding box center [706, 431] width 49 height 49
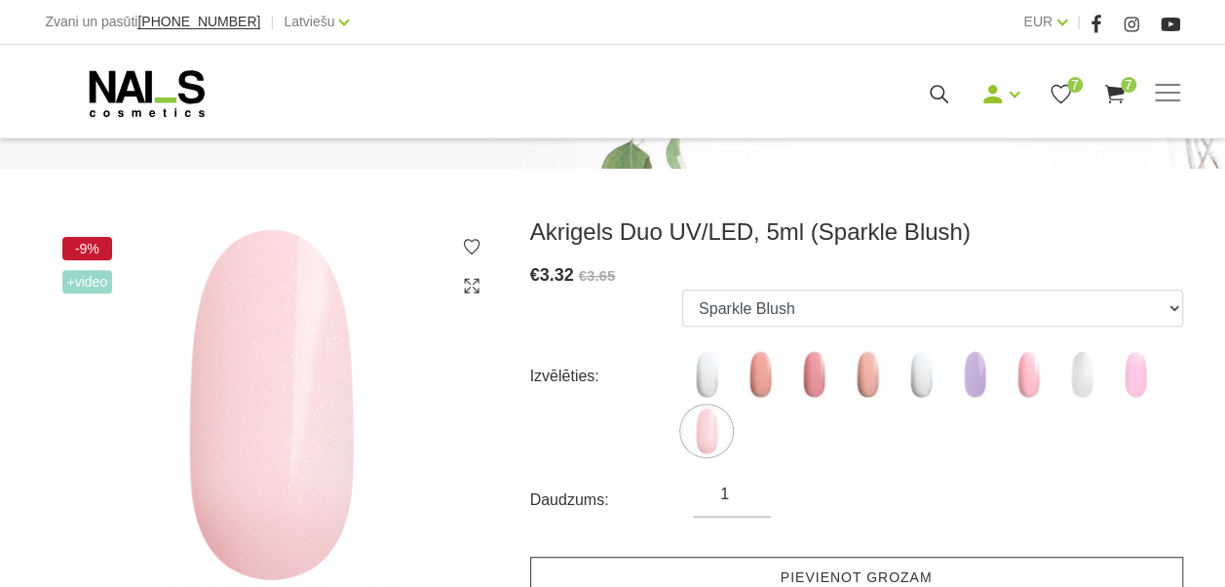
click at [773, 573] on link "Pievienot grozam" at bounding box center [856, 578] width 653 height 42
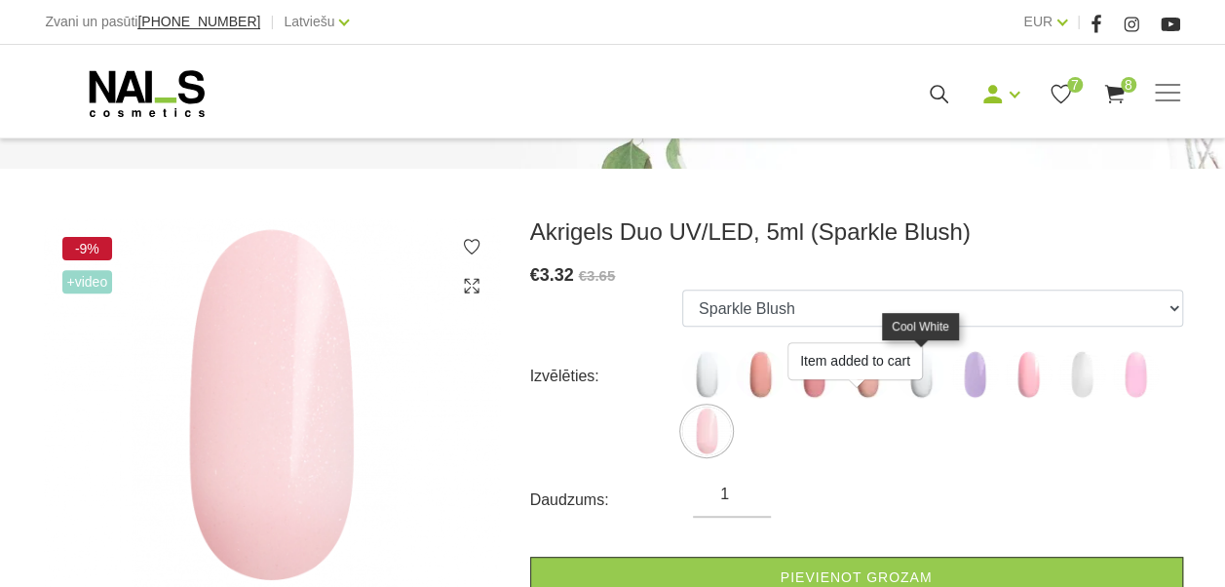
click at [926, 363] on img at bounding box center [921, 374] width 49 height 49
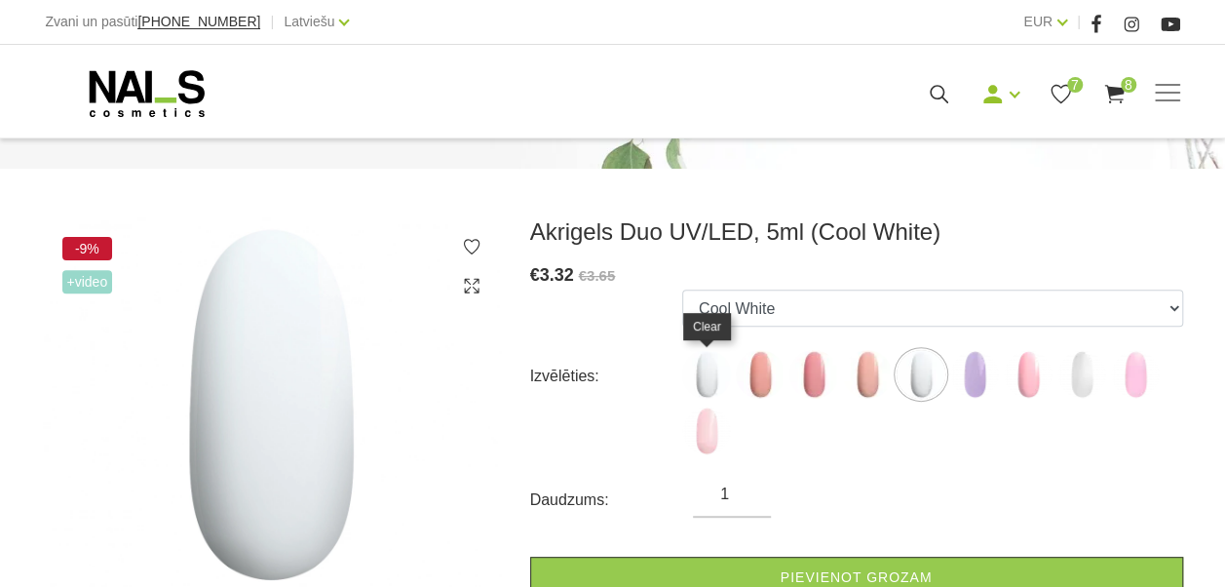
click at [702, 377] on img at bounding box center [706, 374] width 49 height 49
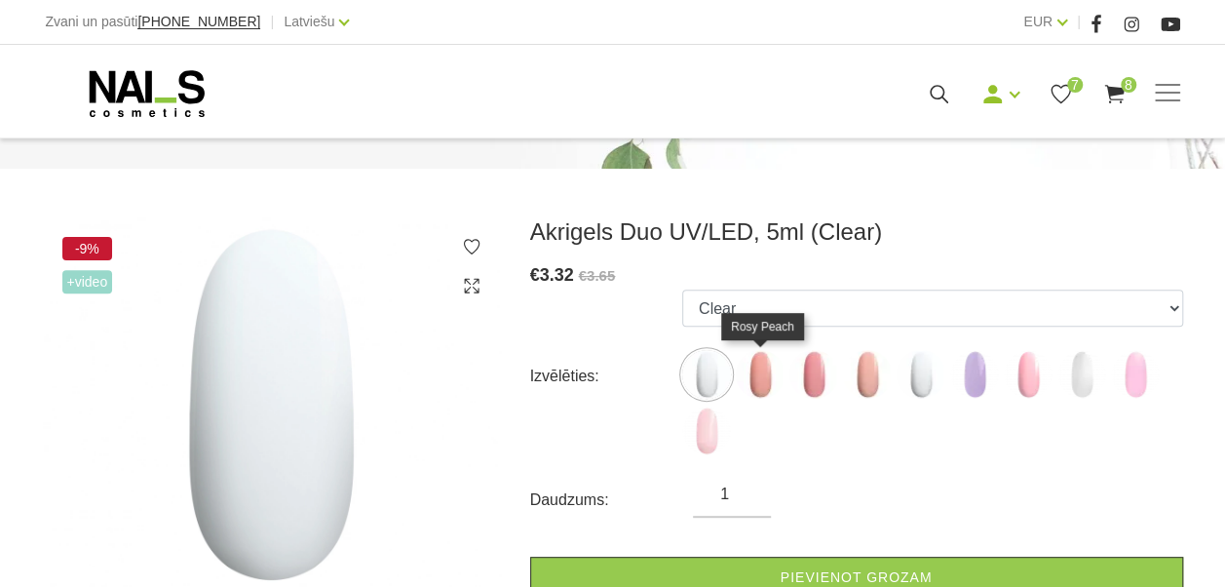
click at [768, 363] on img at bounding box center [760, 374] width 49 height 49
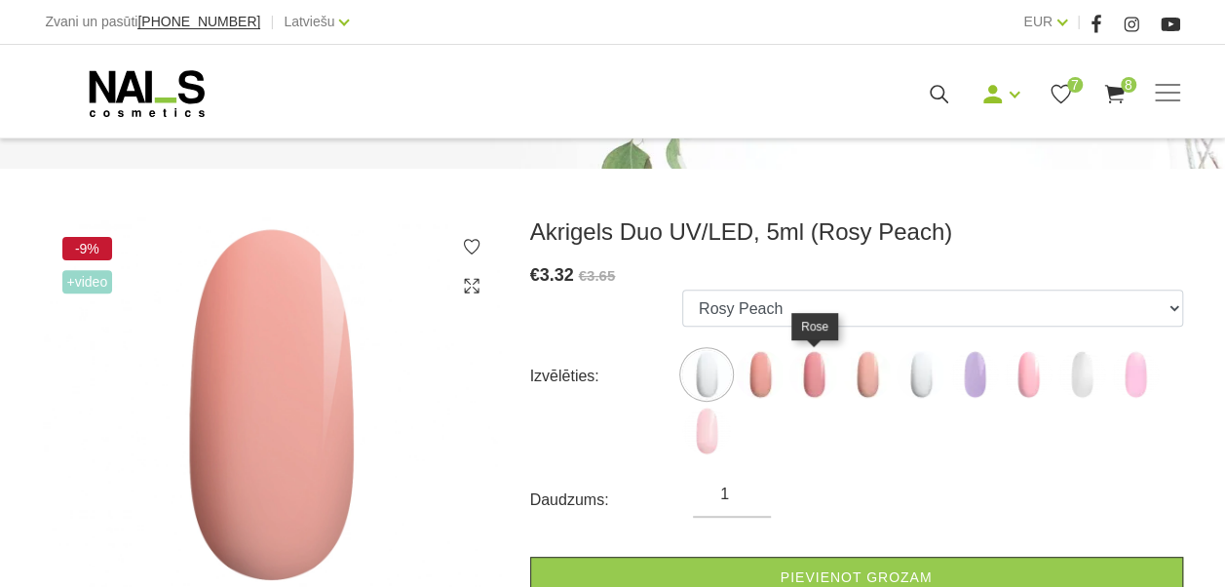
click at [803, 361] on img at bounding box center [814, 374] width 49 height 49
select select "5765"
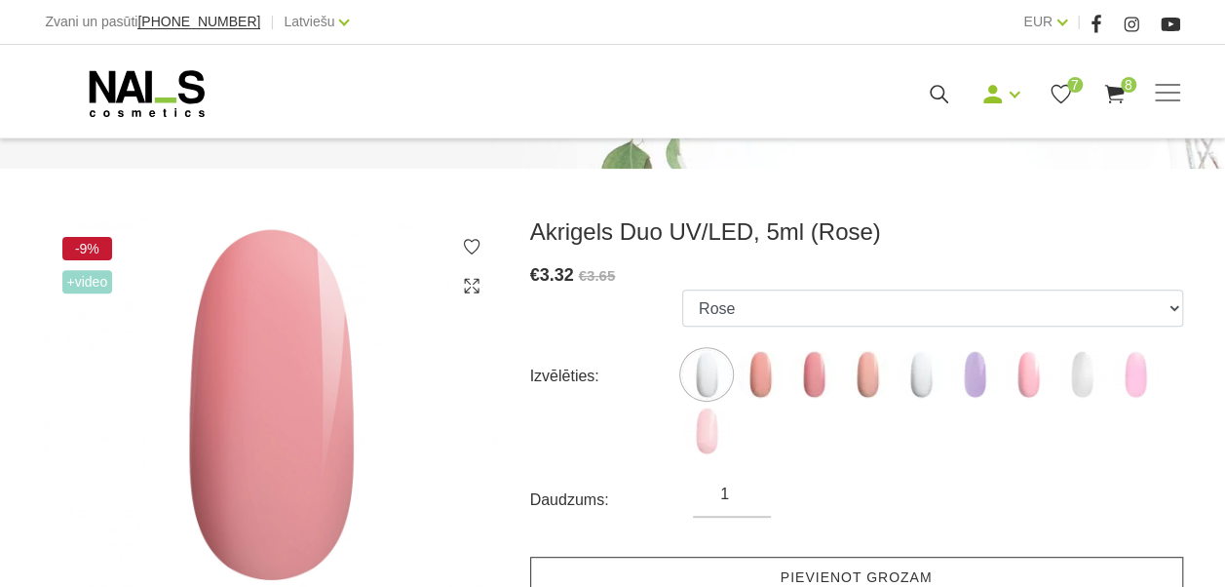
click at [813, 581] on link "Pievienot grozam" at bounding box center [856, 578] width 653 height 42
